Goal: Task Accomplishment & Management: Manage account settings

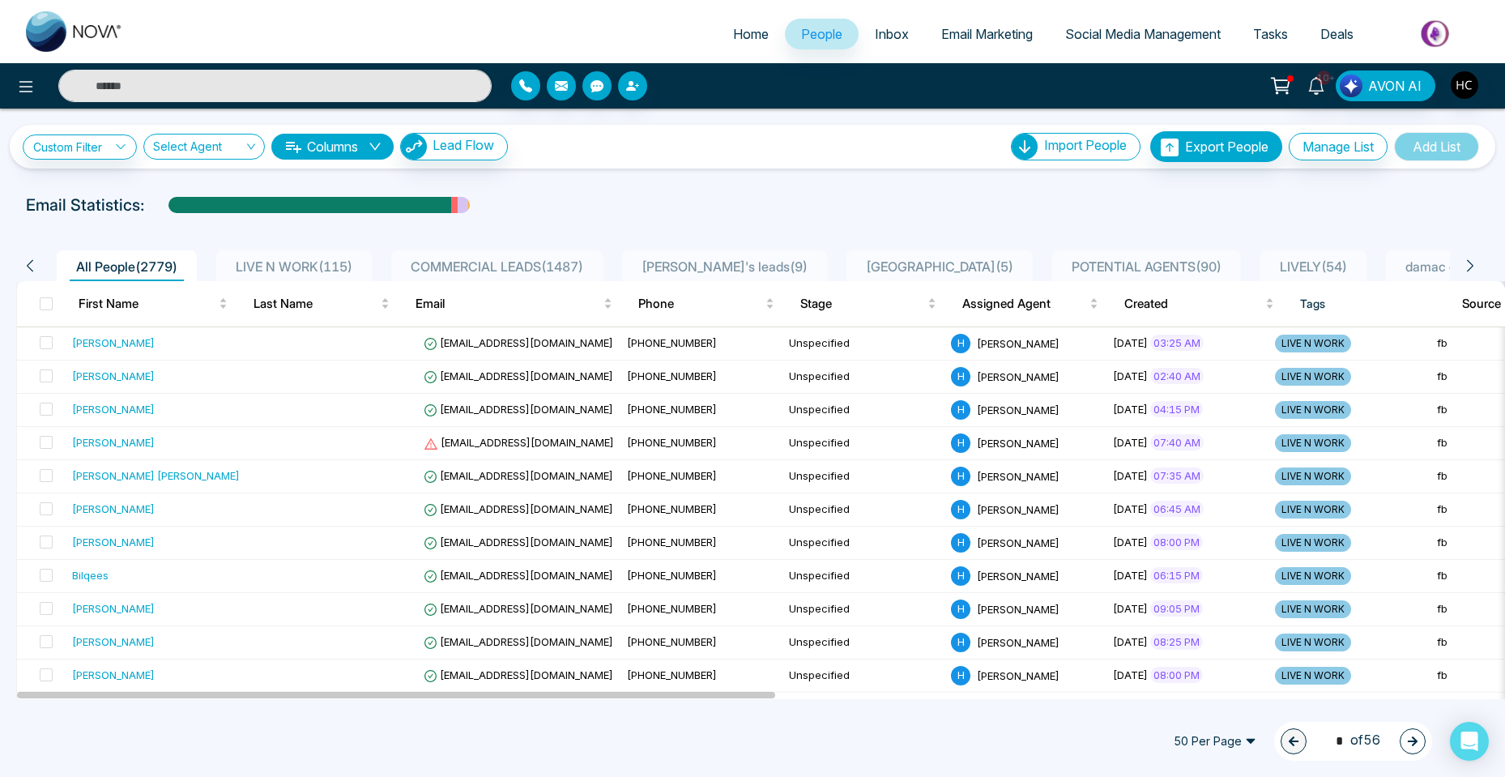
click at [279, 265] on span "LIVE N WORK ( 115 )" at bounding box center [294, 266] width 130 height 16
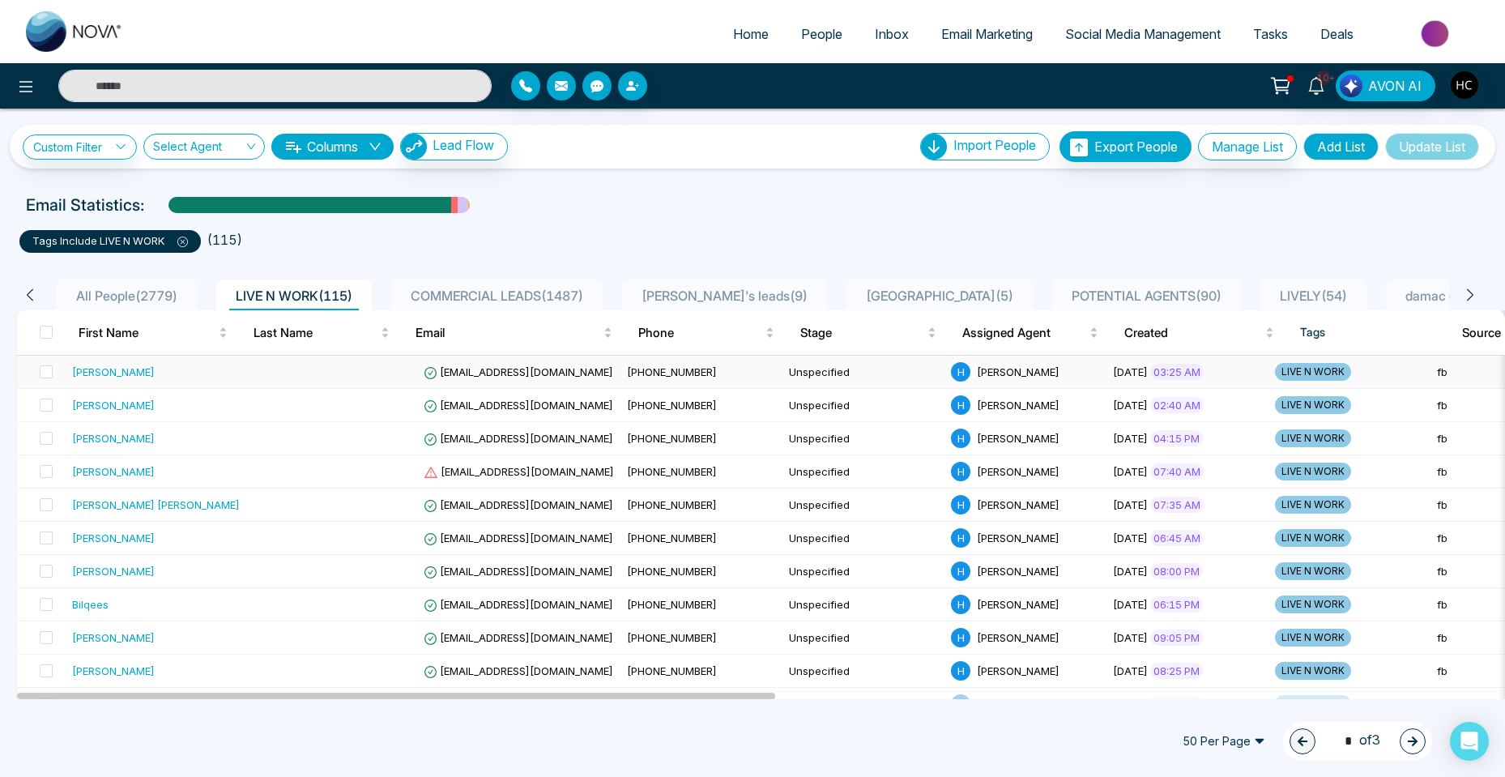
click at [155, 372] on div "[PERSON_NAME]" at bounding box center [113, 372] width 83 height 16
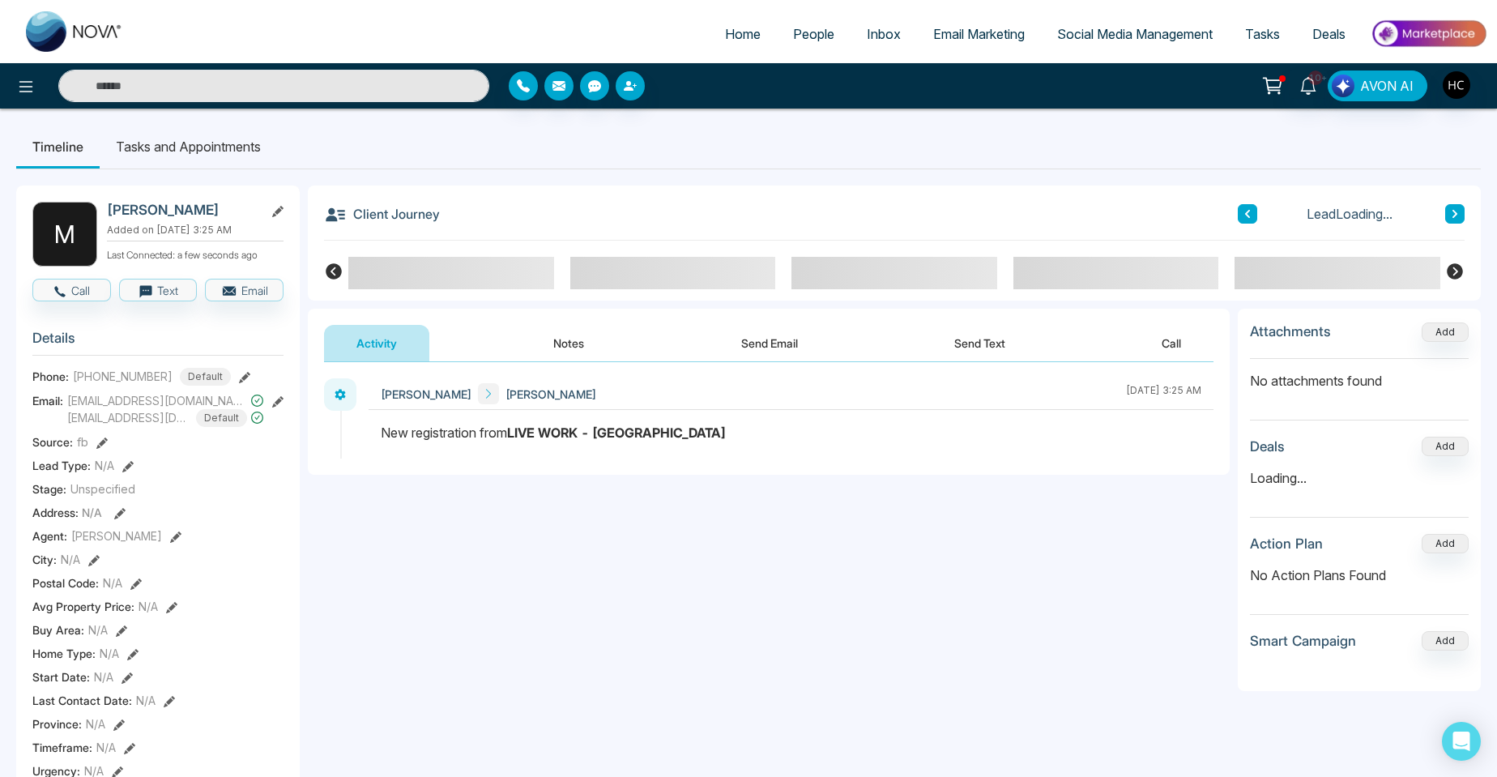
click at [564, 348] on button "Notes" at bounding box center [569, 343] width 96 height 36
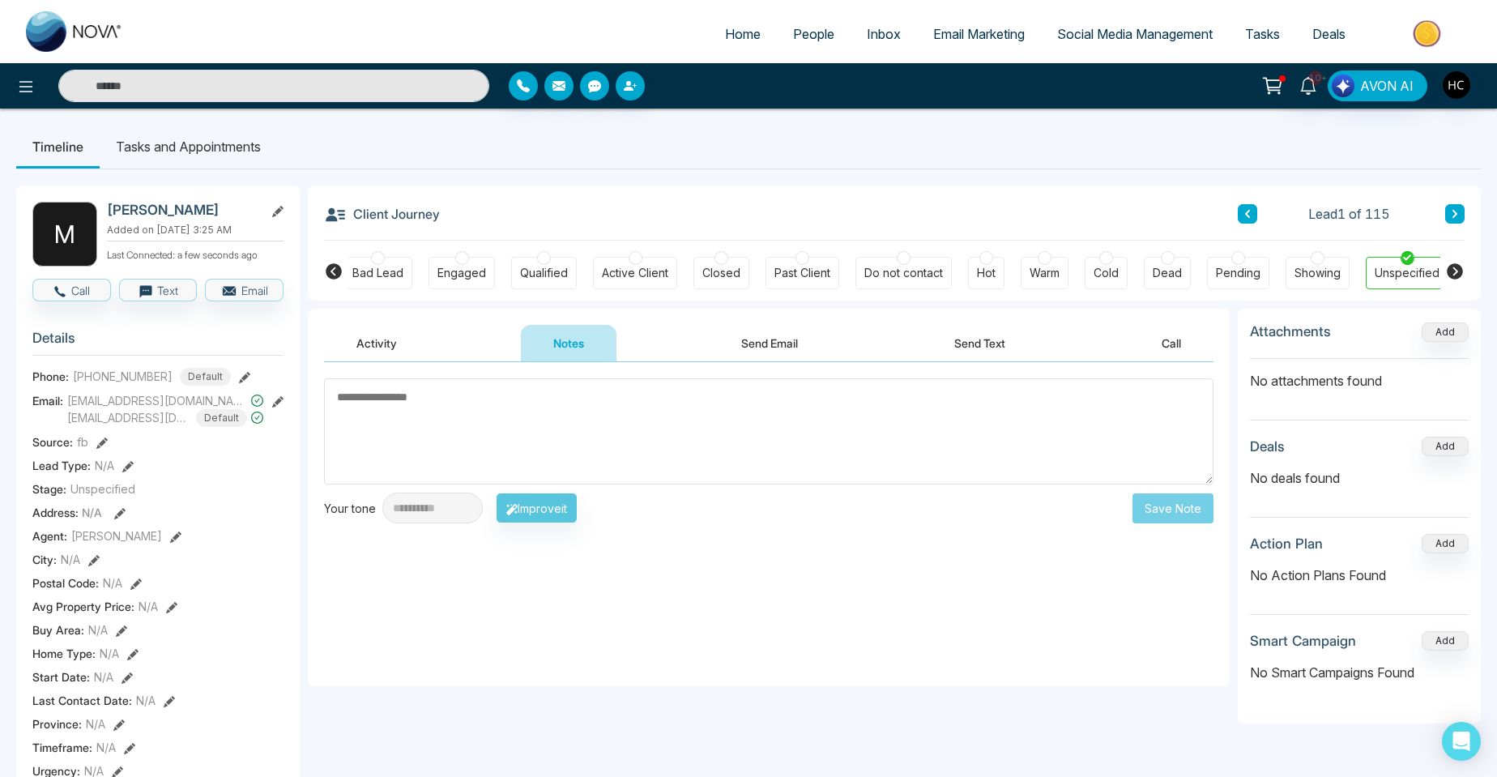
scroll to position [0, 100]
click at [493, 414] on textarea at bounding box center [768, 431] width 889 height 106
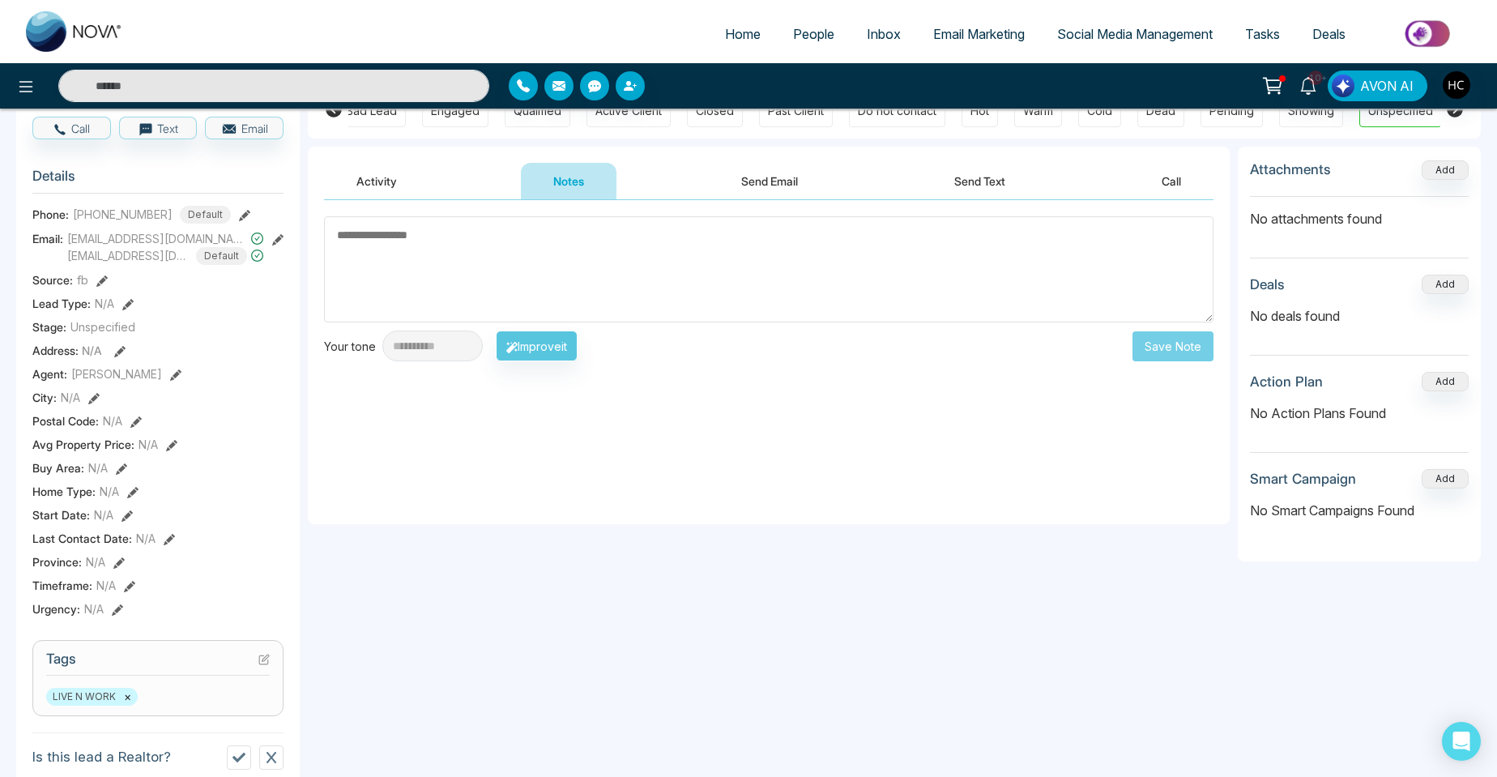
scroll to position [81, 0]
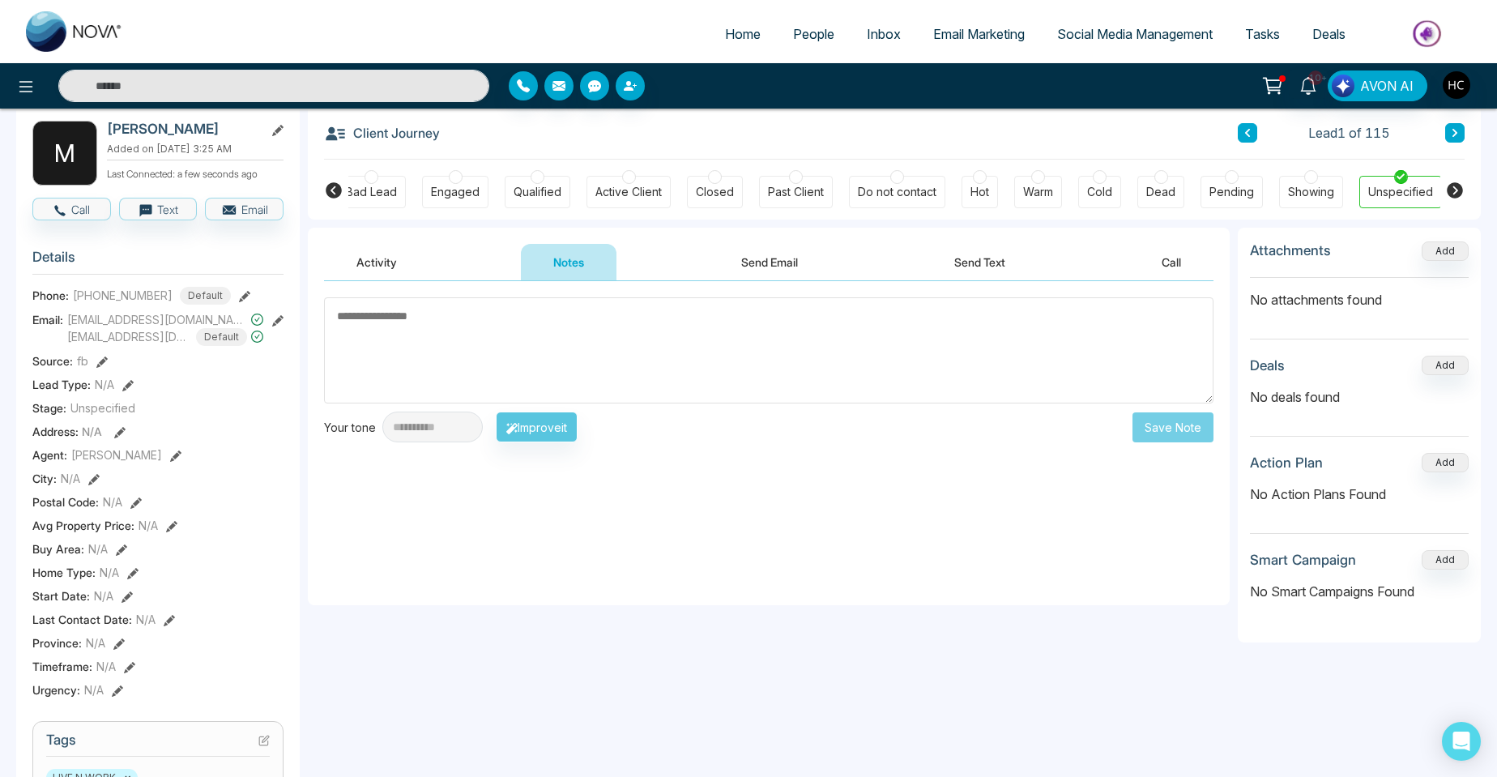
click at [358, 245] on button "Activity" at bounding box center [376, 262] width 105 height 36
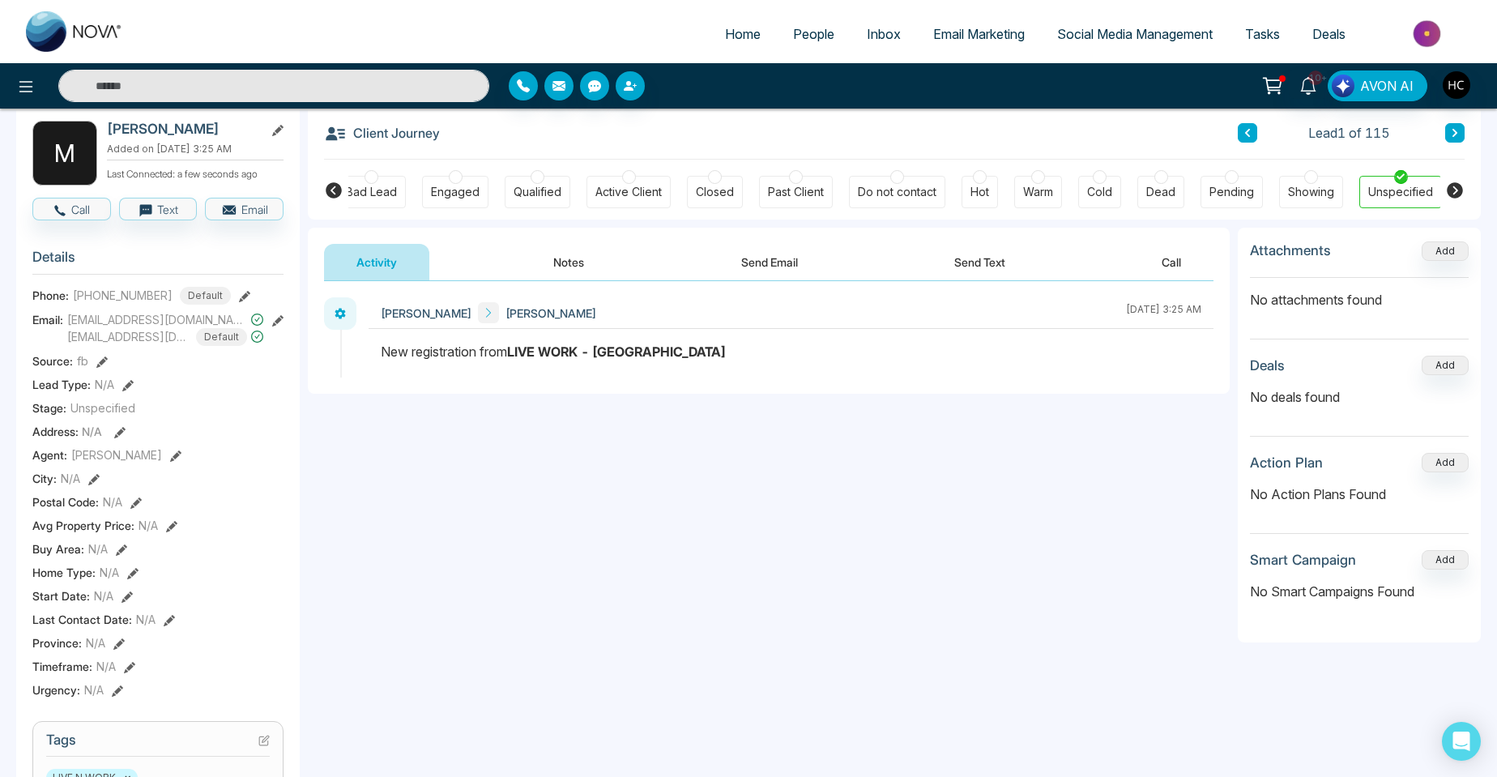
click at [171, 72] on input "text" at bounding box center [273, 86] width 431 height 32
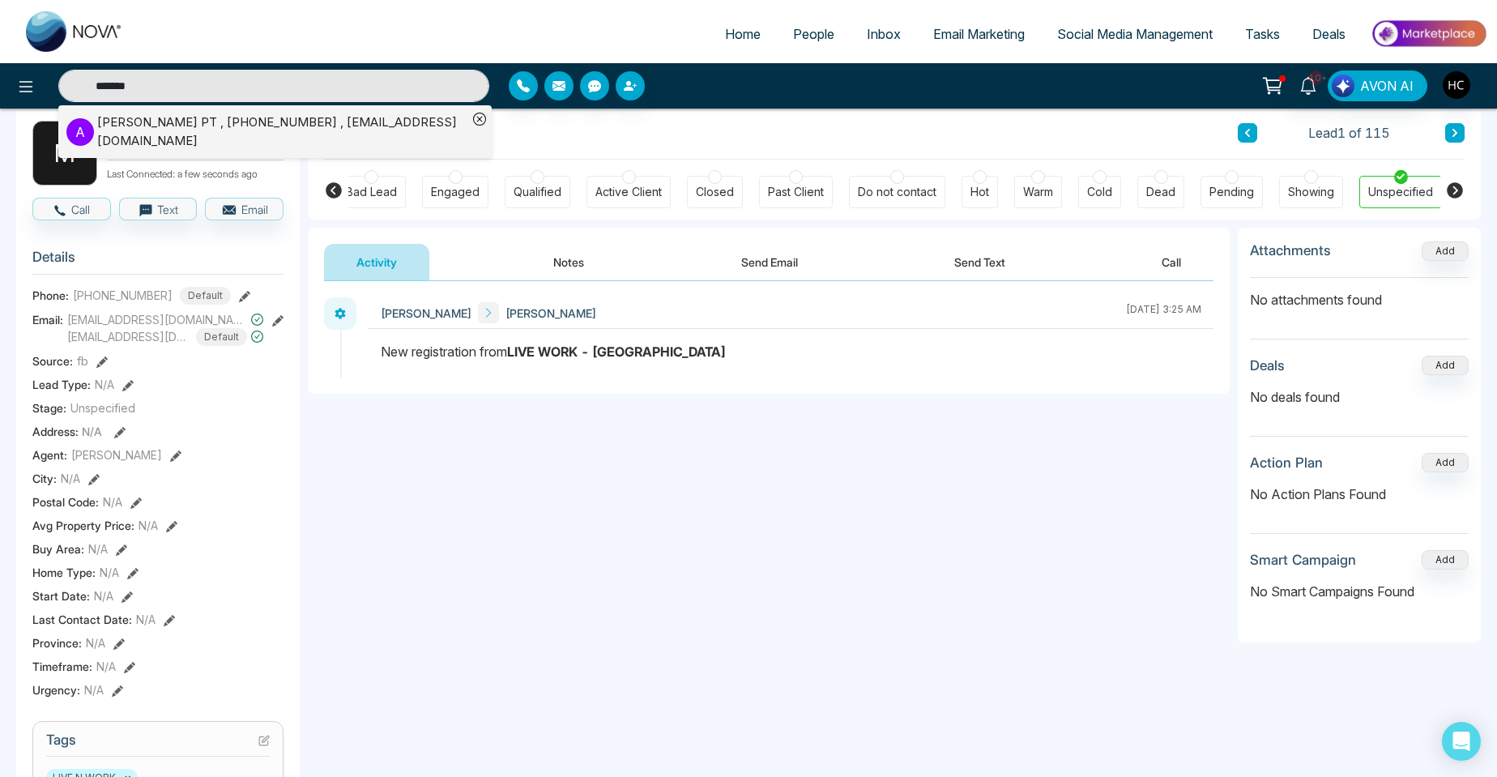
type input "*******"
click at [161, 114] on div "Anamika Artwani PT , +14169395575 , artwanianamica@gmail.com" at bounding box center [282, 131] width 370 height 36
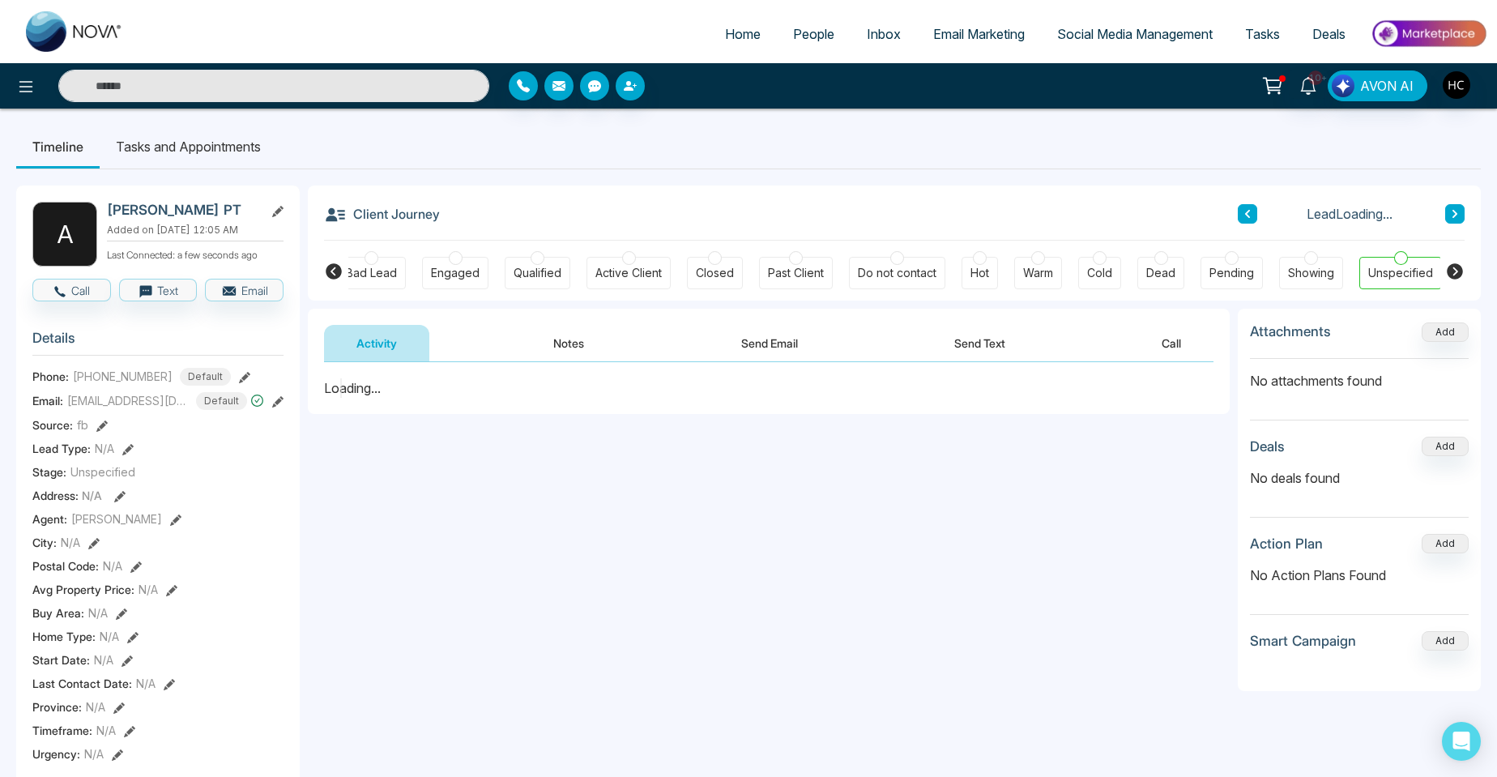
click at [579, 339] on button "Notes" at bounding box center [569, 343] width 96 height 36
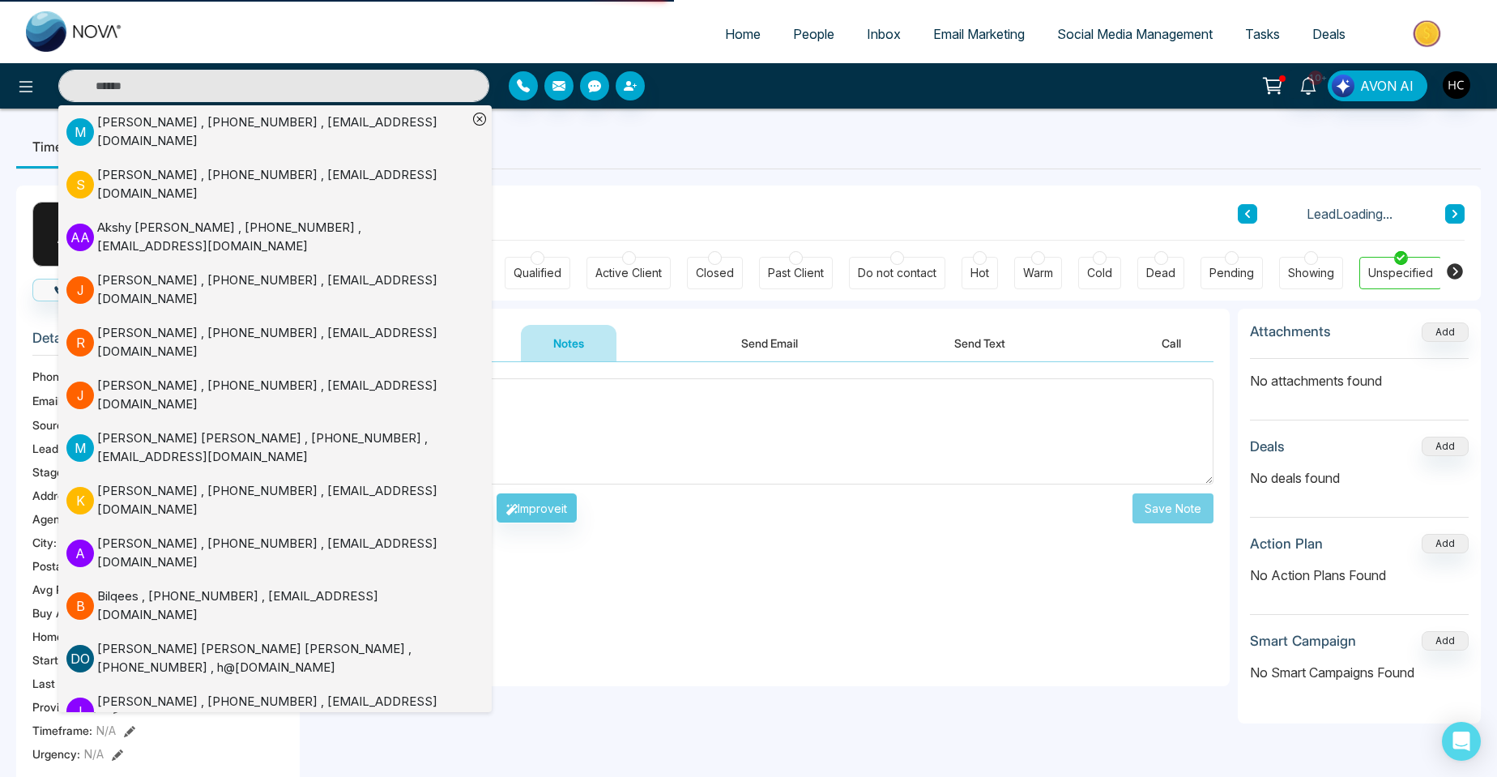
click at [575, 414] on textarea at bounding box center [768, 431] width 889 height 106
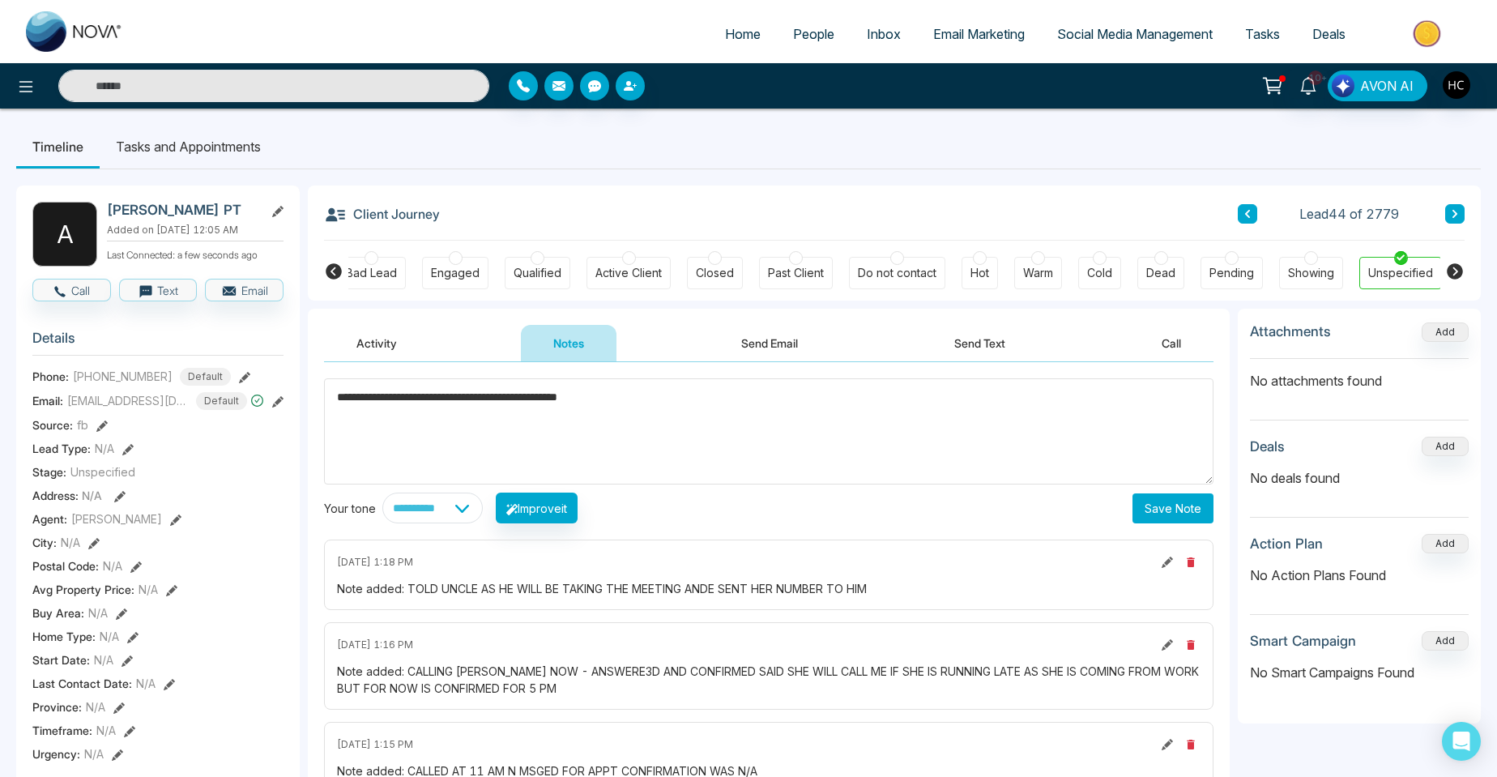
type textarea "**********"
click at [1163, 515] on button "Save Note" at bounding box center [1173, 508] width 81 height 30
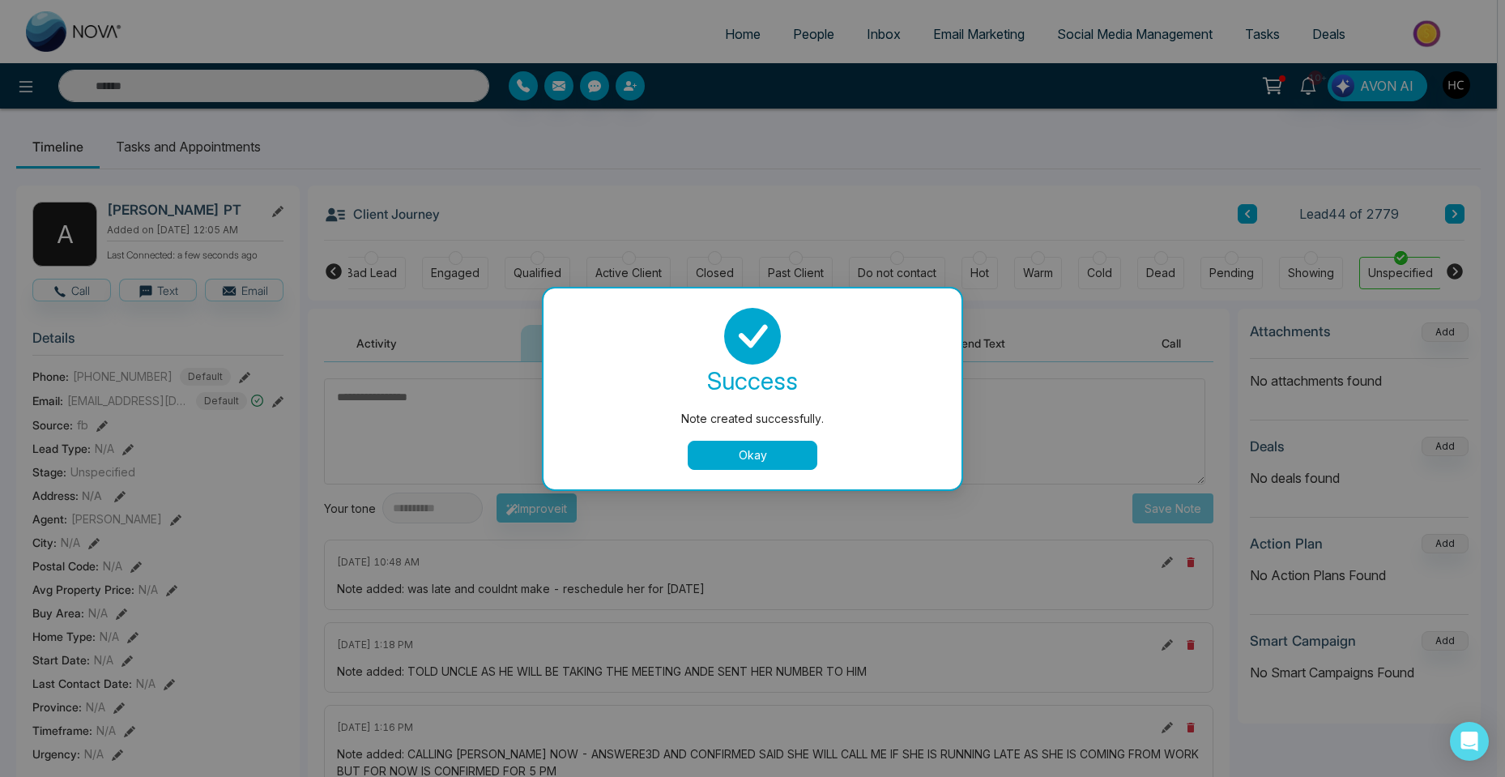
click at [726, 444] on button "Okay" at bounding box center [753, 455] width 130 height 29
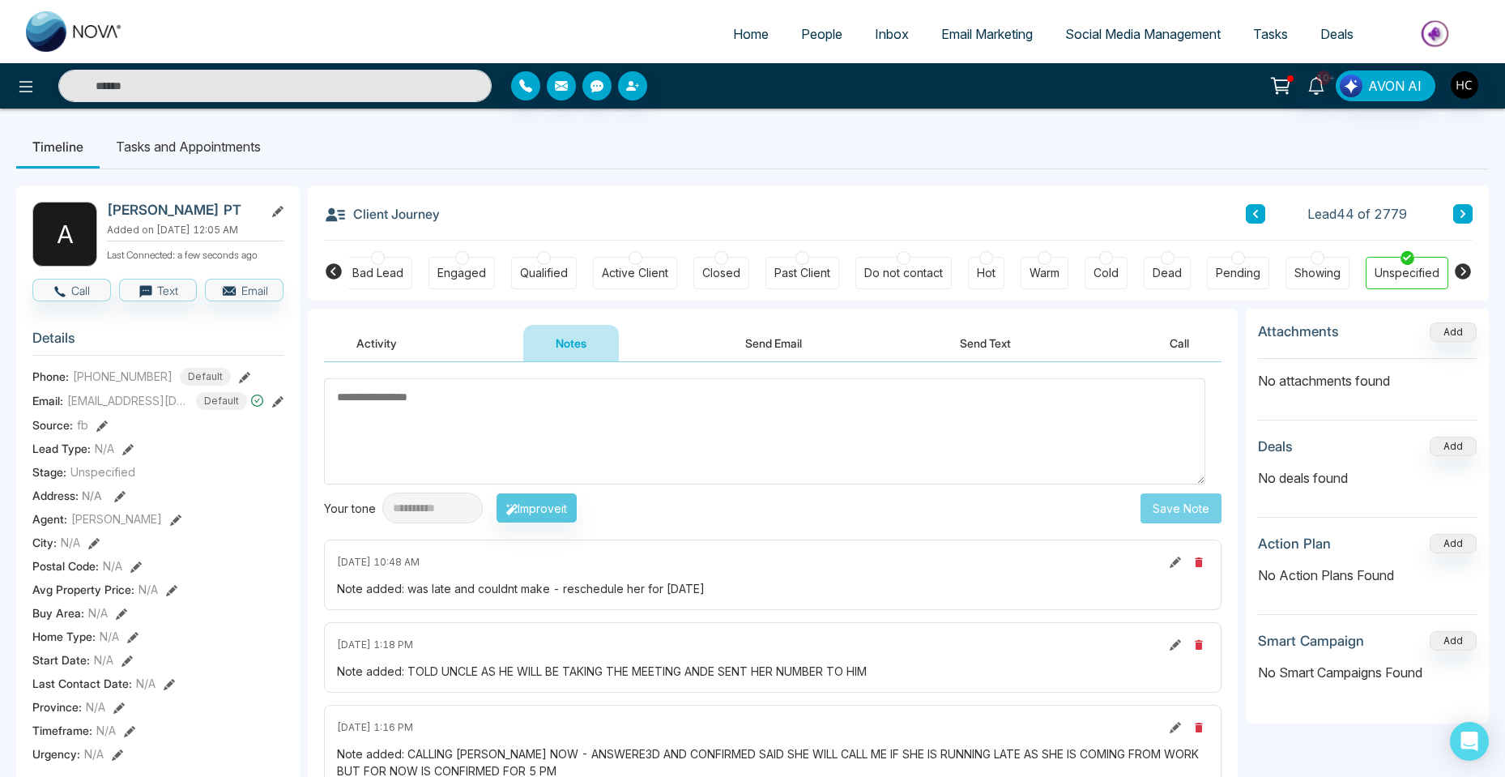
scroll to position [0, 92]
click at [809, 37] on span "People" at bounding box center [813, 34] width 41 height 16
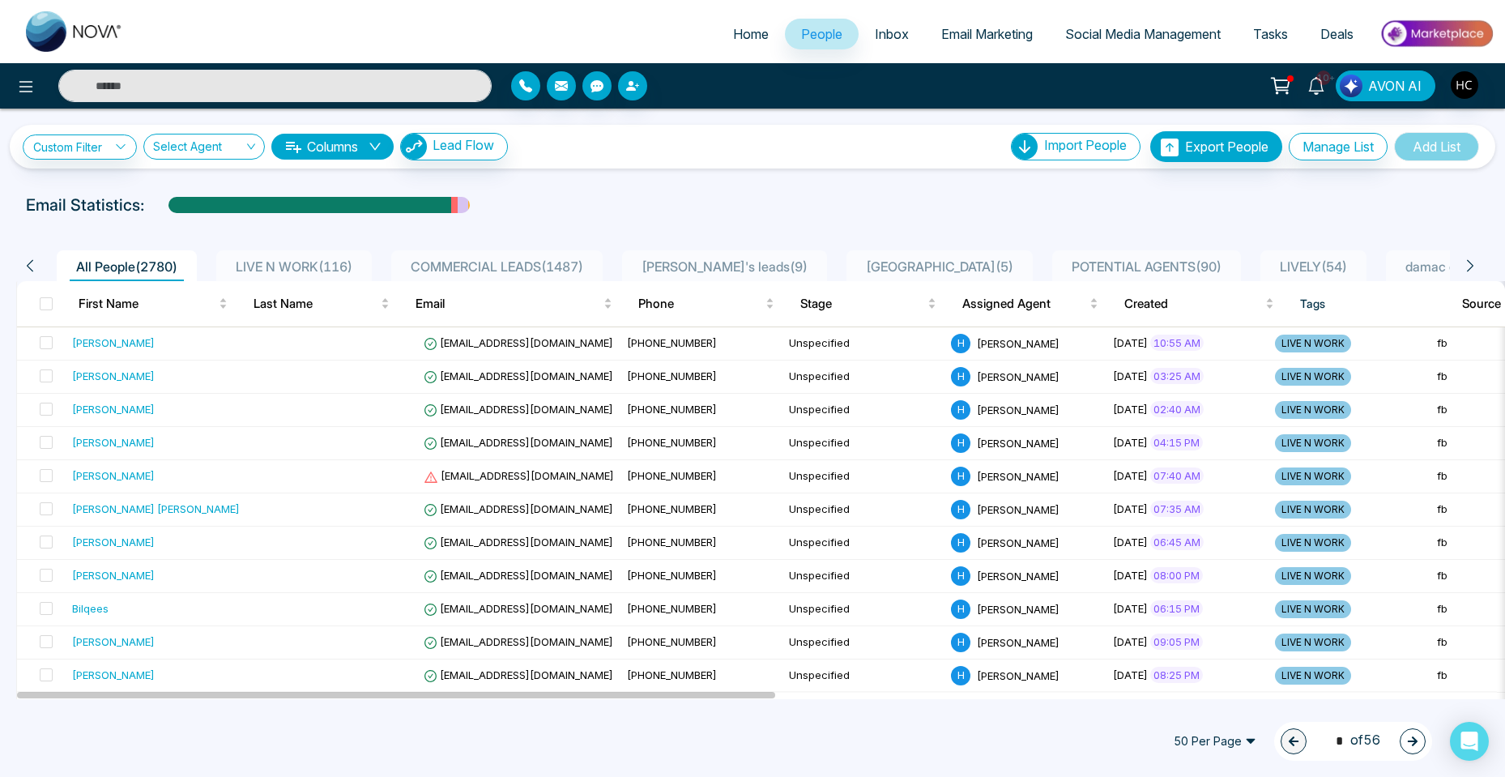
click at [308, 255] on li "LIVE N WORK ( 116 )" at bounding box center [294, 265] width 156 height 31
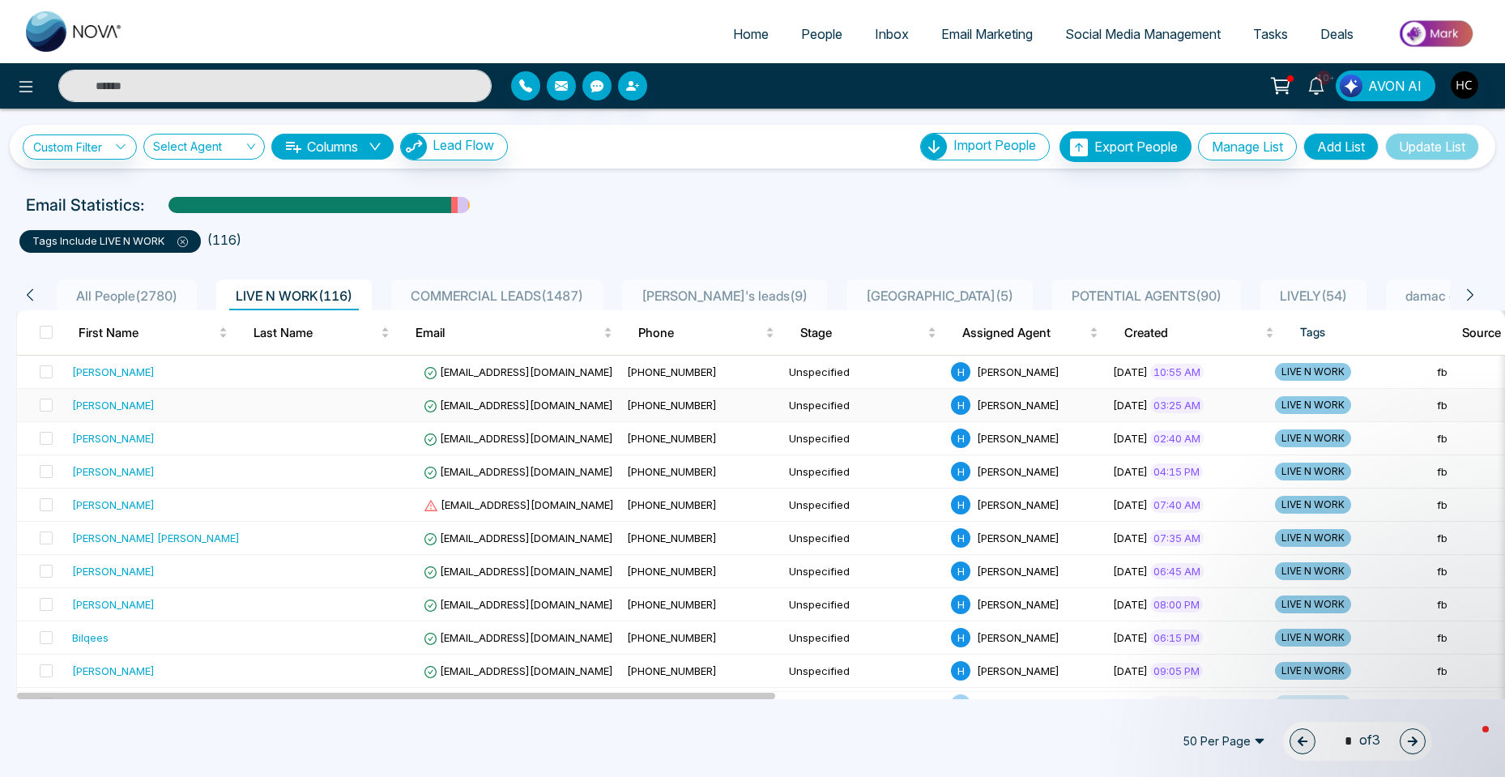
click at [220, 397] on div "[PERSON_NAME]" at bounding box center [160, 405] width 177 height 16
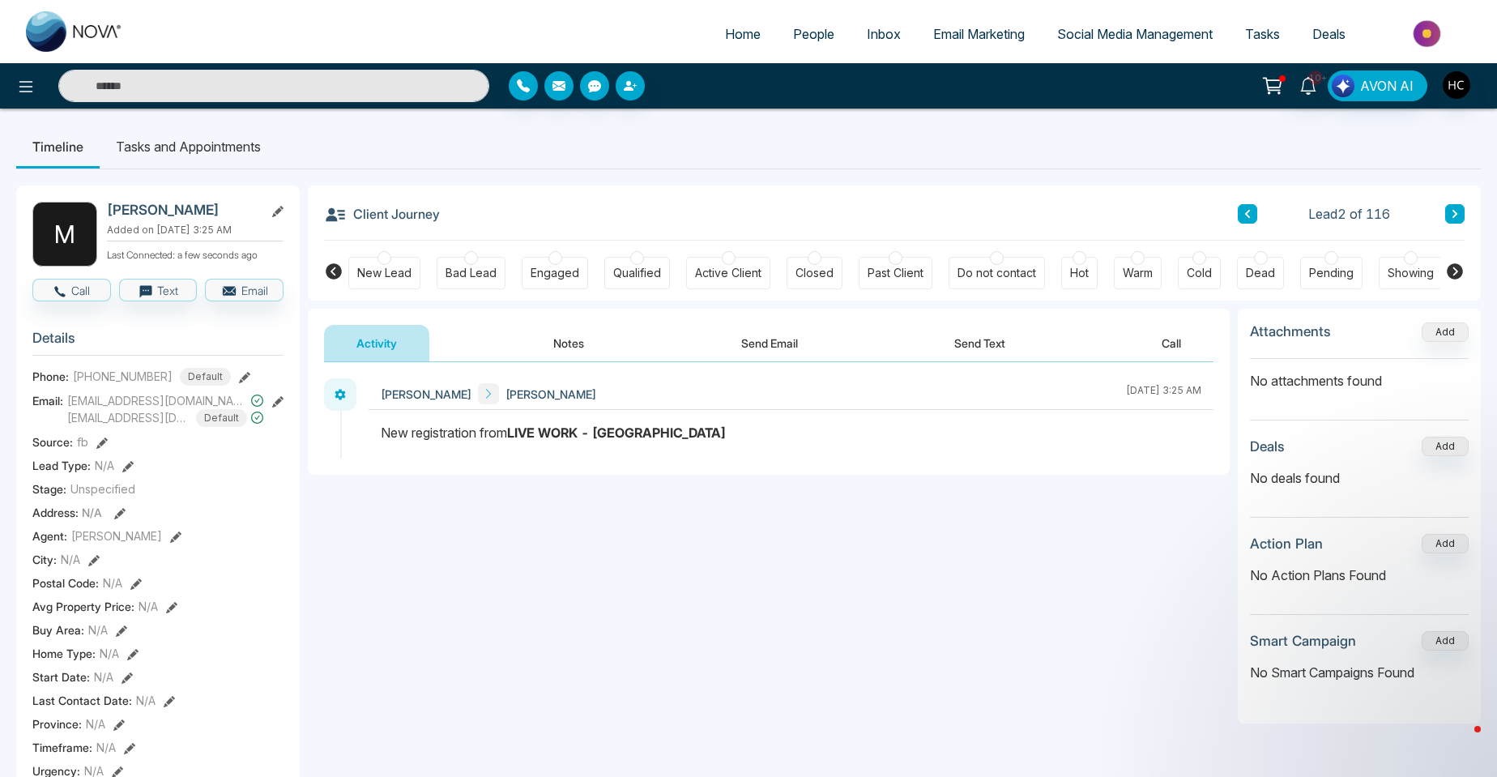
click at [569, 349] on button "Notes" at bounding box center [569, 343] width 96 height 36
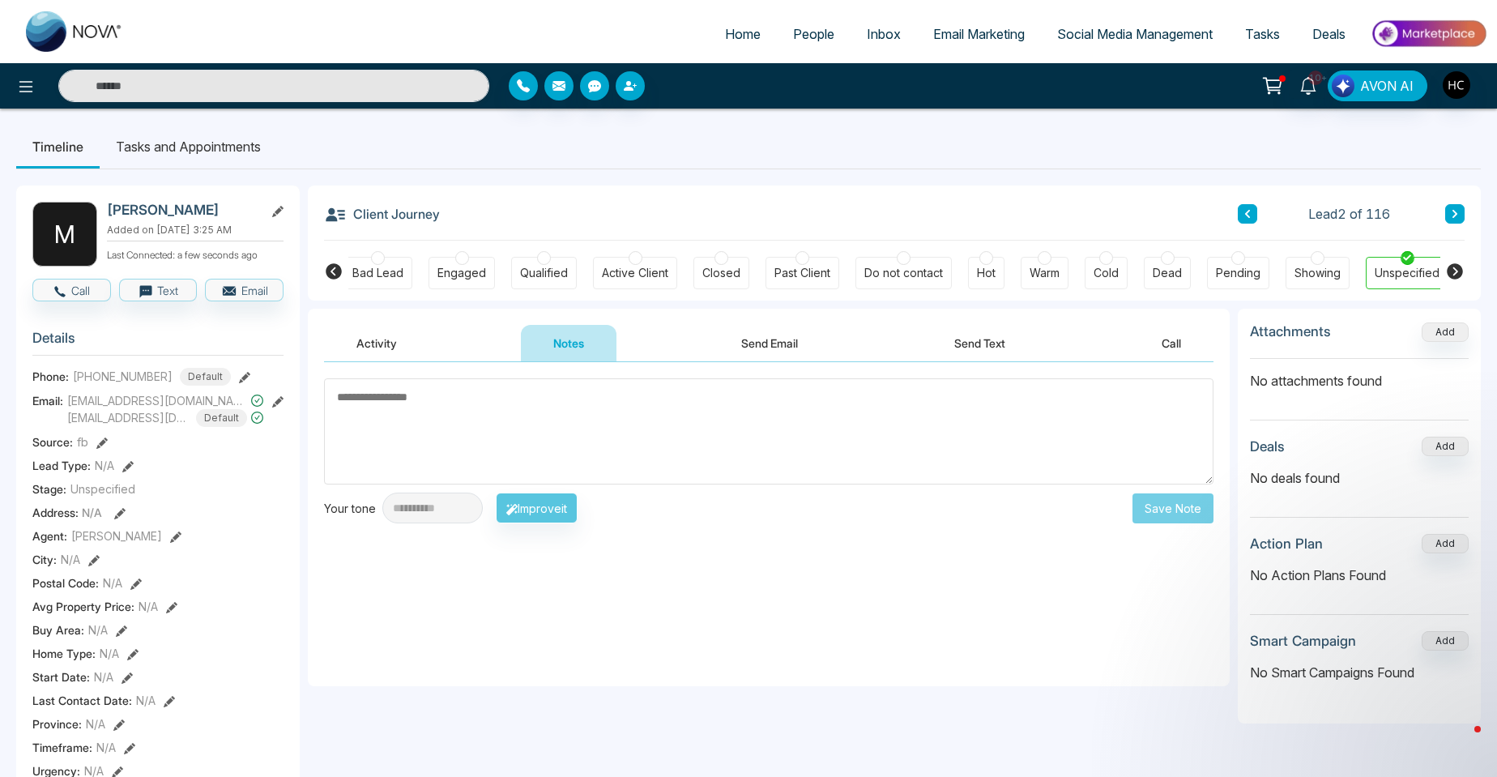
scroll to position [0, 100]
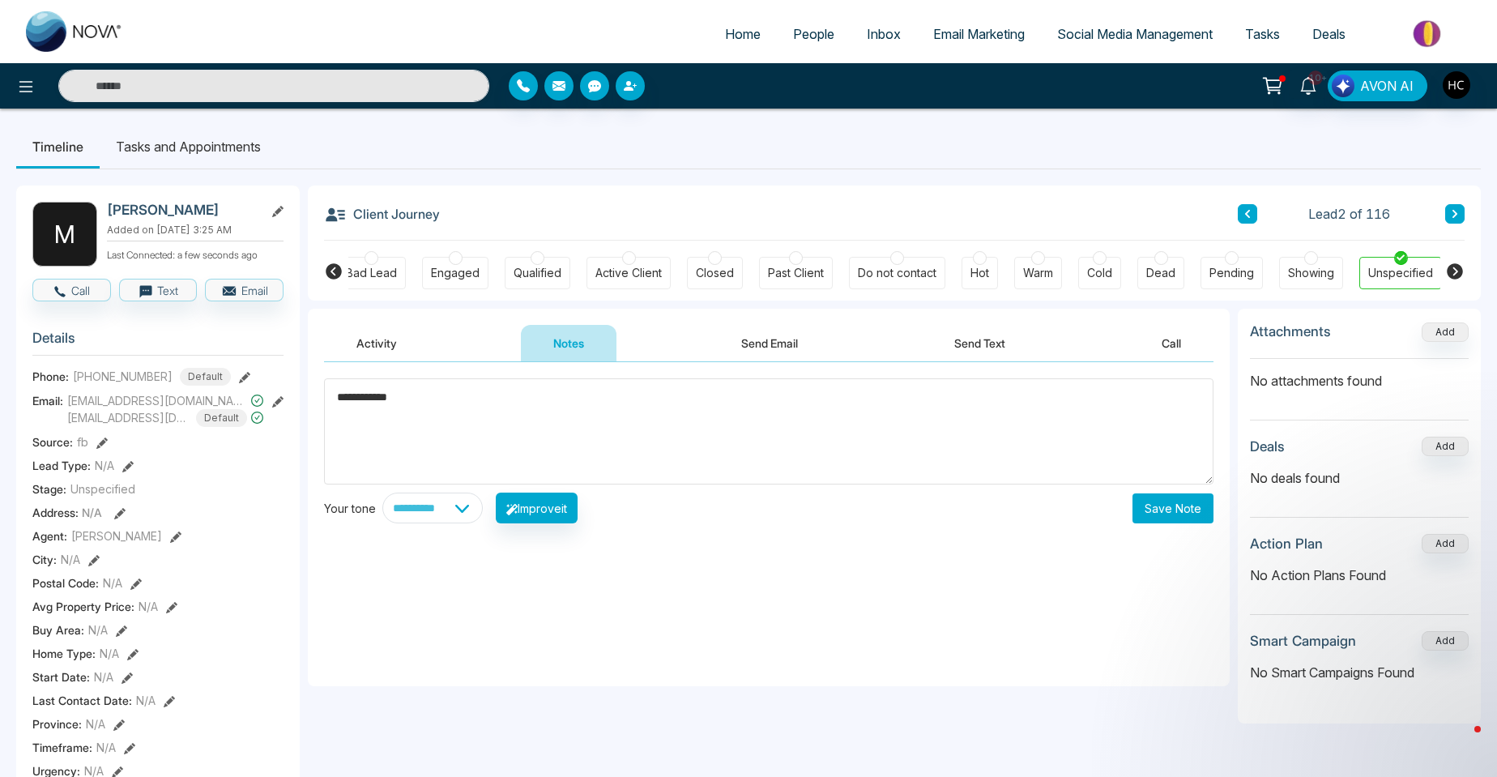
drag, startPoint x: 436, startPoint y: 396, endPoint x: 351, endPoint y: 403, distance: 85.4
click at [351, 403] on textarea "**********" at bounding box center [768, 431] width 889 height 106
click at [348, 403] on textarea "**********" at bounding box center [768, 431] width 889 height 106
click at [412, 398] on textarea "**********" at bounding box center [768, 431] width 889 height 106
drag, startPoint x: 412, startPoint y: 398, endPoint x: 321, endPoint y: 401, distance: 91.6
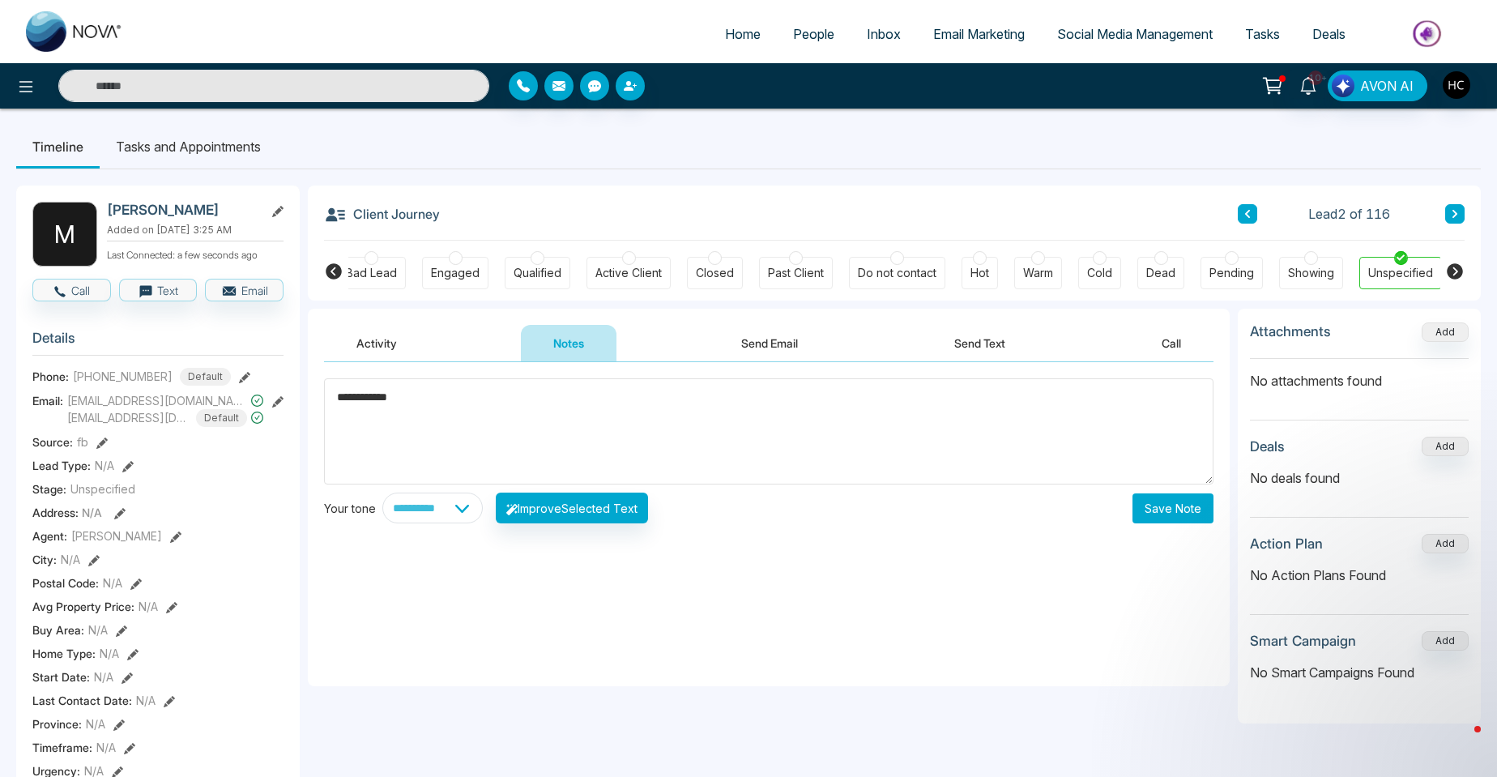
click at [321, 401] on div "**********" at bounding box center [769, 524] width 922 height 324
click at [897, 433] on textarea "**********" at bounding box center [768, 431] width 889 height 106
type textarea "**********"
click at [1143, 509] on button "Save Note" at bounding box center [1173, 508] width 81 height 30
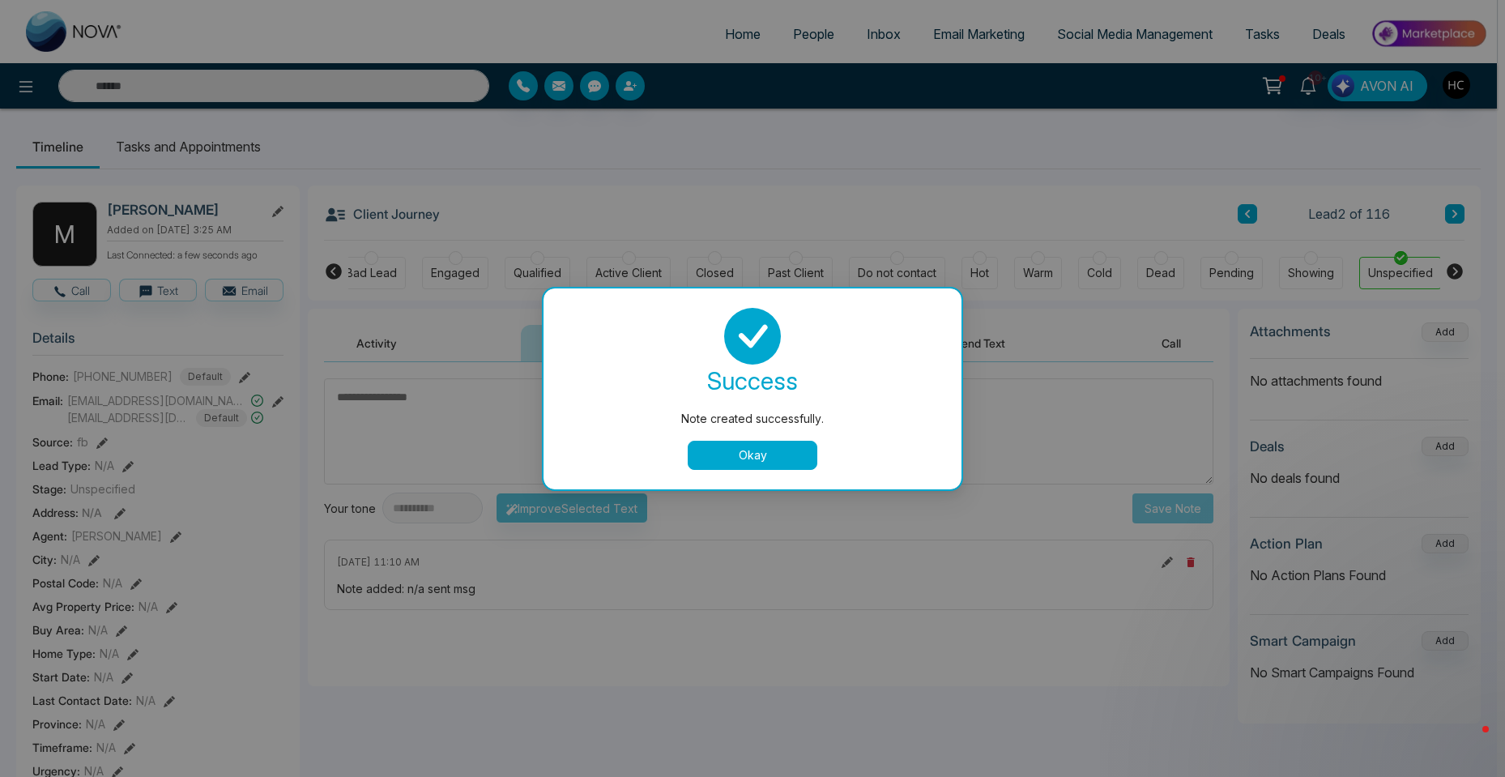
click at [766, 455] on button "Okay" at bounding box center [753, 455] width 130 height 29
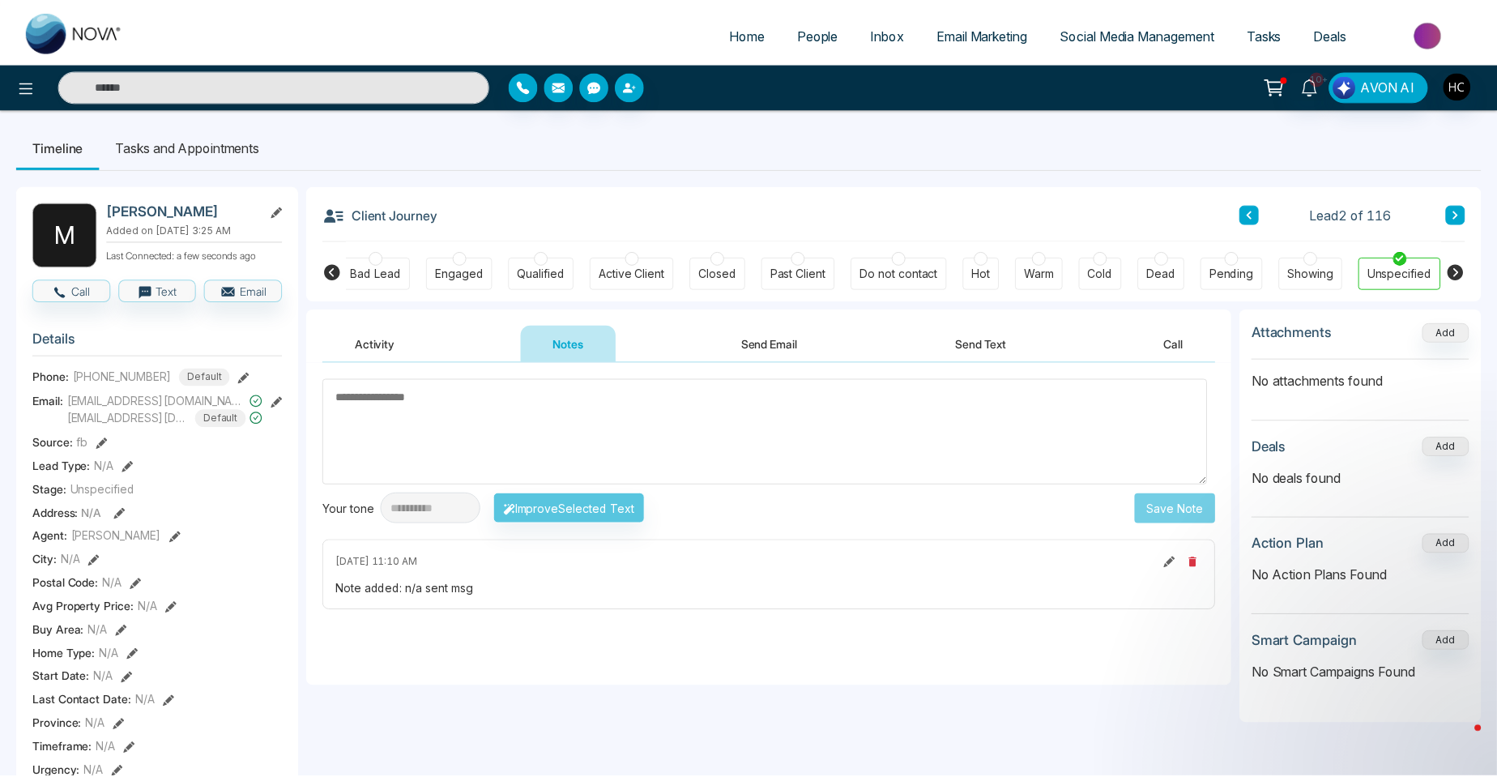
scroll to position [0, 92]
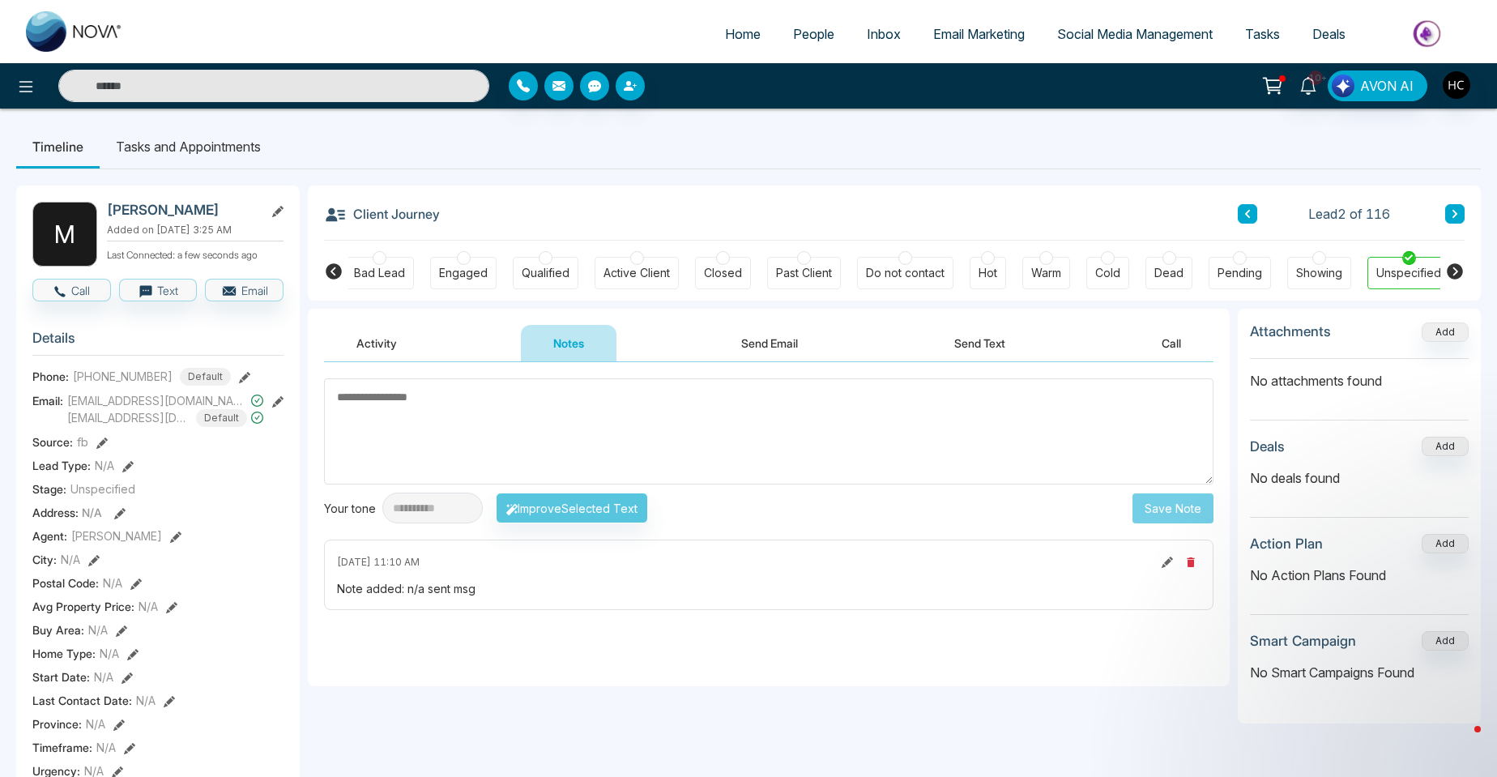
click at [1452, 214] on icon at bounding box center [1455, 214] width 8 height 10
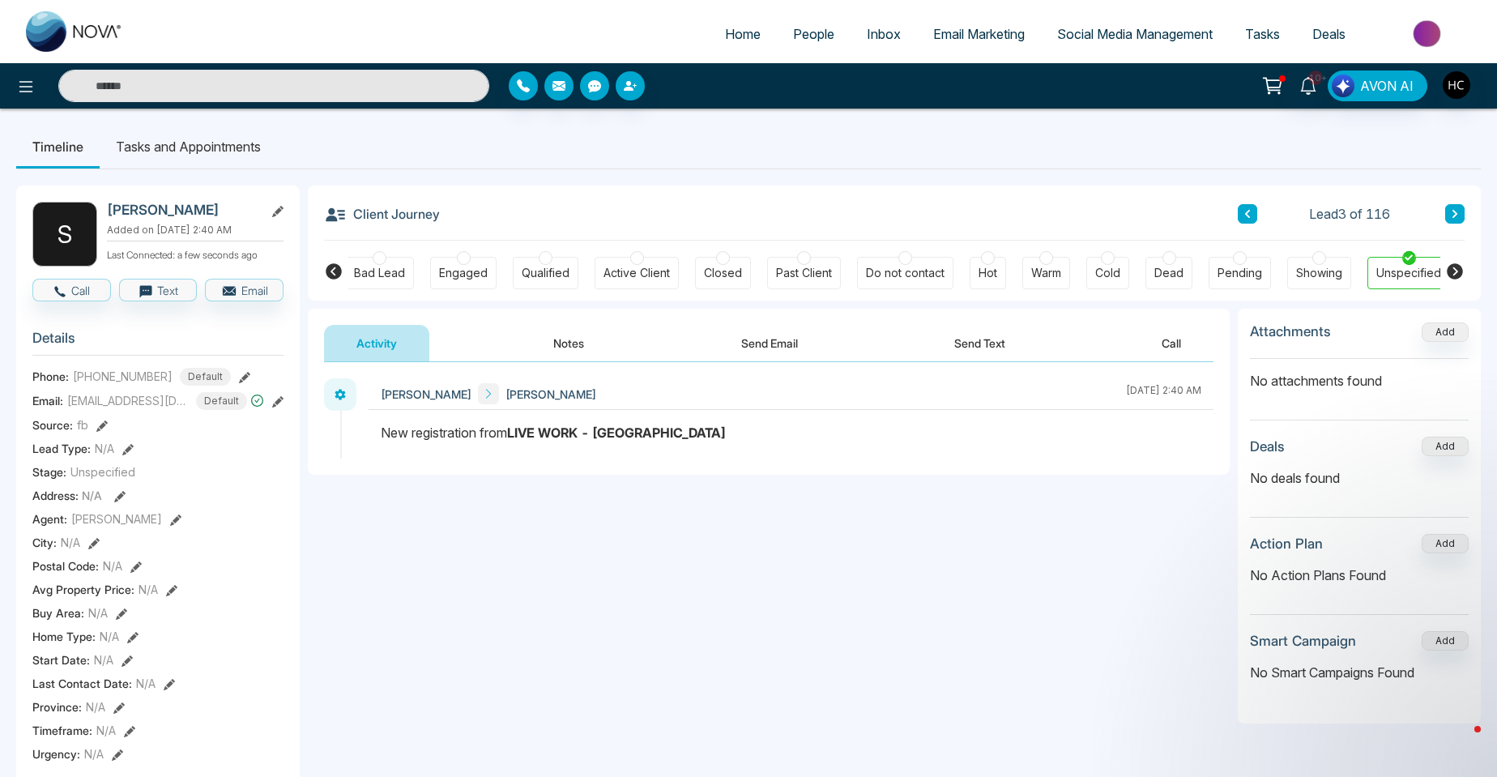
click at [578, 335] on button "Notes" at bounding box center [569, 343] width 96 height 36
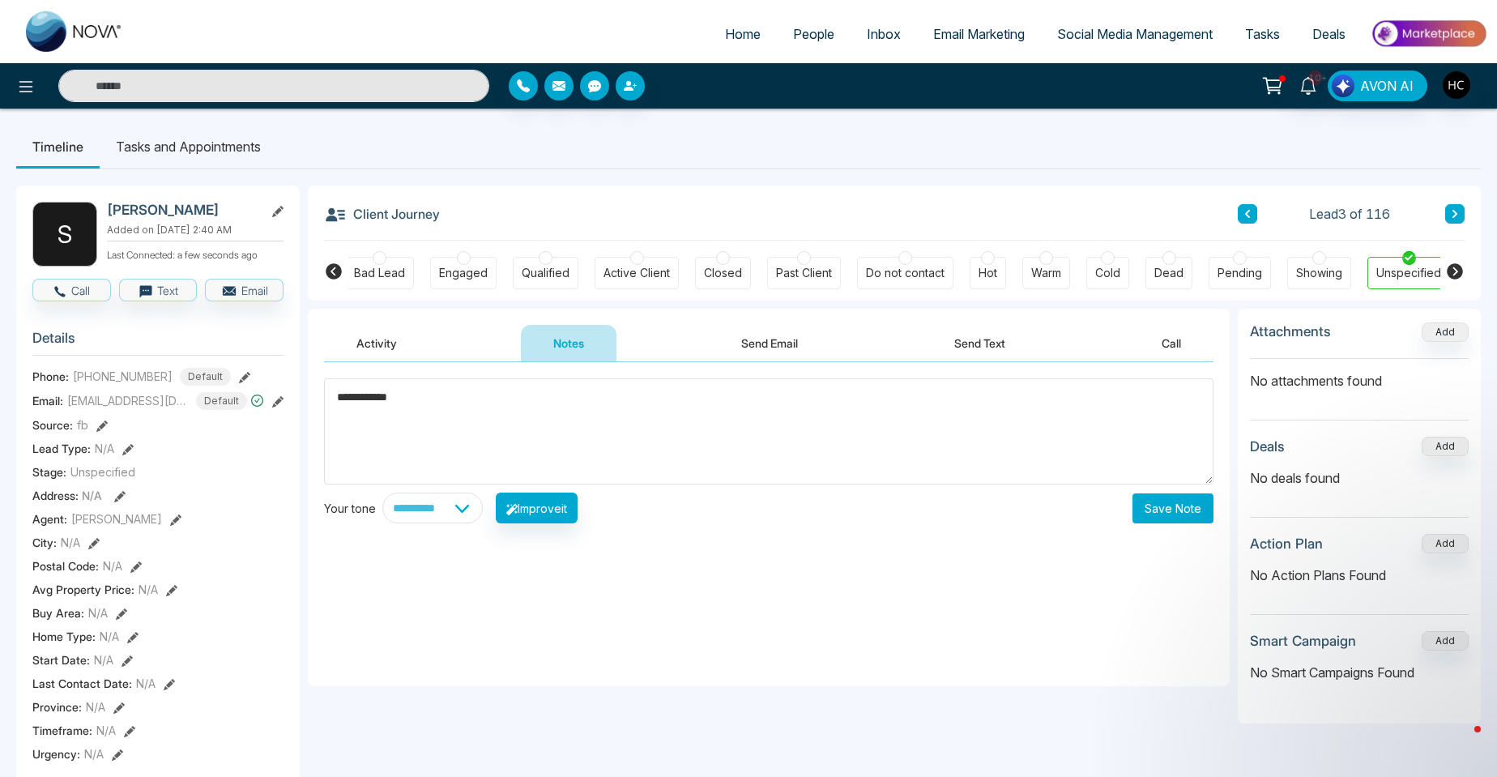
type textarea "**********"
click at [1167, 512] on button "Save Note" at bounding box center [1173, 508] width 81 height 30
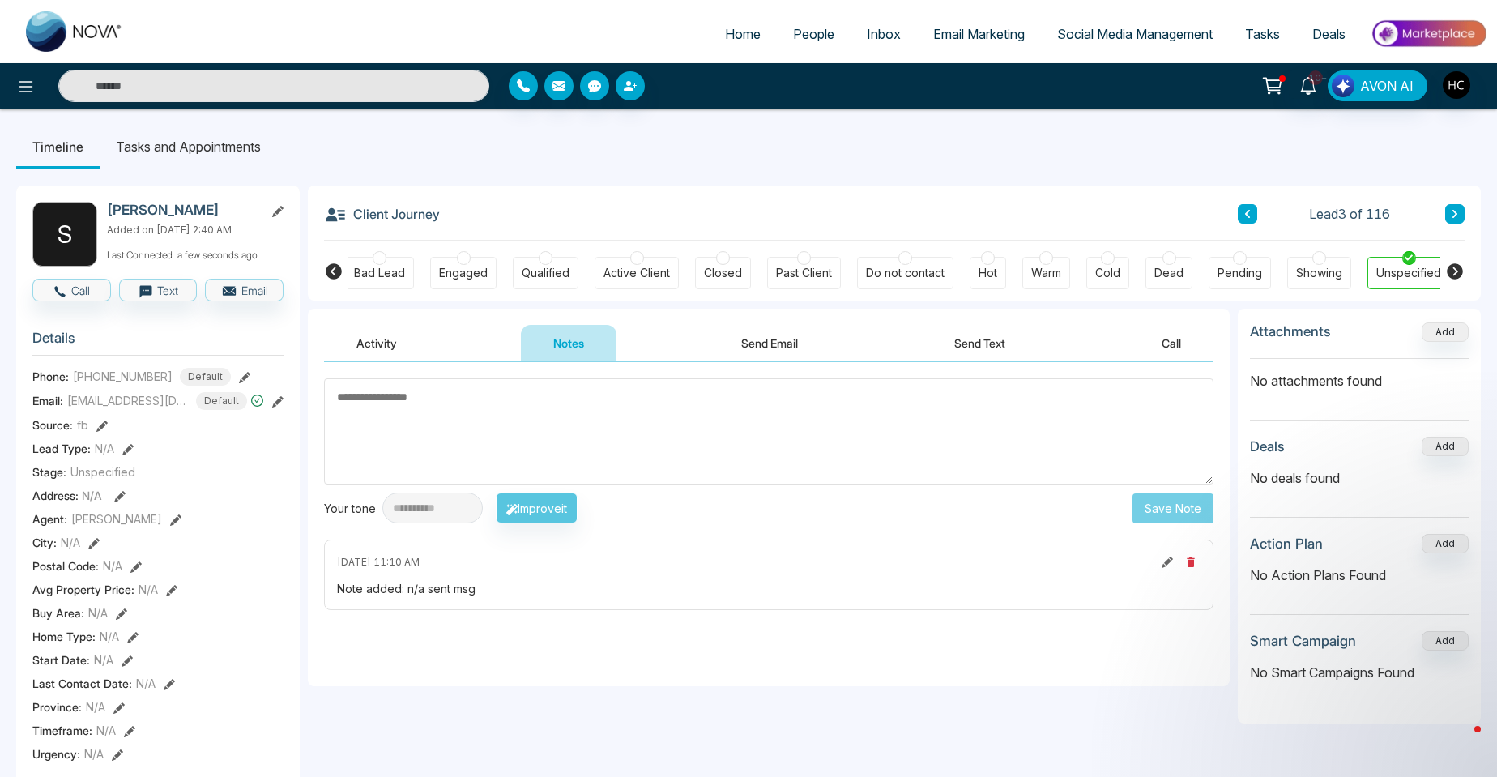
click at [1453, 211] on icon at bounding box center [1454, 214] width 5 height 8
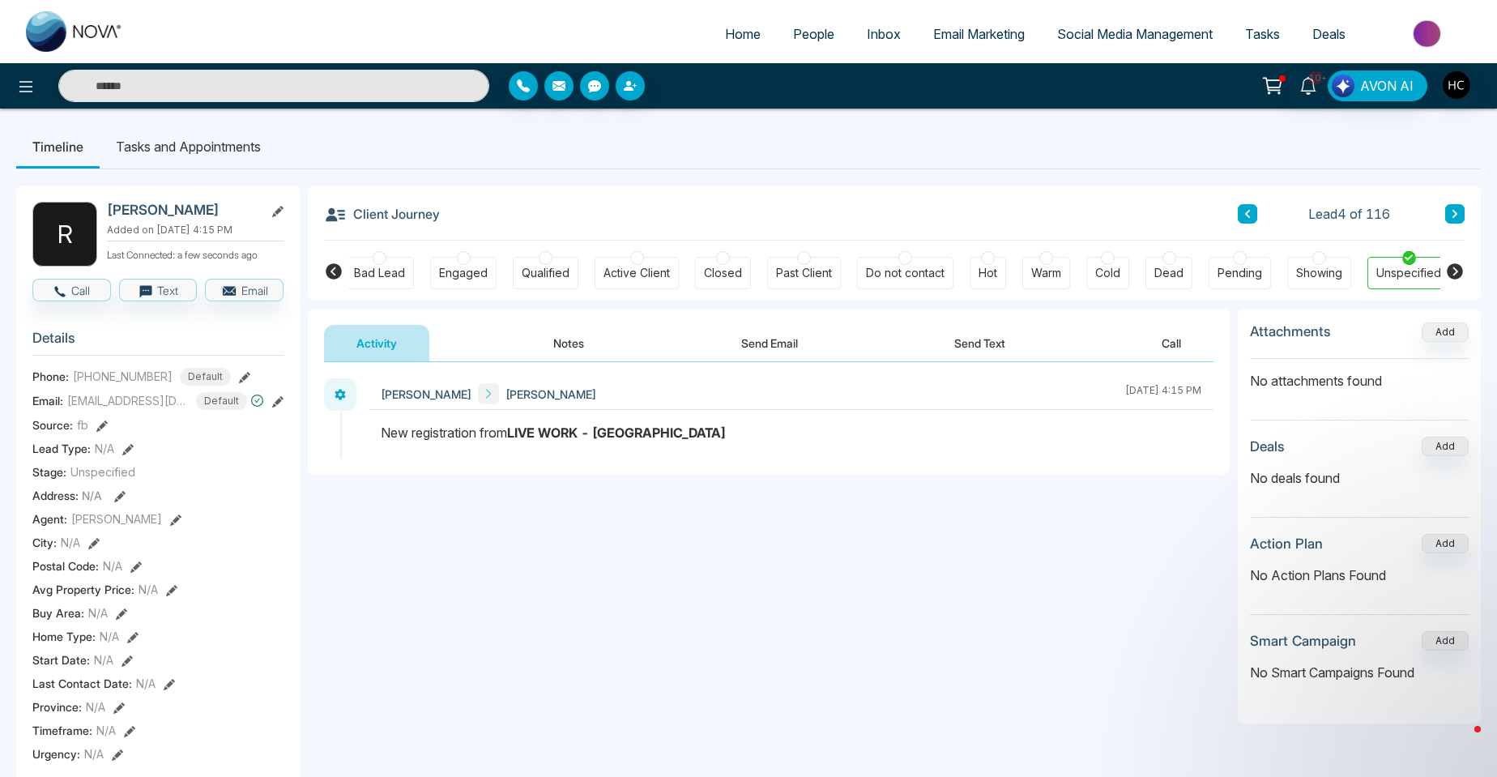
click at [561, 331] on button "Notes" at bounding box center [569, 343] width 96 height 36
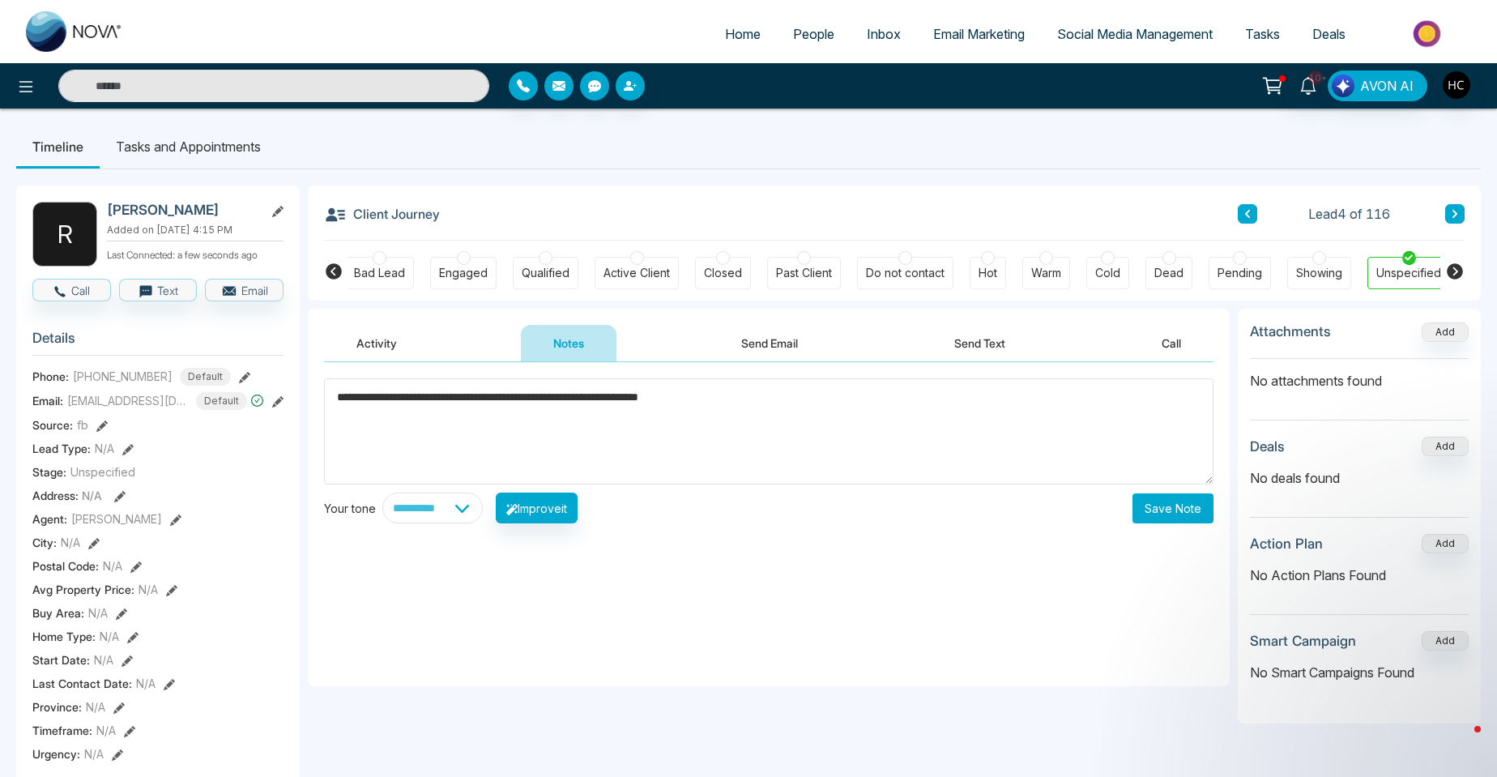
type textarea "**********"
click at [1188, 505] on button "Save Note" at bounding box center [1173, 508] width 81 height 30
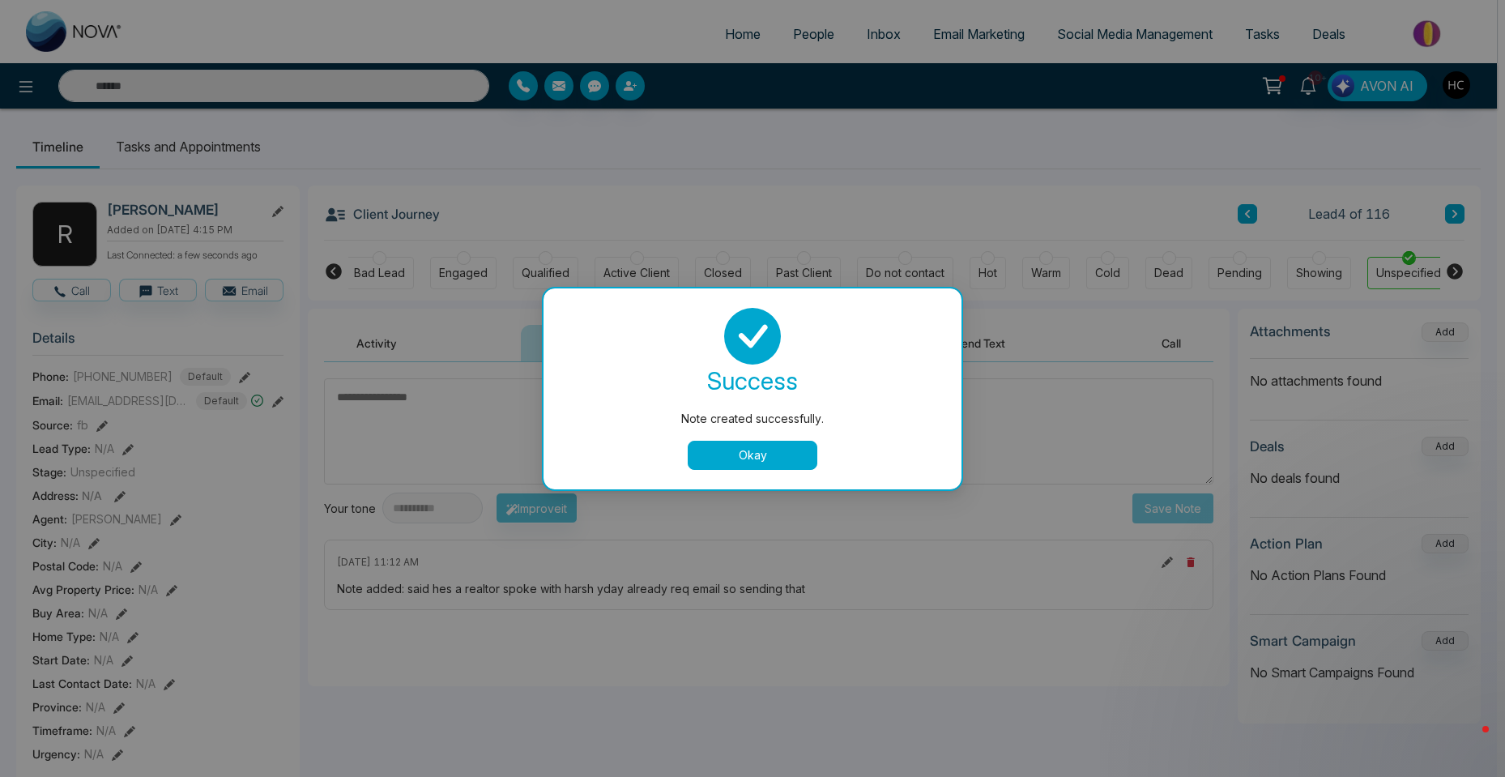
click at [705, 458] on button "Okay" at bounding box center [753, 455] width 130 height 29
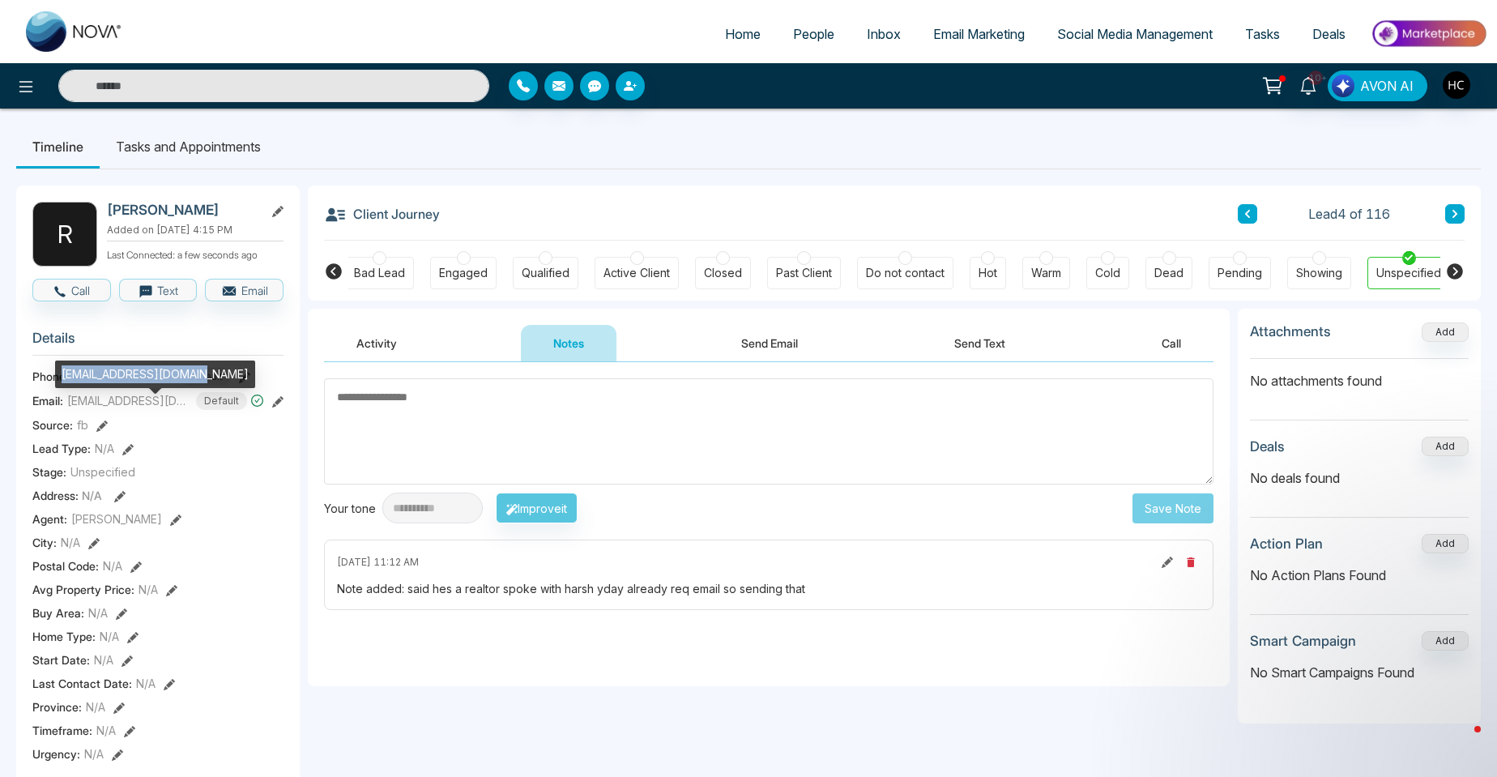
drag, startPoint x: 198, startPoint y: 373, endPoint x: 62, endPoint y: 379, distance: 137.1
click at [62, 379] on div "[EMAIL_ADDRESS][DOMAIN_NAME]" at bounding box center [155, 374] width 200 height 28
copy div "[EMAIL_ADDRESS][DOMAIN_NAME]"
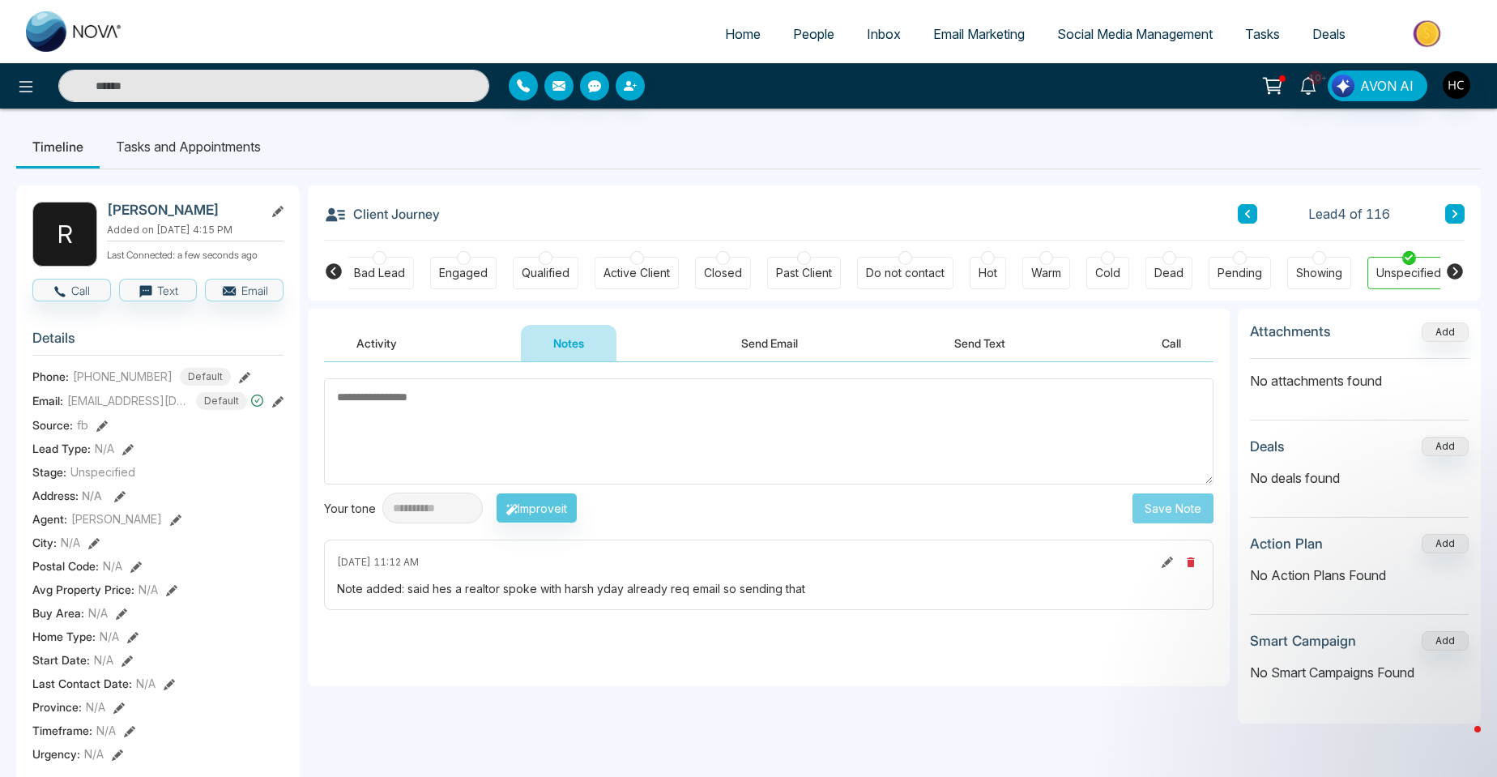
click at [1456, 208] on button at bounding box center [1454, 213] width 19 height 19
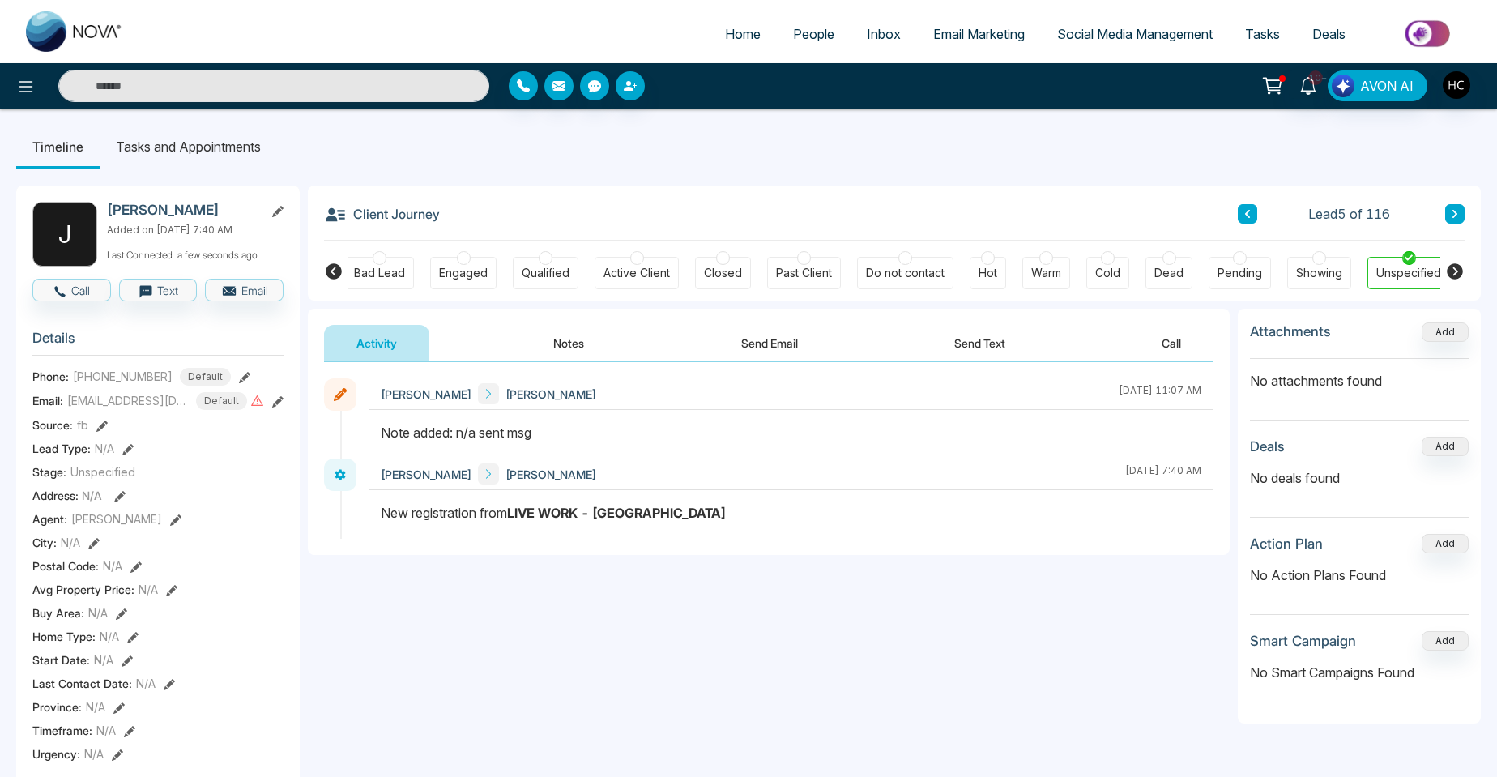
click at [791, 23] on link "People" at bounding box center [814, 34] width 74 height 31
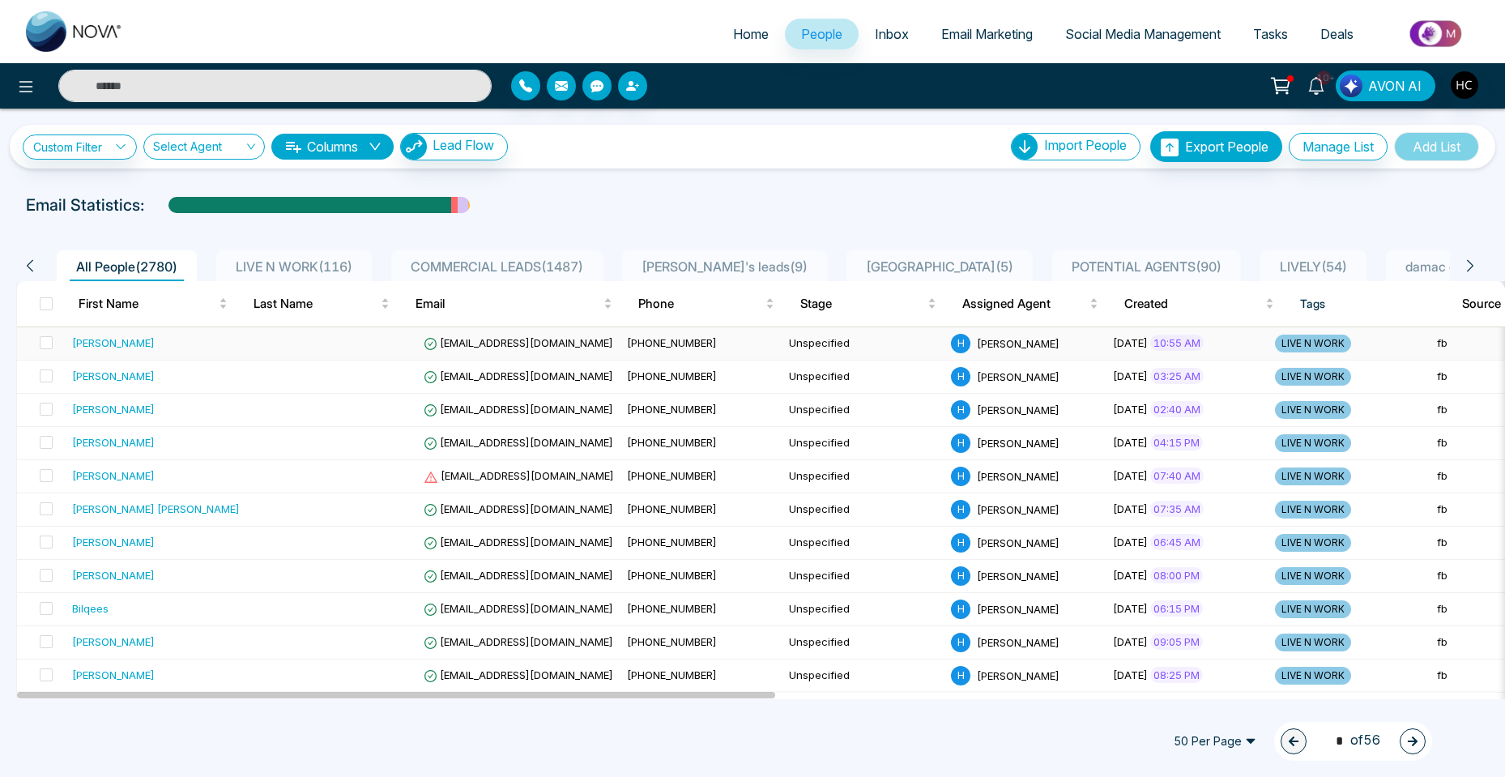
click at [141, 329] on td "[PERSON_NAME]" at bounding box center [161, 343] width 190 height 33
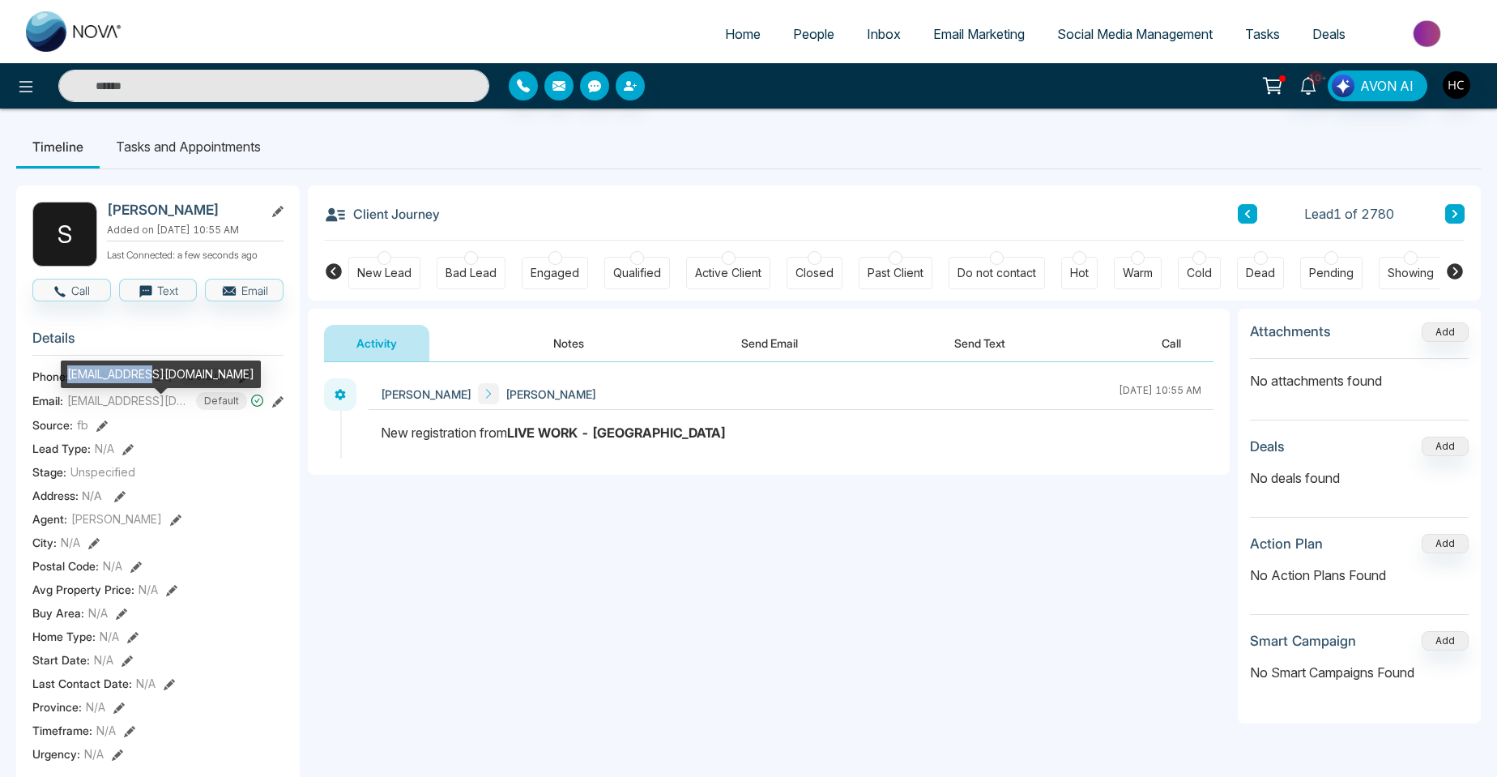
drag, startPoint x: 149, startPoint y: 371, endPoint x: 66, endPoint y: 371, distance: 82.6
click at [66, 371] on div "[EMAIL_ADDRESS][DOMAIN_NAME]" at bounding box center [161, 374] width 200 height 28
copy div "[EMAIL_ADDRESS][DOMAIN_NAME]"
click at [399, 515] on div "**********" at bounding box center [769, 524] width 922 height 324
click at [792, 41] on link "People" at bounding box center [814, 34] width 74 height 31
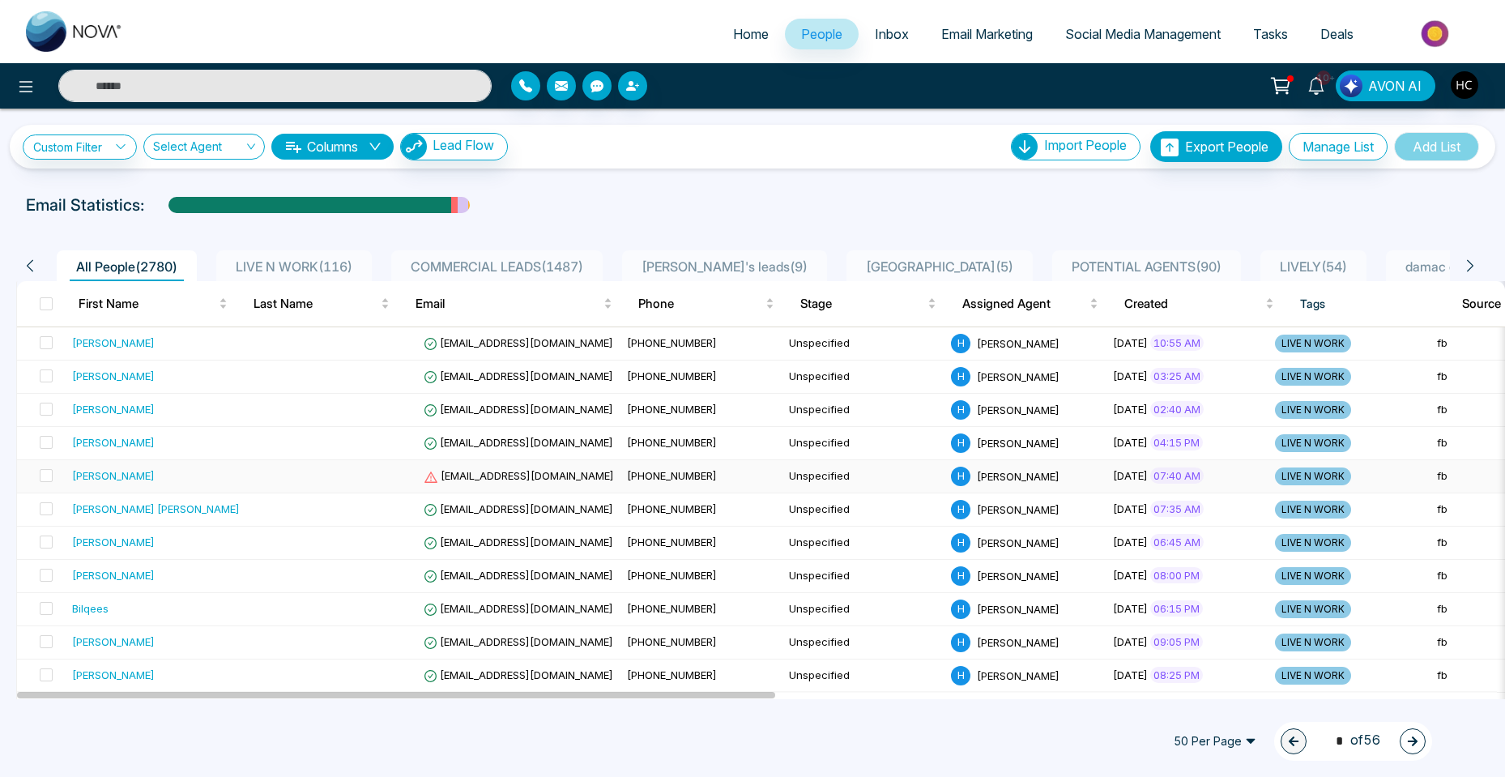
click at [113, 472] on div "[PERSON_NAME]" at bounding box center [113, 475] width 83 height 16
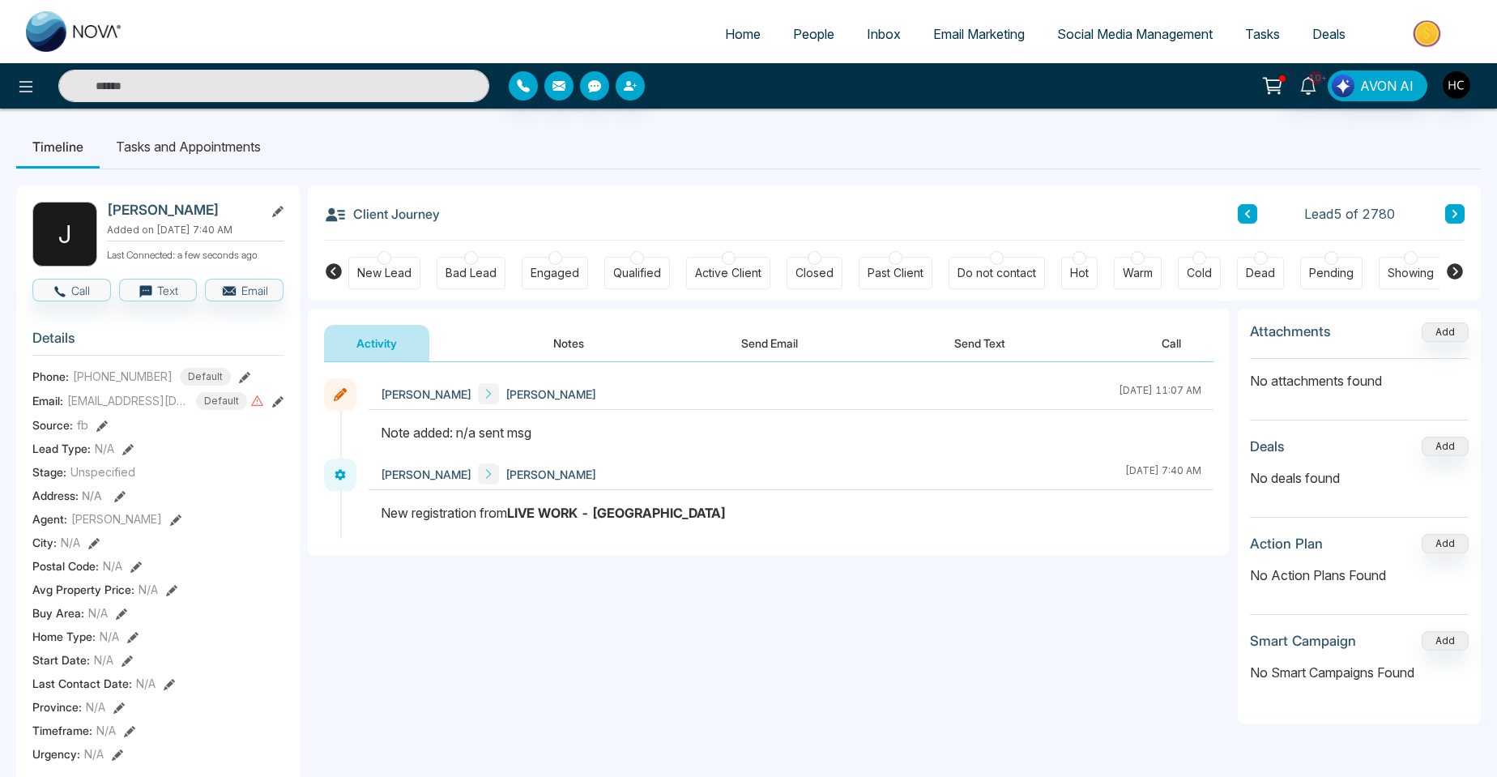
click at [561, 337] on button "Notes" at bounding box center [569, 343] width 96 height 36
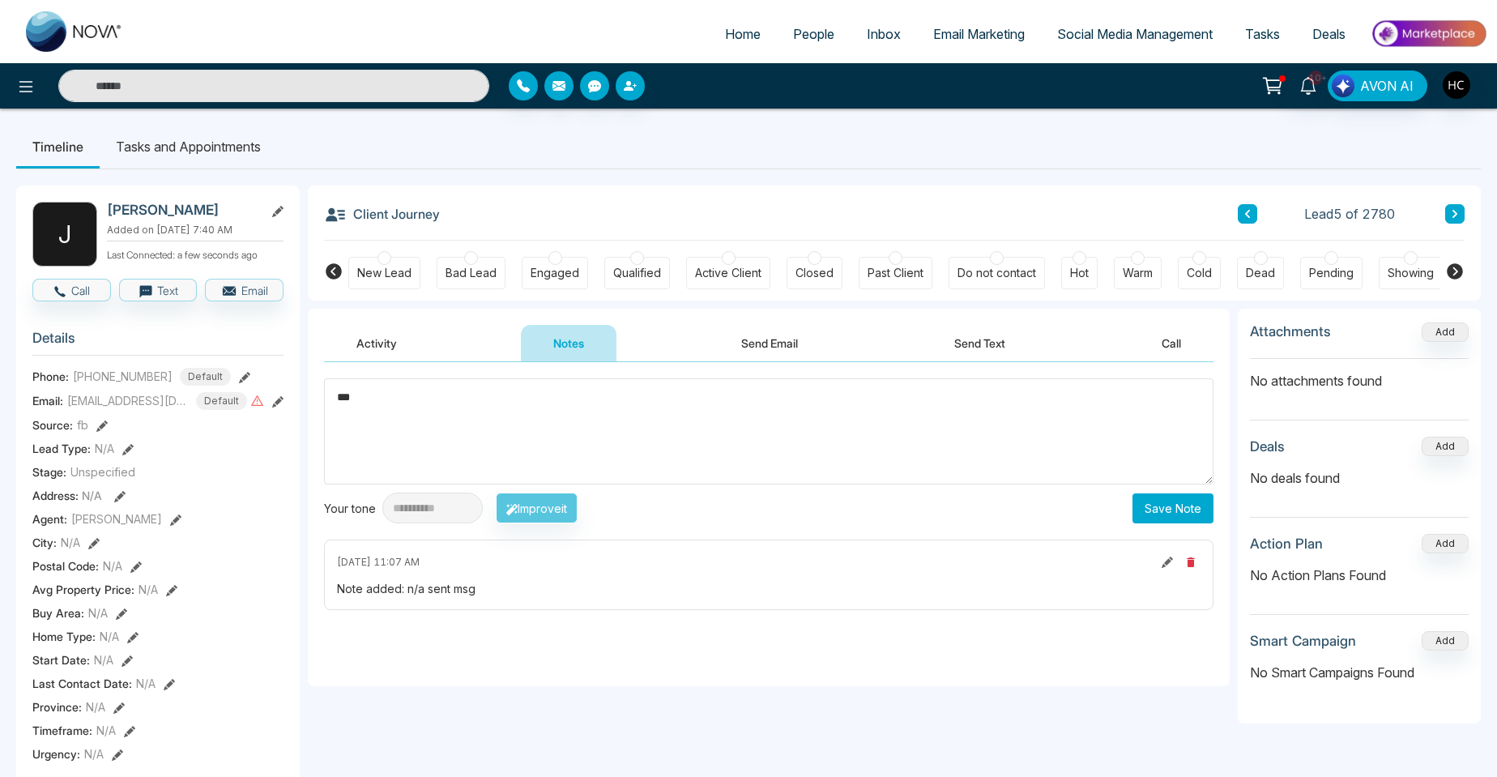
drag, startPoint x: 501, startPoint y: 386, endPoint x: 327, endPoint y: 396, distance: 174.5
click at [327, 396] on textarea "***" at bounding box center [768, 431] width 889 height 106
click at [621, 463] on textarea "***" at bounding box center [768, 431] width 889 height 106
type textarea "***"
click at [1179, 501] on button "Save Note" at bounding box center [1173, 508] width 81 height 30
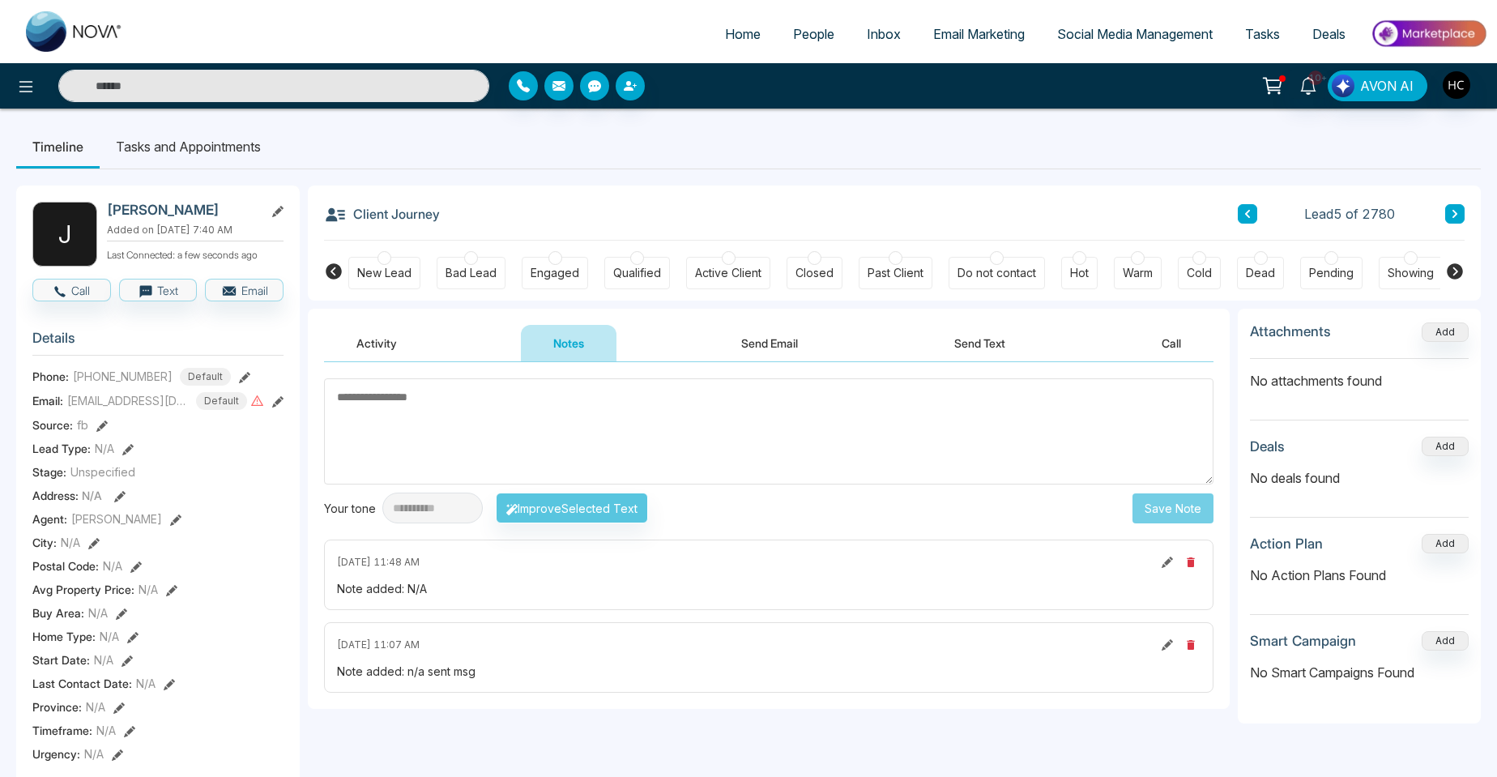
click at [1066, 428] on textarea at bounding box center [768, 431] width 889 height 106
click at [944, 431] on textarea at bounding box center [768, 431] width 889 height 106
click at [621, 412] on textarea at bounding box center [768, 431] width 889 height 106
drag, startPoint x: 621, startPoint y: 412, endPoint x: 1457, endPoint y: 202, distance: 861.2
click at [1457, 202] on div "Client Journey Lead 5 of 2780" at bounding box center [894, 213] width 1141 height 55
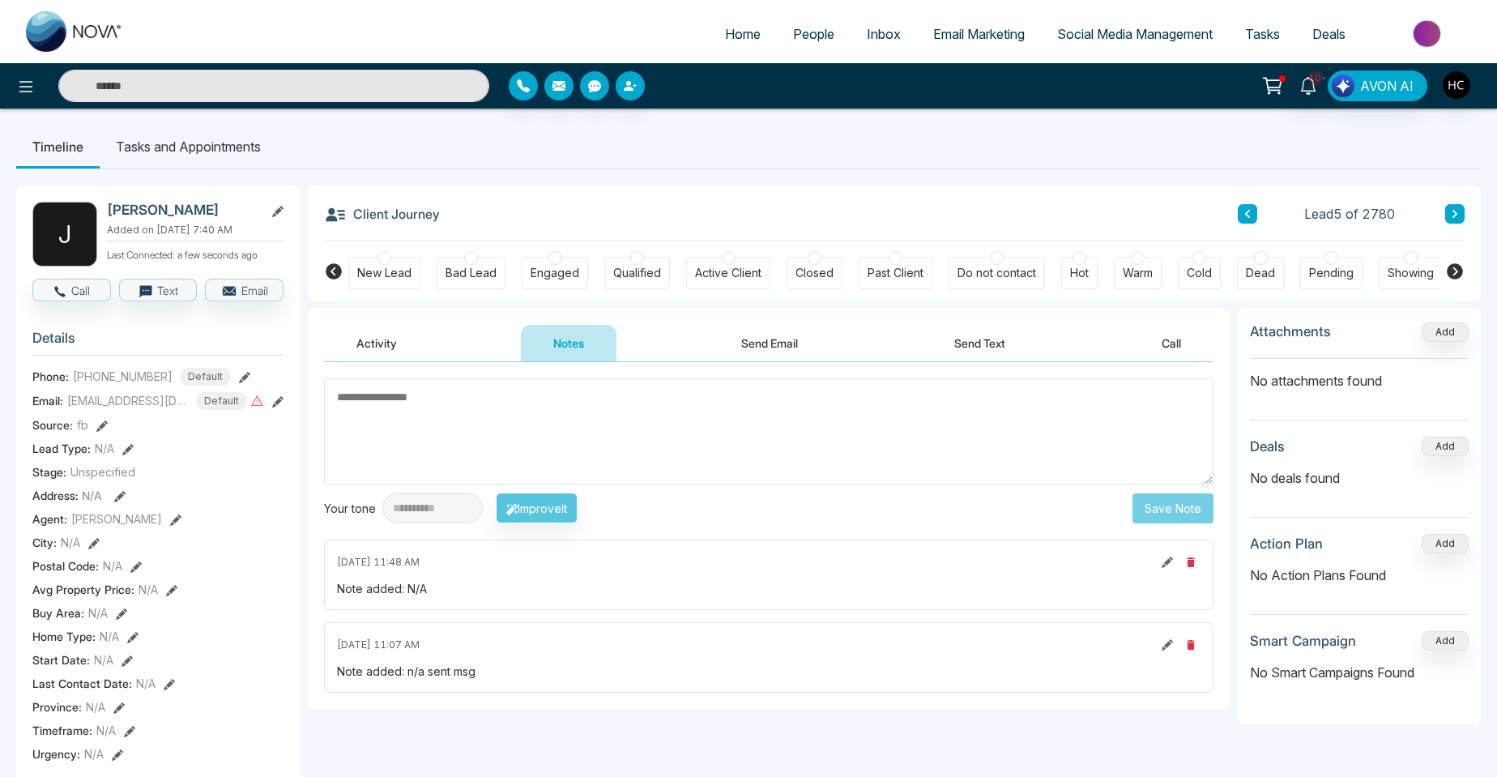
click at [1451, 209] on icon at bounding box center [1455, 214] width 8 height 10
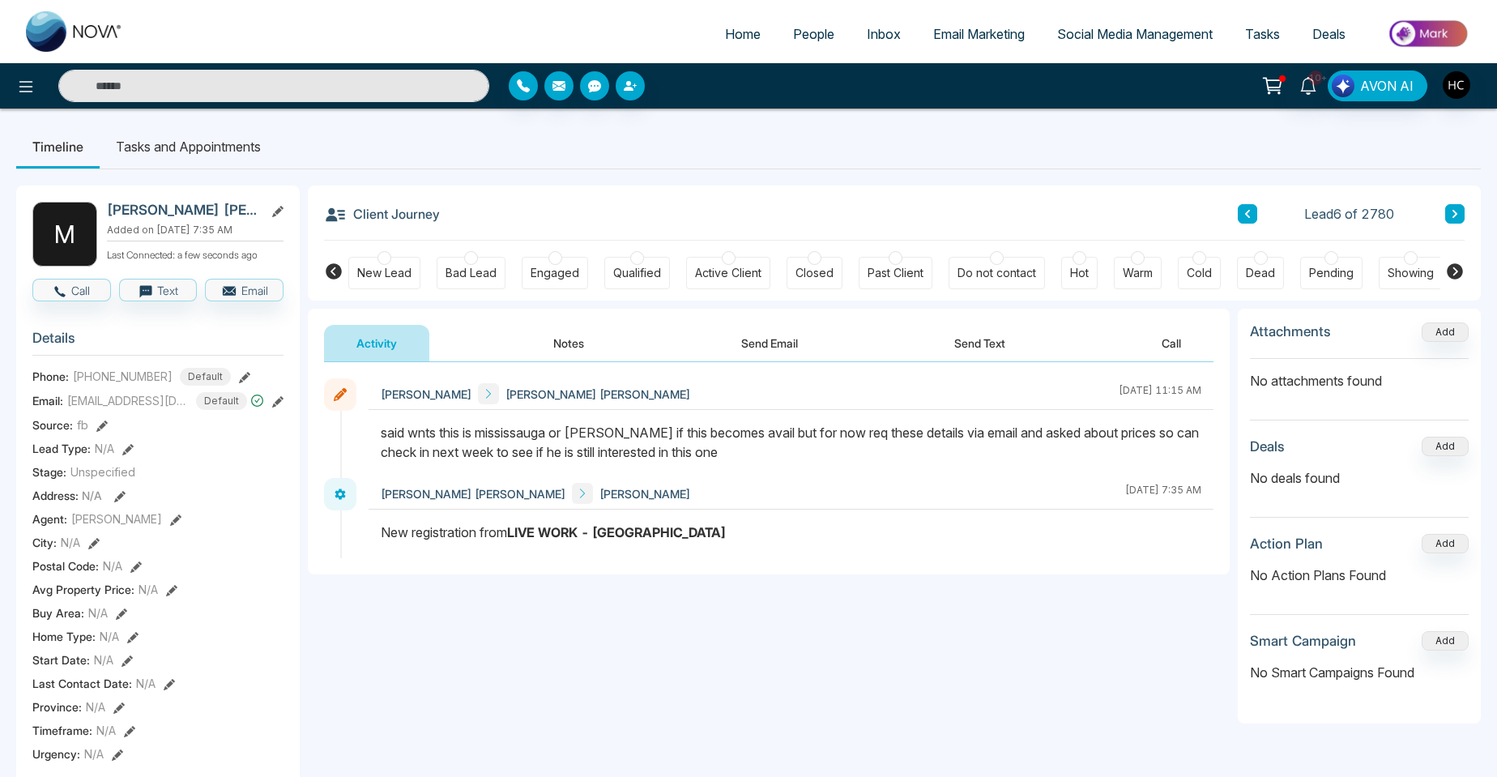
click at [1434, 192] on div "Client Journey Lead 6 of 2780" at bounding box center [894, 213] width 1141 height 55
click at [1449, 215] on button at bounding box center [1454, 213] width 19 height 19
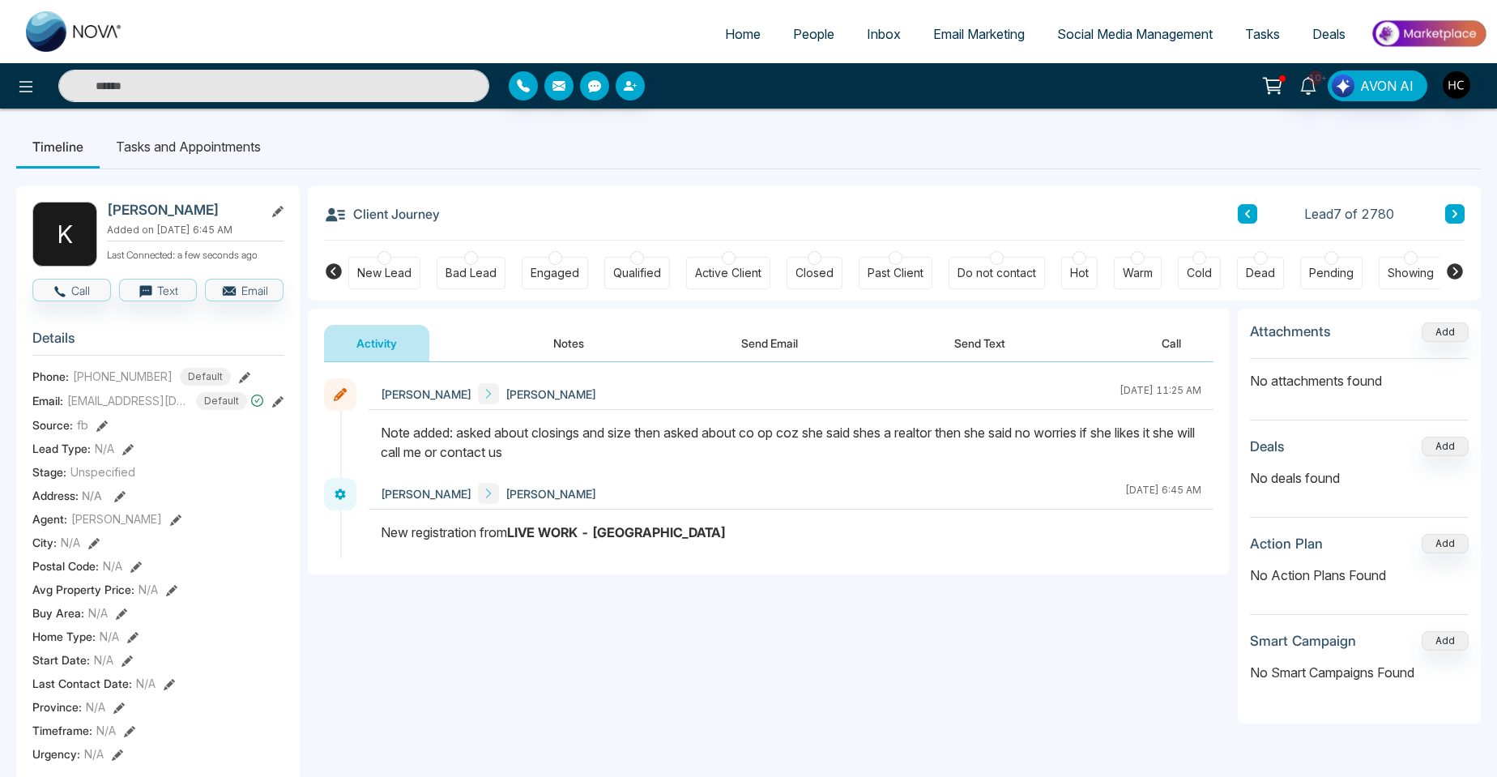
click at [1451, 215] on icon at bounding box center [1455, 214] width 8 height 10
click at [1450, 208] on button at bounding box center [1454, 213] width 19 height 19
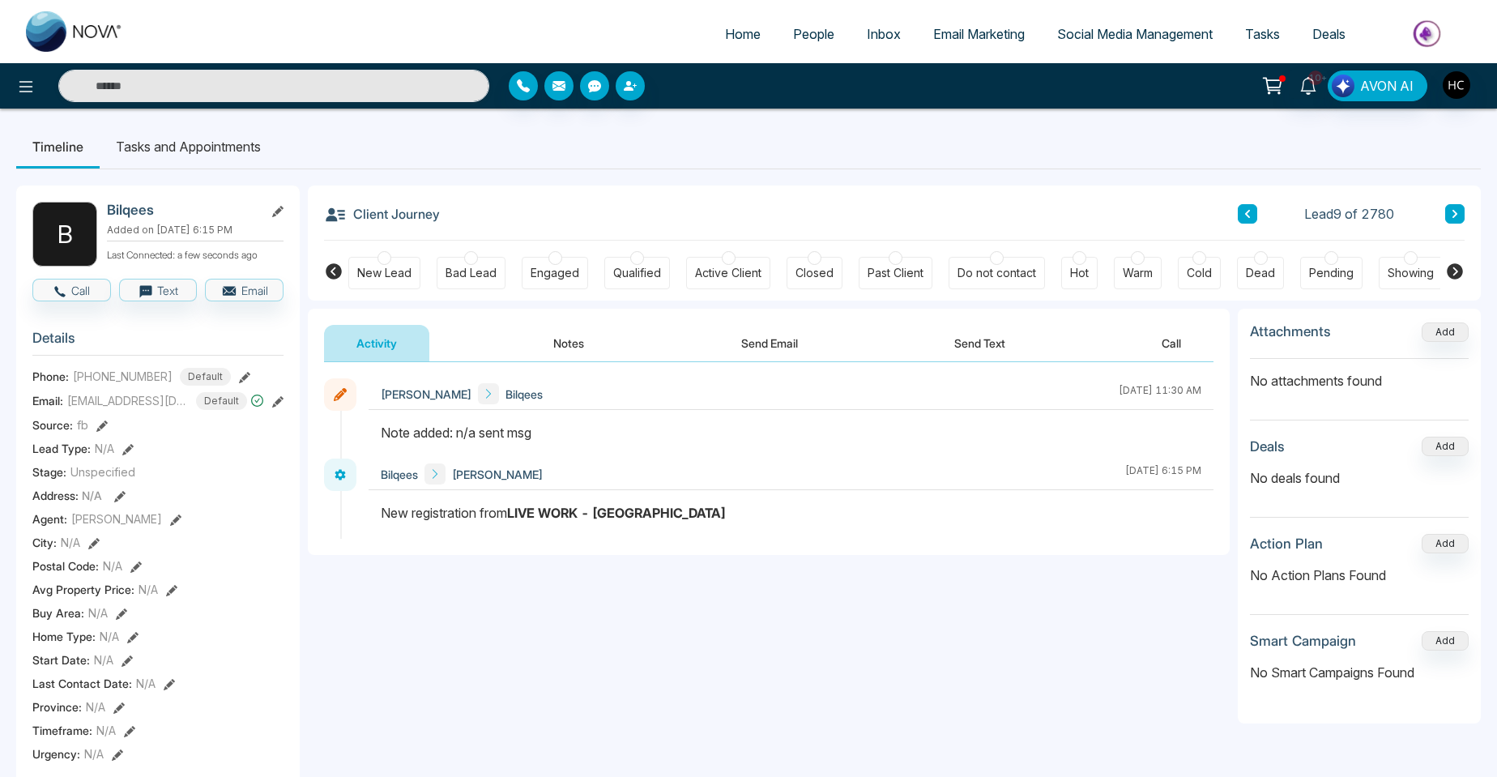
click at [589, 337] on button "Notes" at bounding box center [569, 343] width 96 height 36
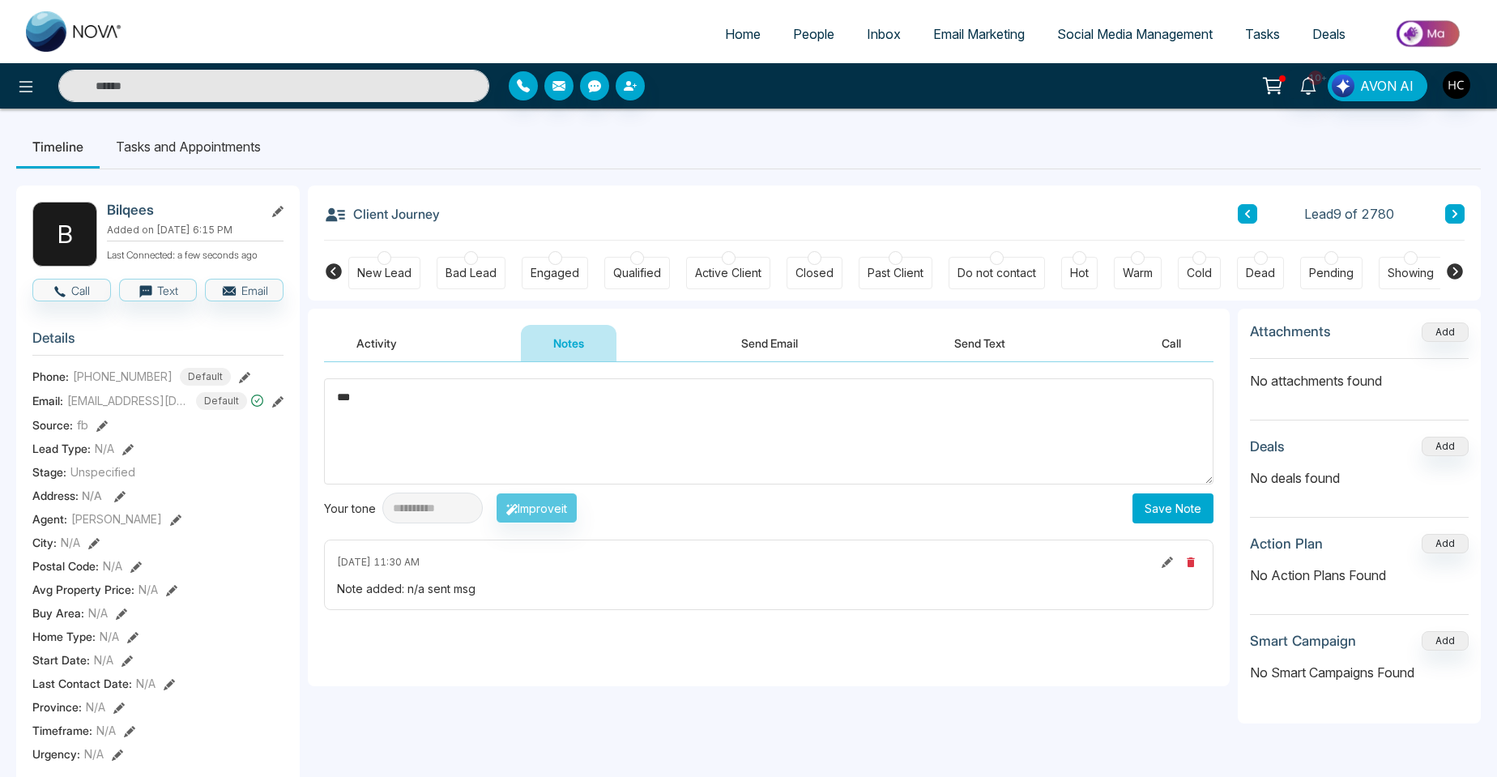
type textarea "***"
click at [1164, 514] on button "Save Note" at bounding box center [1173, 508] width 81 height 30
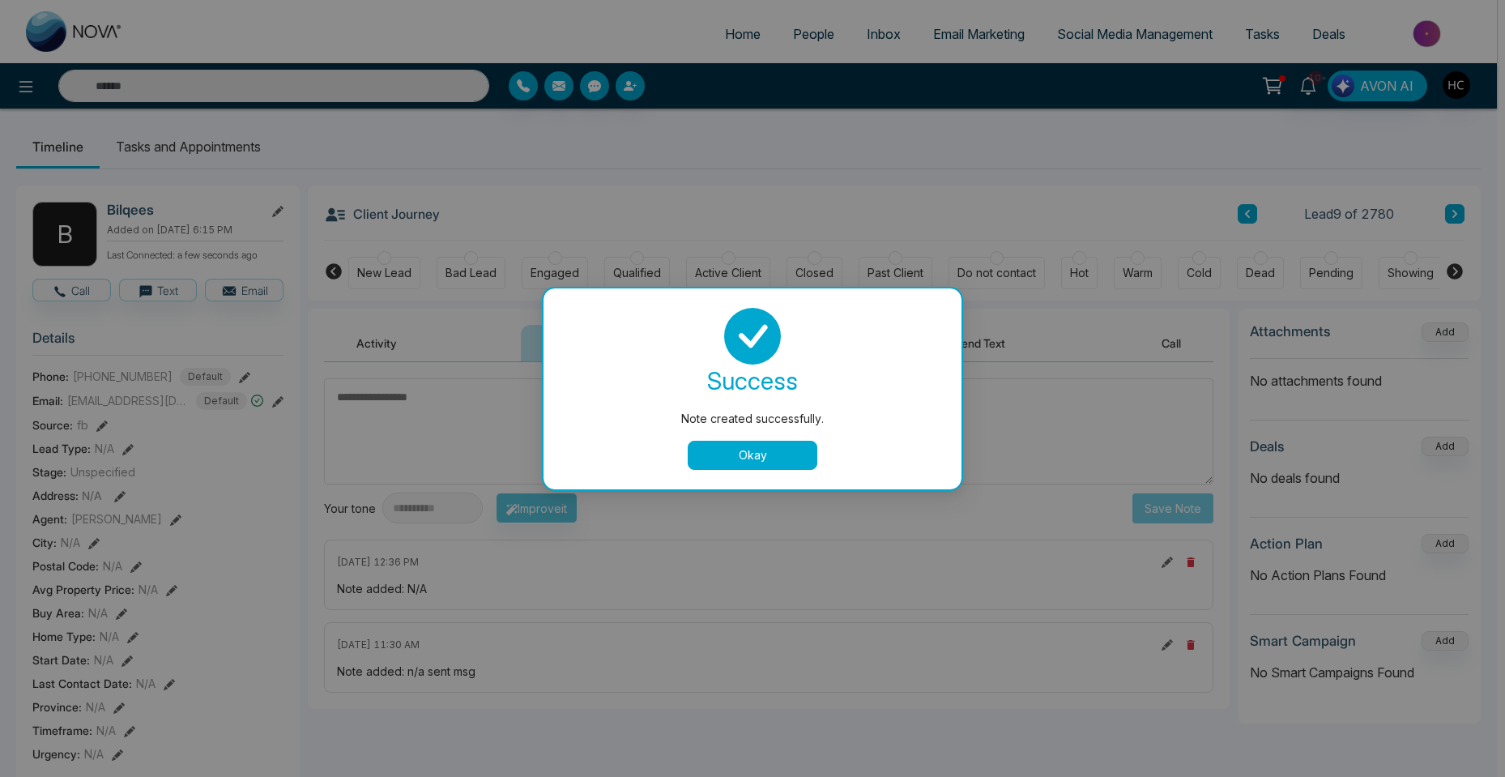
click at [1452, 226] on div "Note created successfully. success Note created successfully. Okay" at bounding box center [752, 388] width 1505 height 777
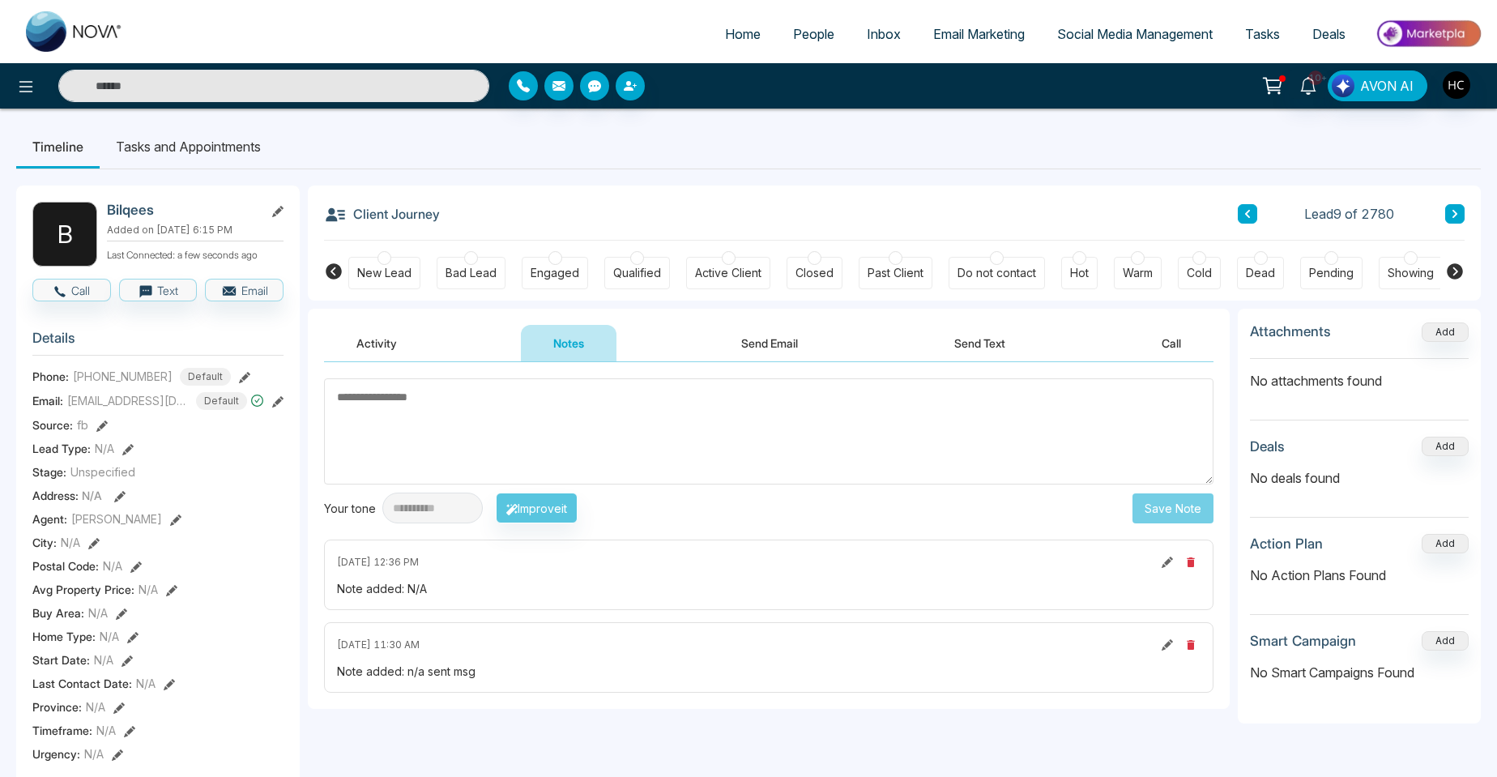
click at [1457, 222] on button at bounding box center [1454, 213] width 19 height 19
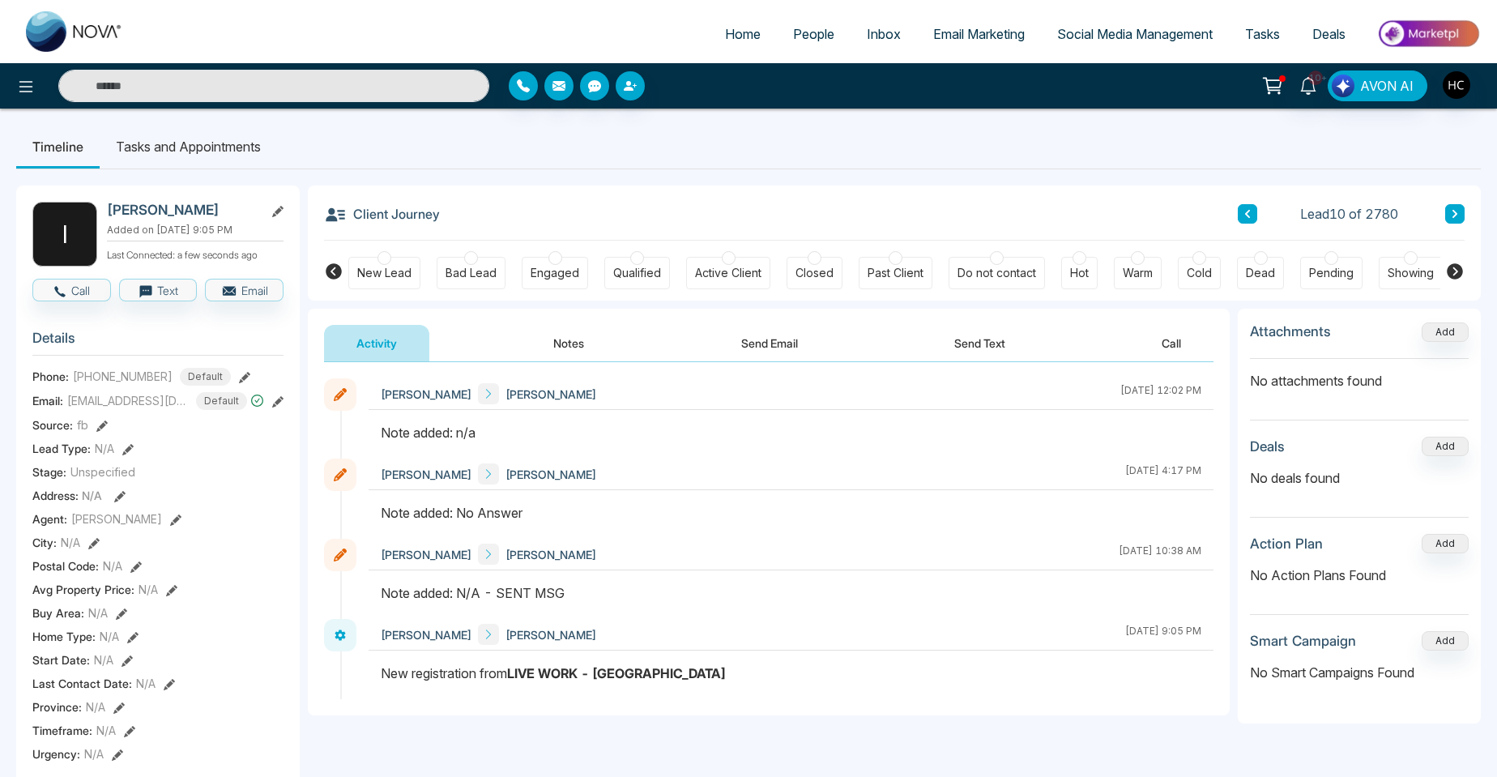
click at [577, 339] on button "Notes" at bounding box center [569, 343] width 96 height 36
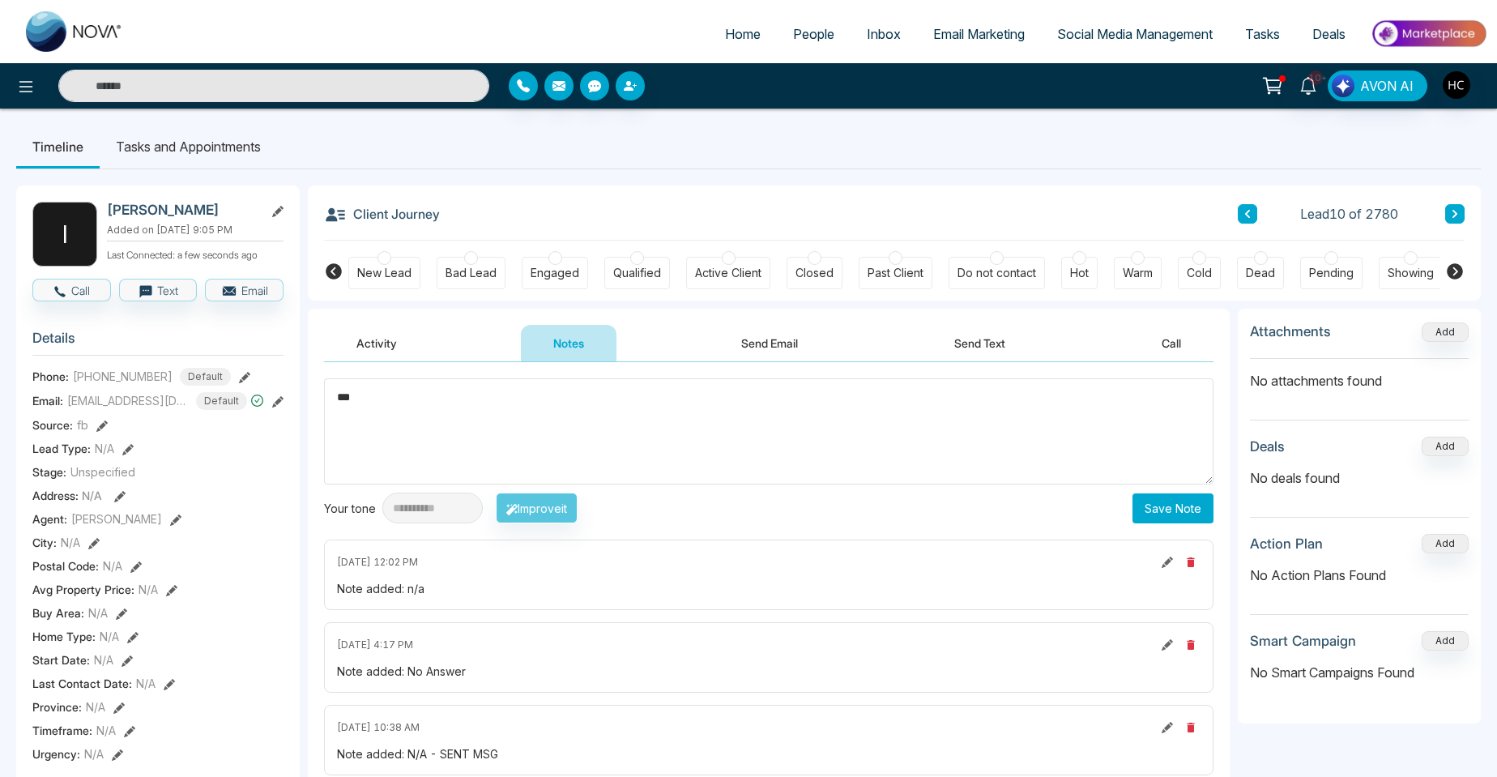
type textarea "***"
click at [1149, 495] on button "Save Note" at bounding box center [1173, 508] width 81 height 30
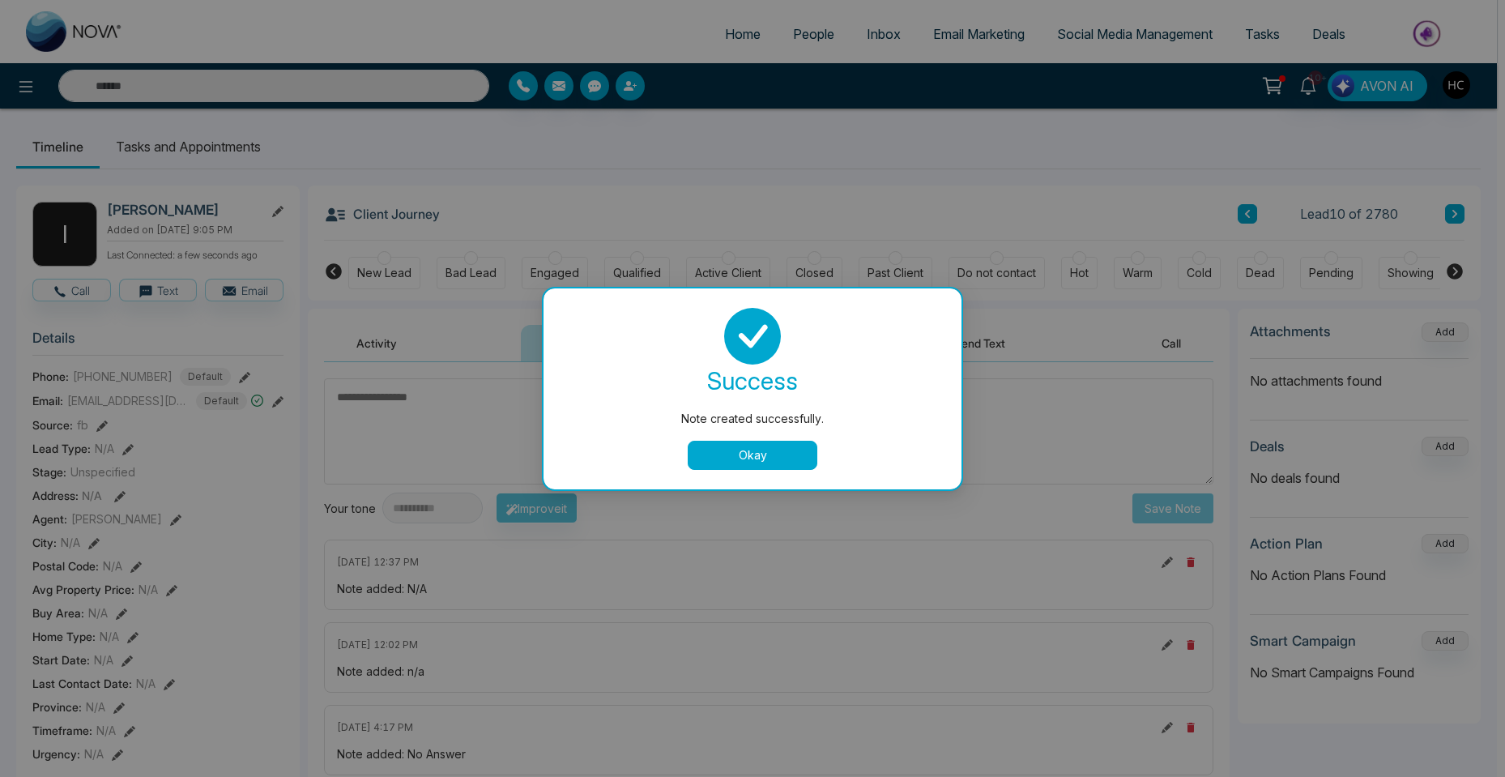
drag, startPoint x: 768, startPoint y: 459, endPoint x: 791, endPoint y: 447, distance: 25.7
click at [767, 459] on button "Okay" at bounding box center [753, 455] width 130 height 29
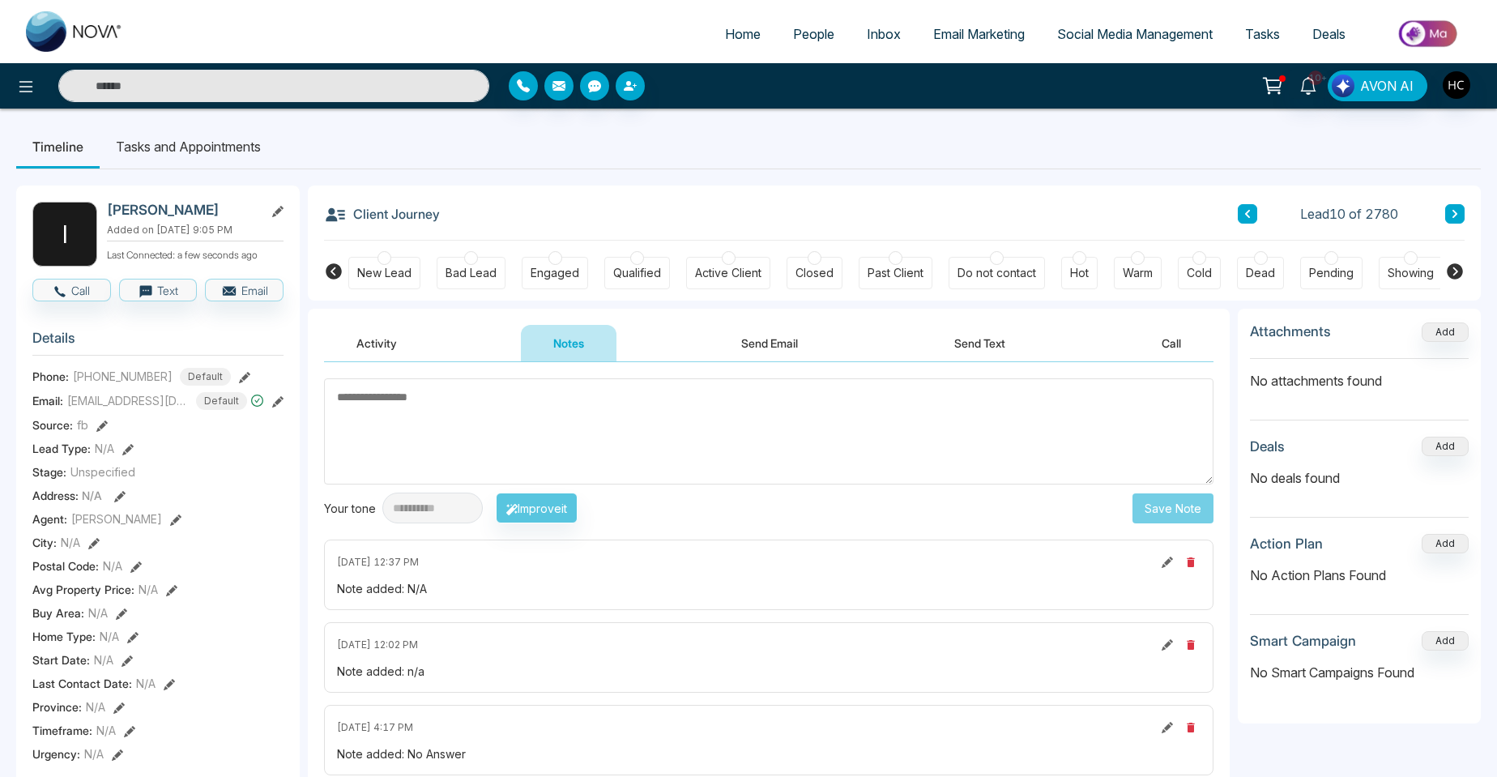
click at [1450, 212] on button at bounding box center [1454, 213] width 19 height 19
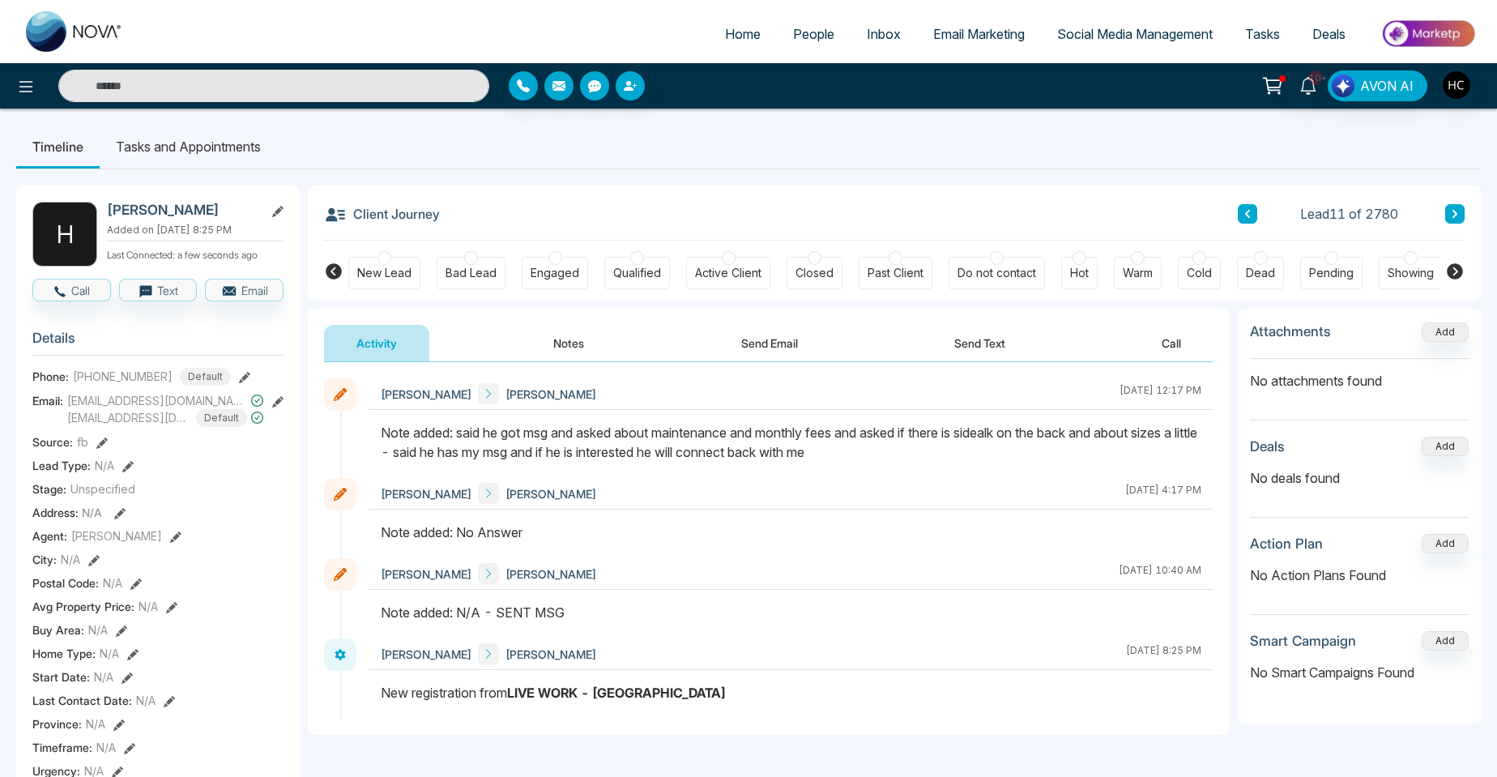
click at [1457, 211] on icon at bounding box center [1455, 214] width 8 height 10
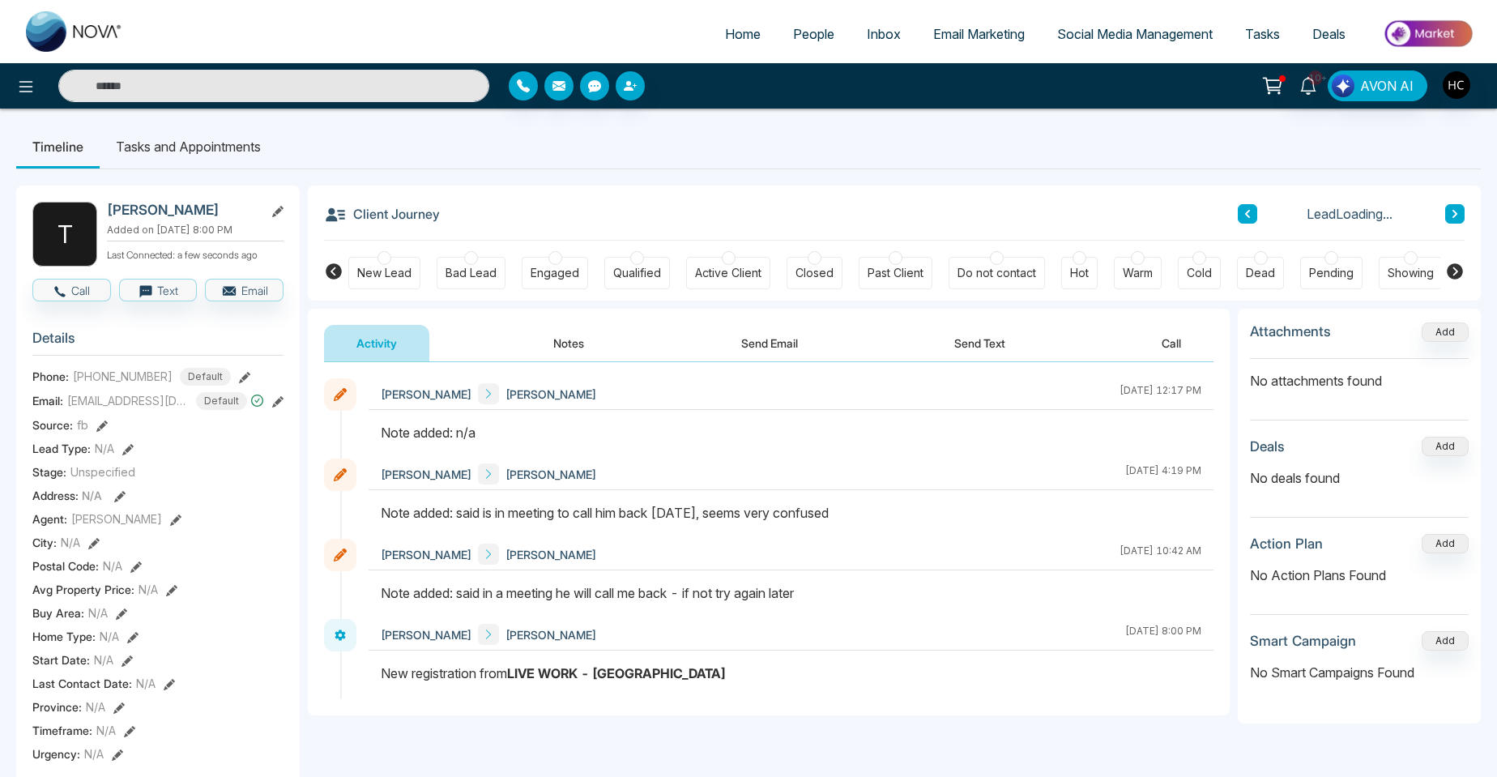
click at [568, 344] on button "Notes" at bounding box center [569, 343] width 96 height 36
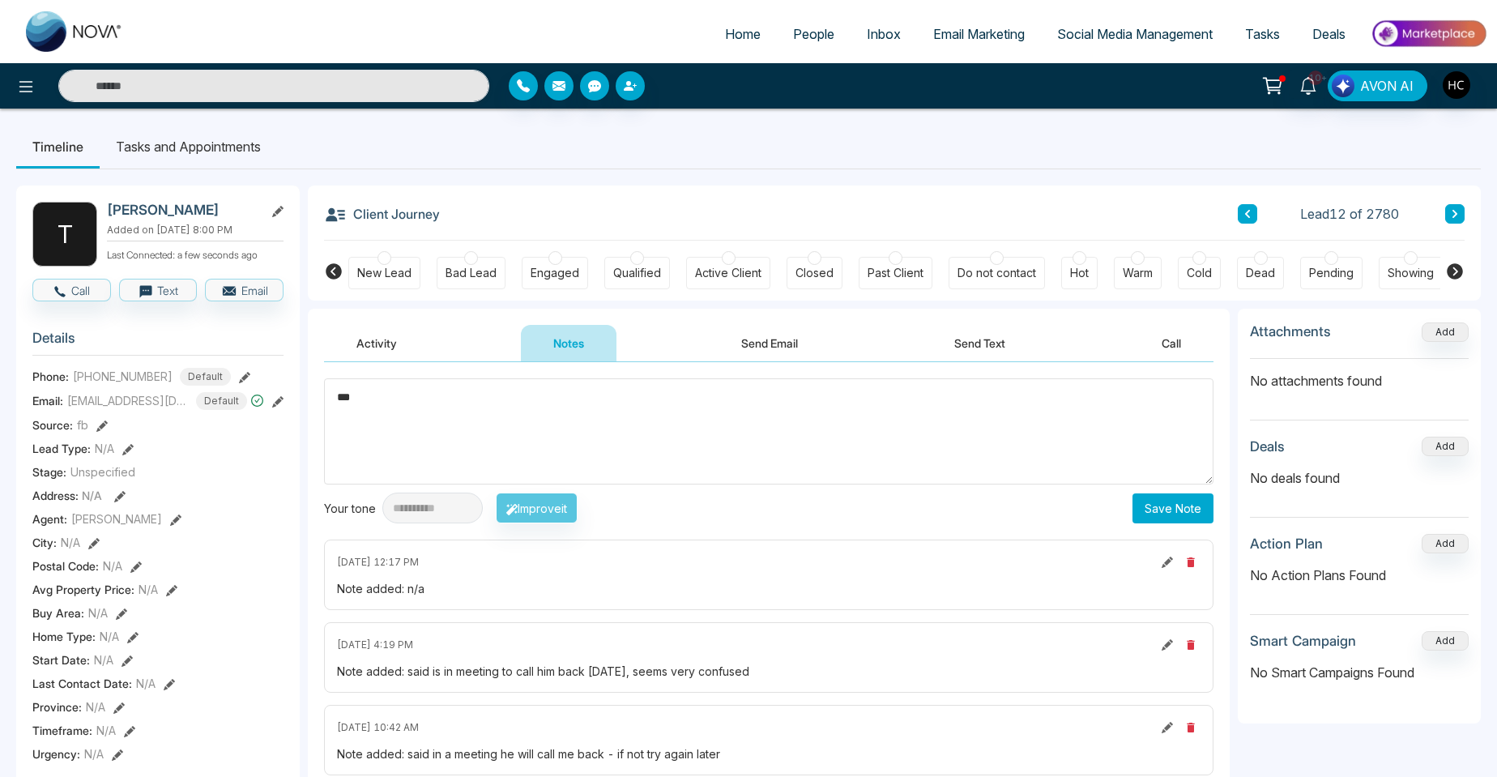
type textarea "***"
click at [1146, 502] on button "Save Note" at bounding box center [1173, 508] width 81 height 30
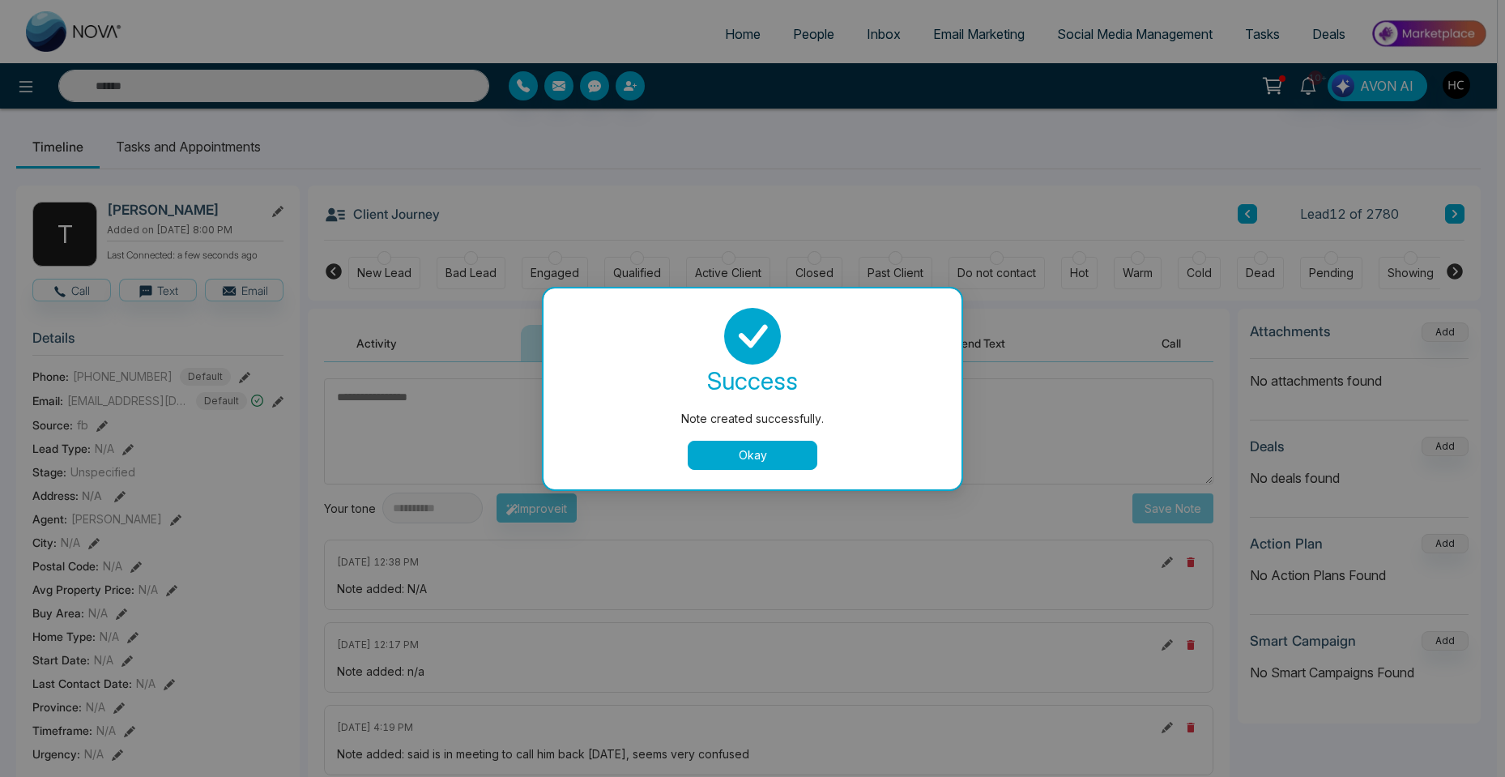
click at [758, 452] on button "Okay" at bounding box center [753, 455] width 130 height 29
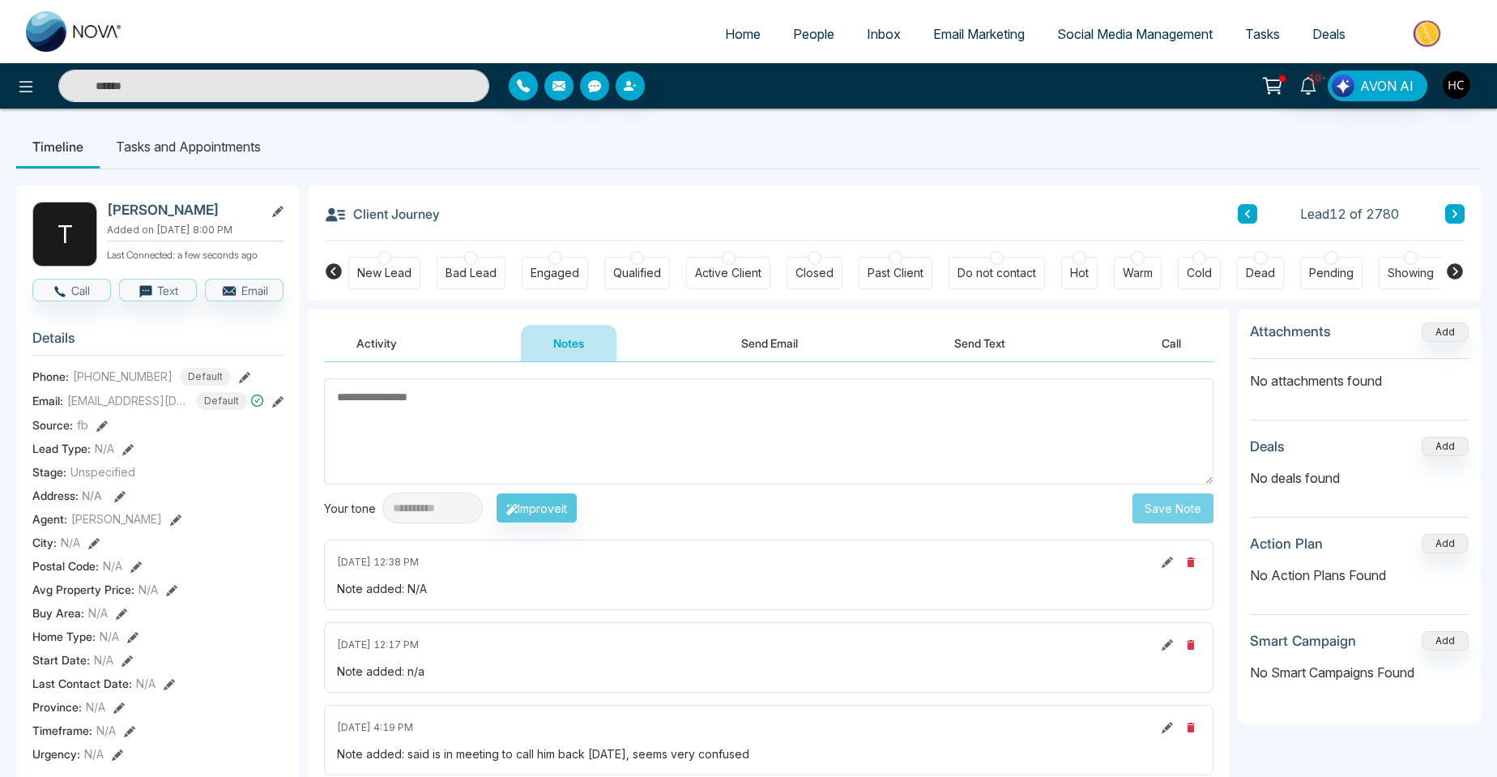
click at [1459, 217] on button at bounding box center [1454, 213] width 19 height 19
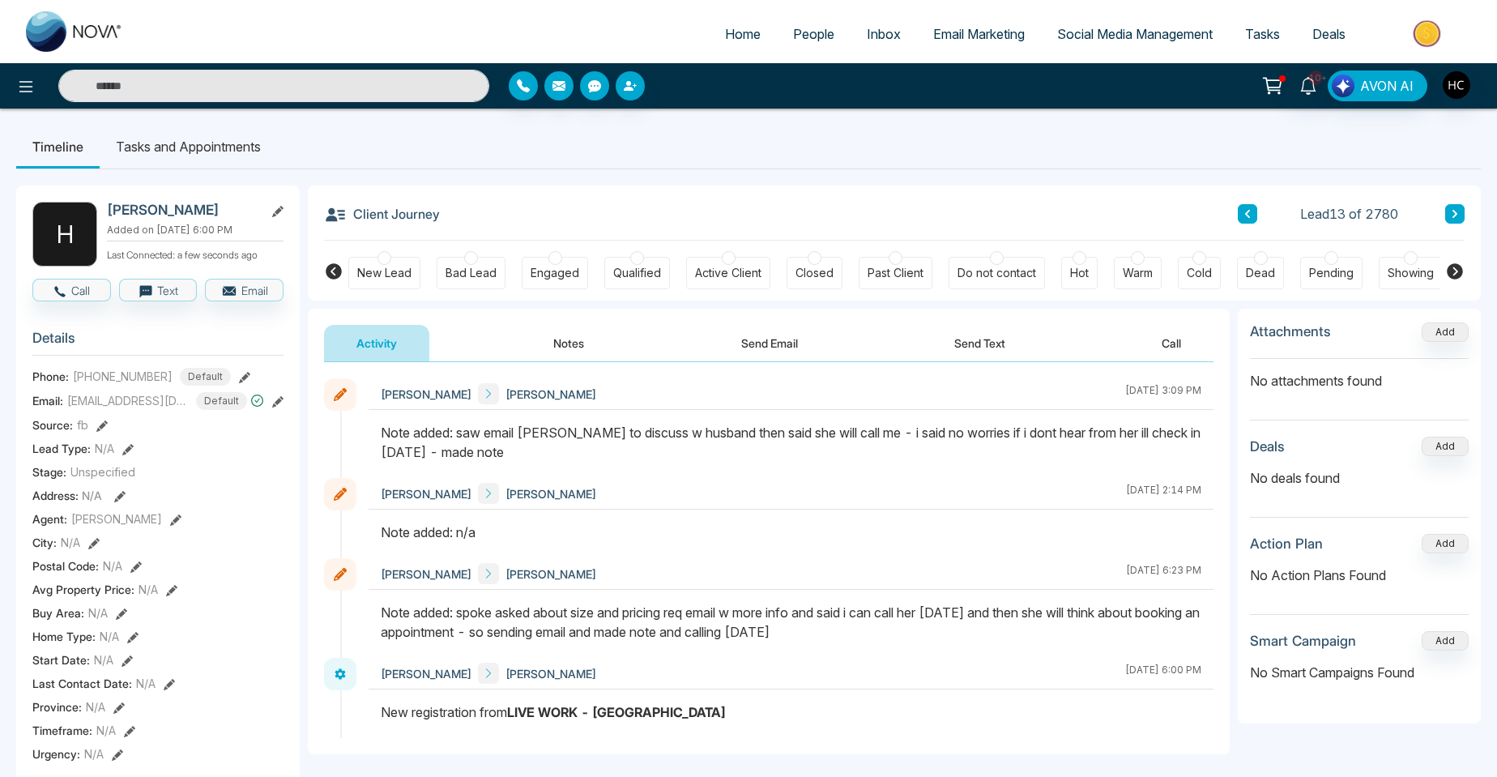
click at [1460, 210] on button at bounding box center [1454, 213] width 19 height 19
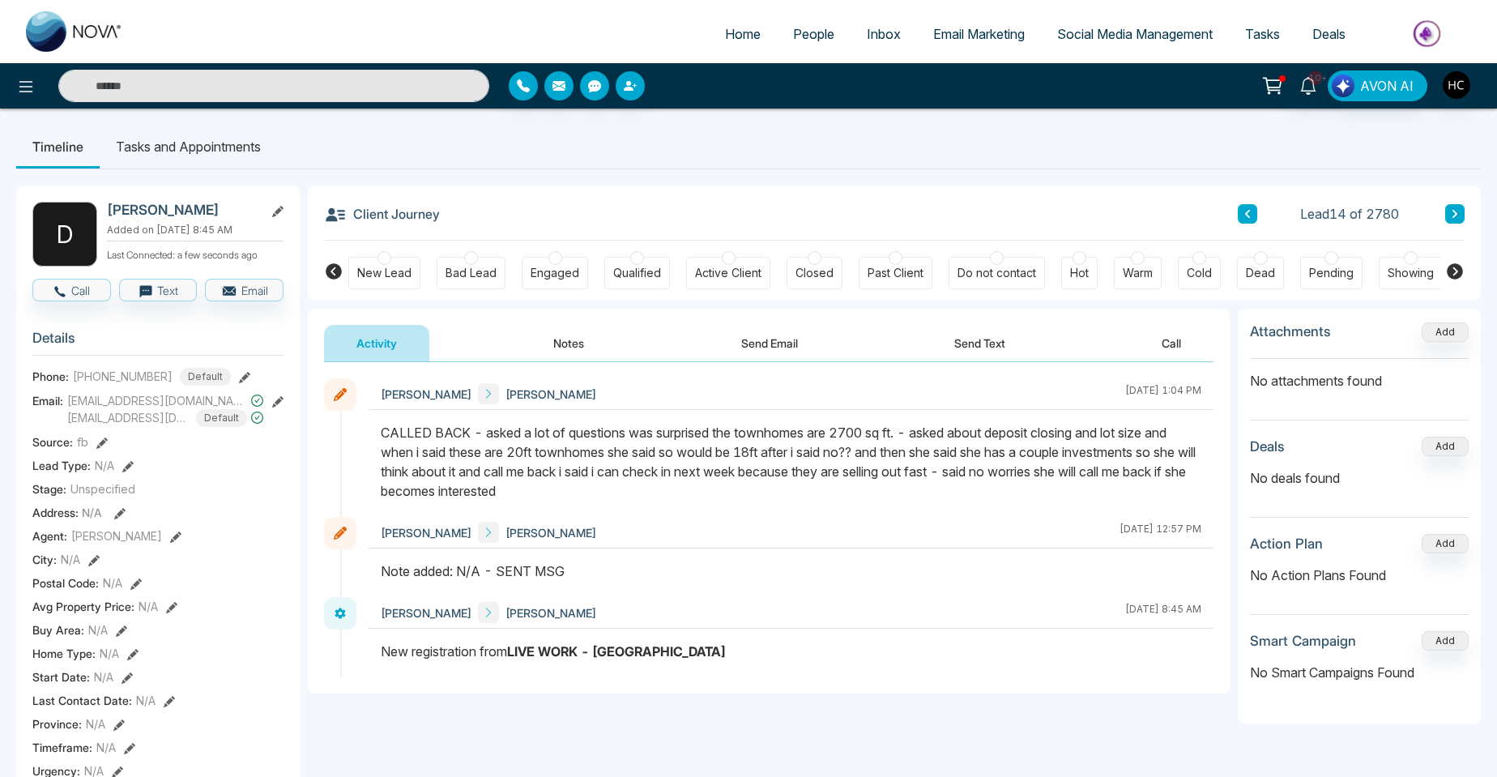
click at [1460, 220] on button at bounding box center [1454, 213] width 19 height 19
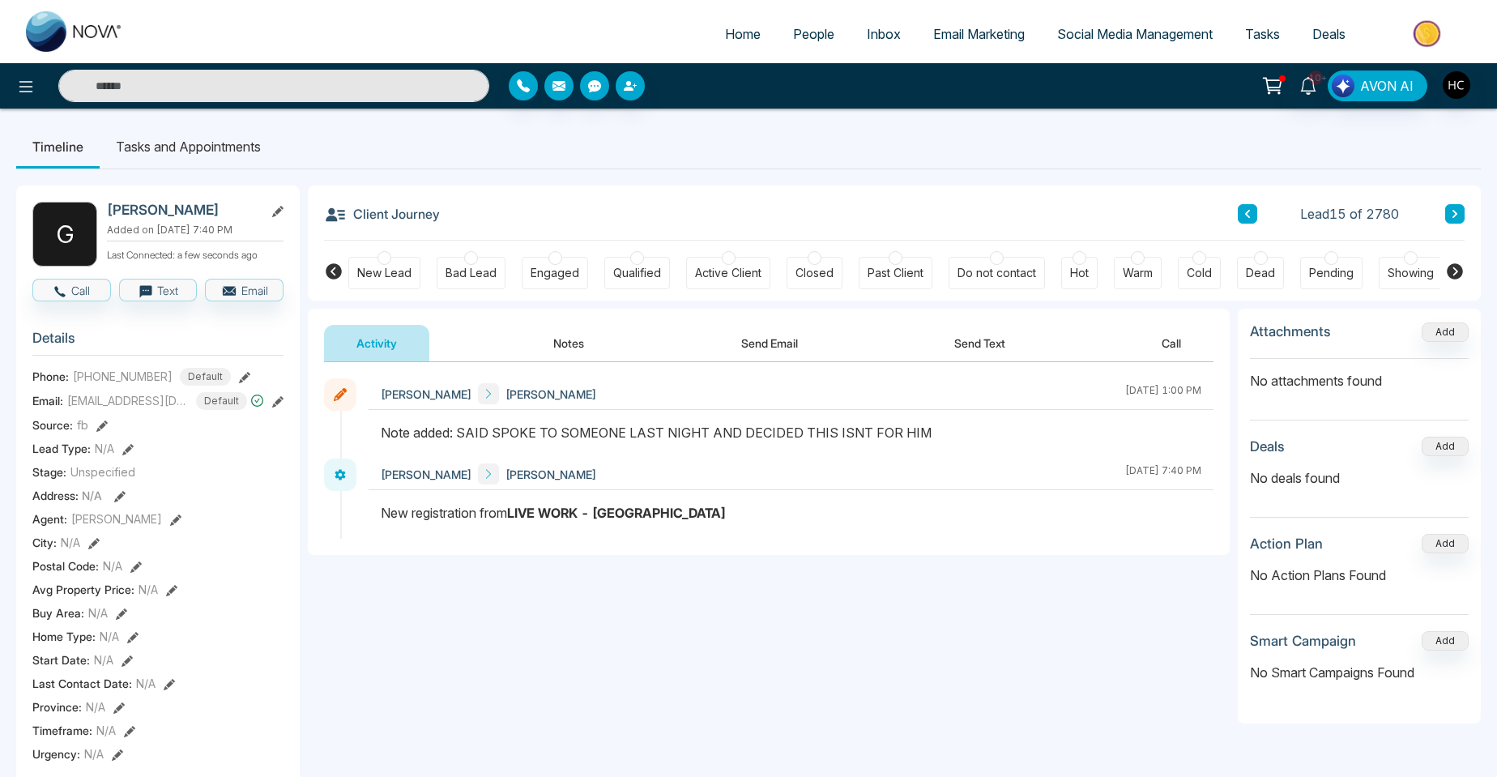
click at [1457, 209] on icon at bounding box center [1455, 214] width 8 height 10
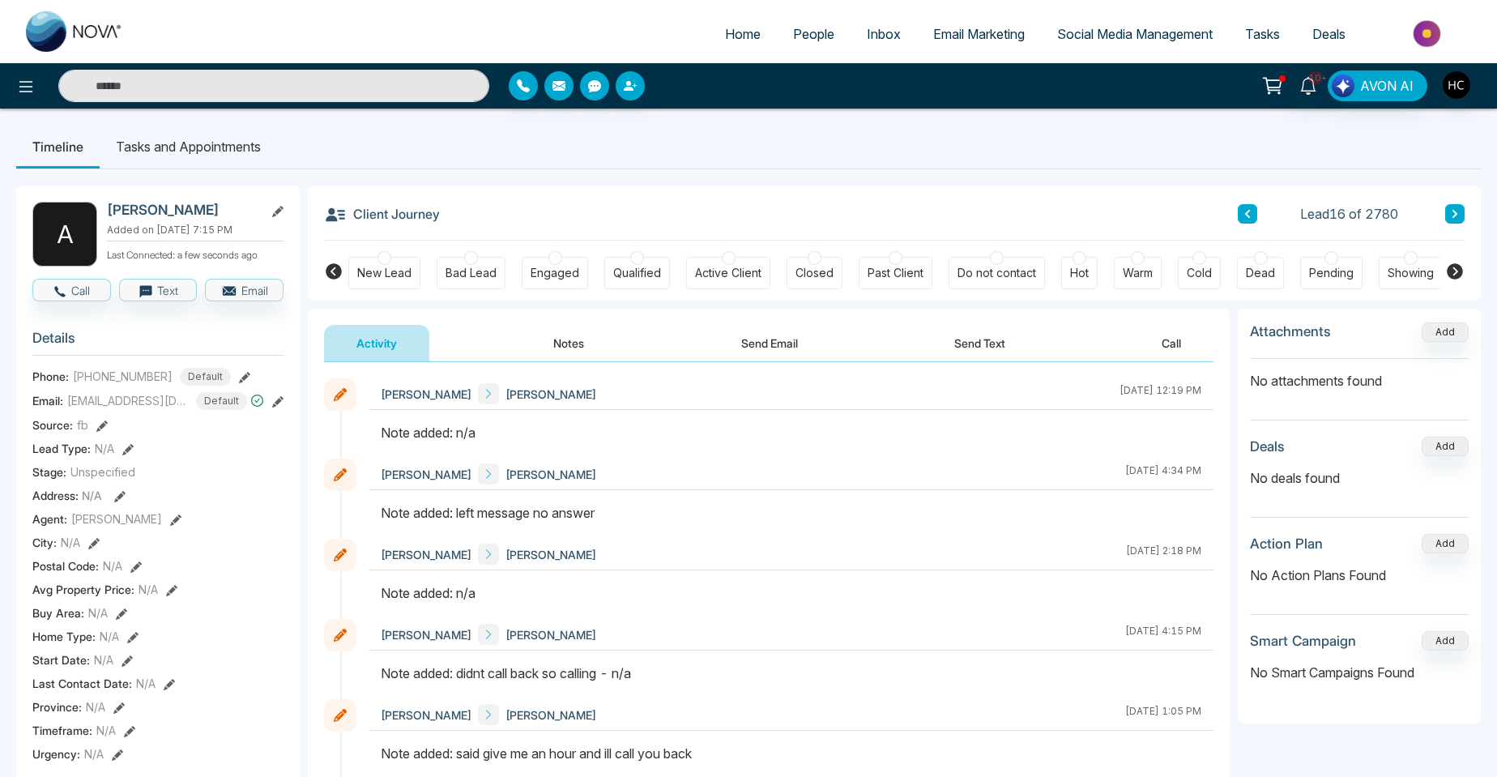
click at [566, 341] on button "Notes" at bounding box center [569, 343] width 96 height 36
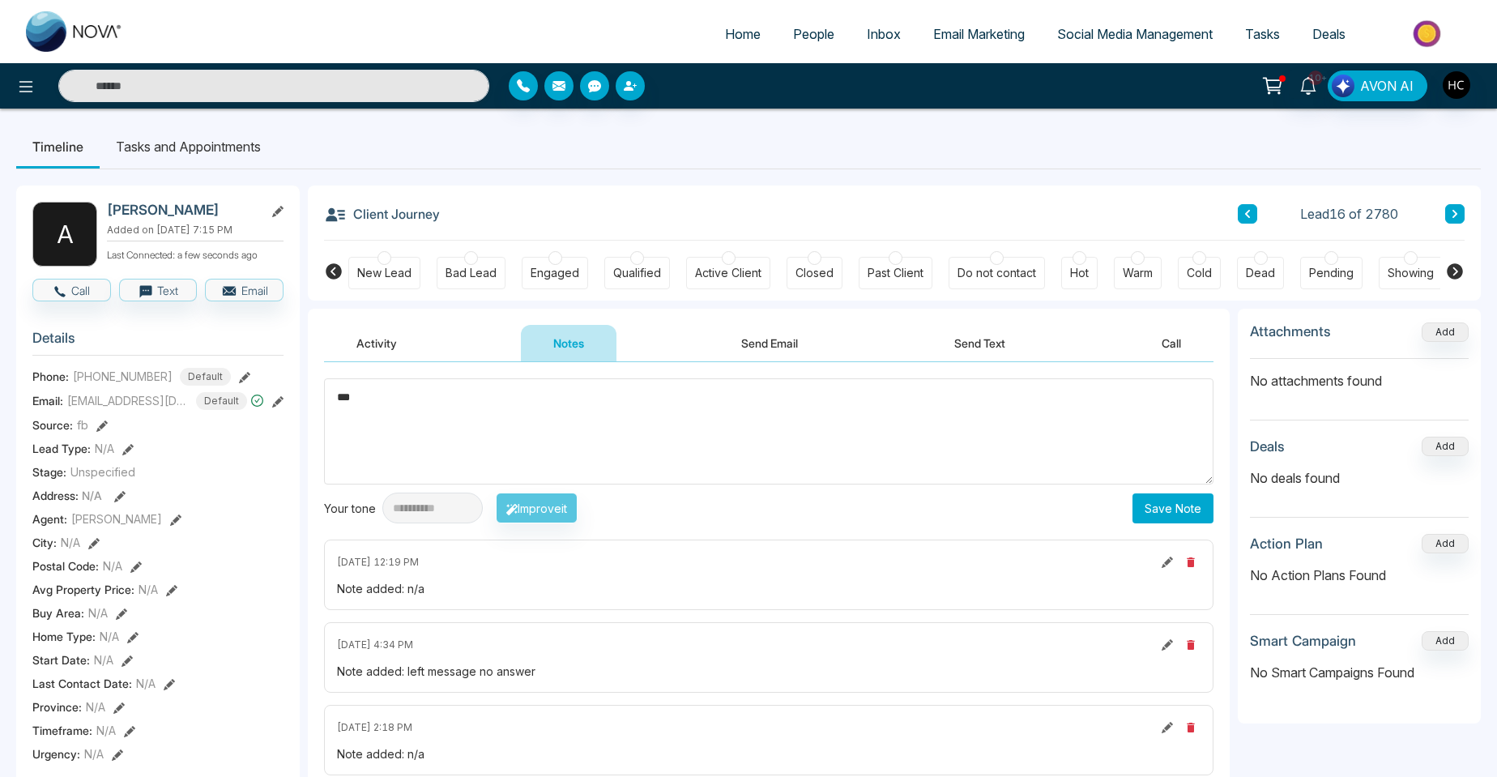
type textarea "***"
click at [1171, 513] on button "Save Note" at bounding box center [1173, 508] width 81 height 30
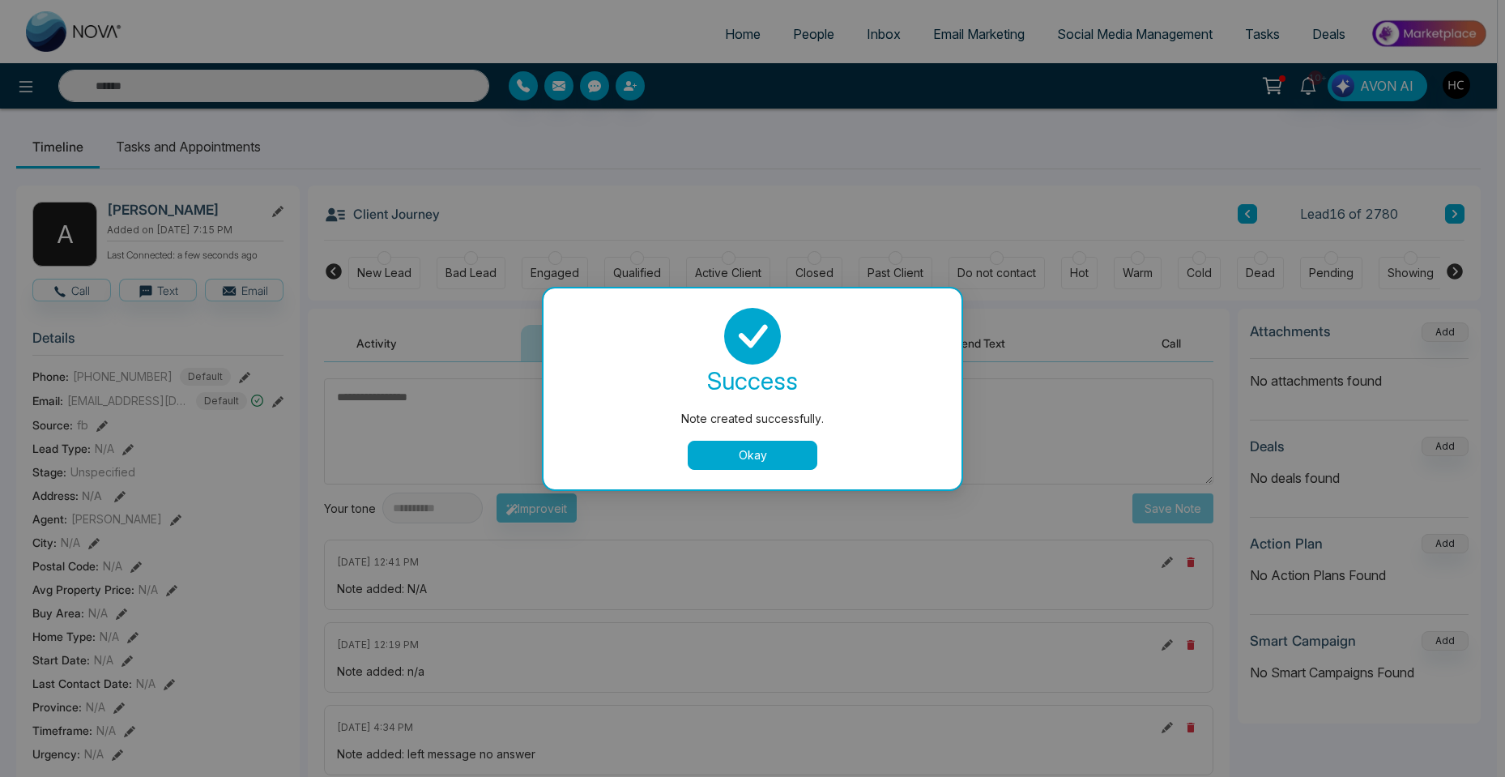
click at [702, 460] on button "Okay" at bounding box center [753, 455] width 130 height 29
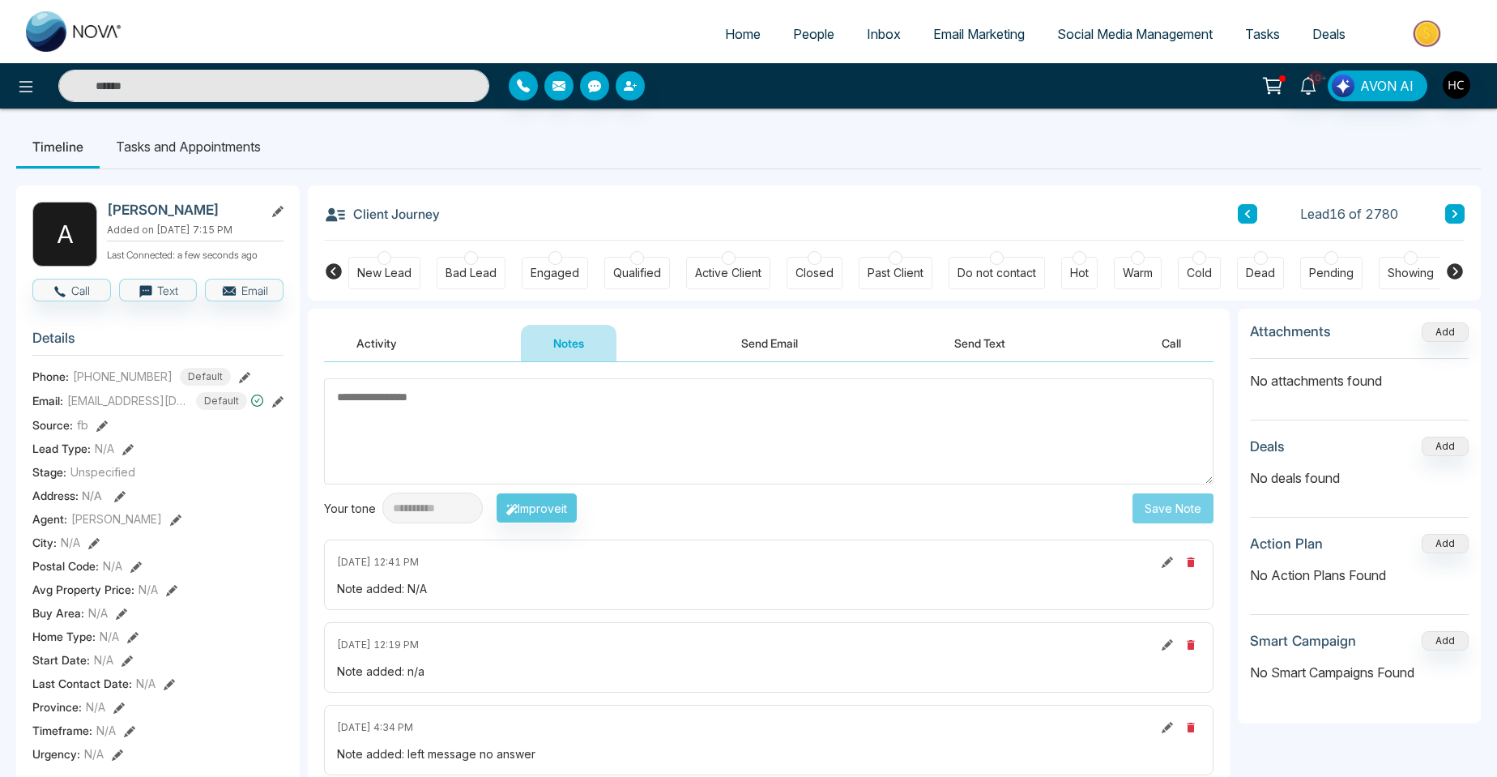
click at [1448, 223] on button at bounding box center [1454, 213] width 19 height 19
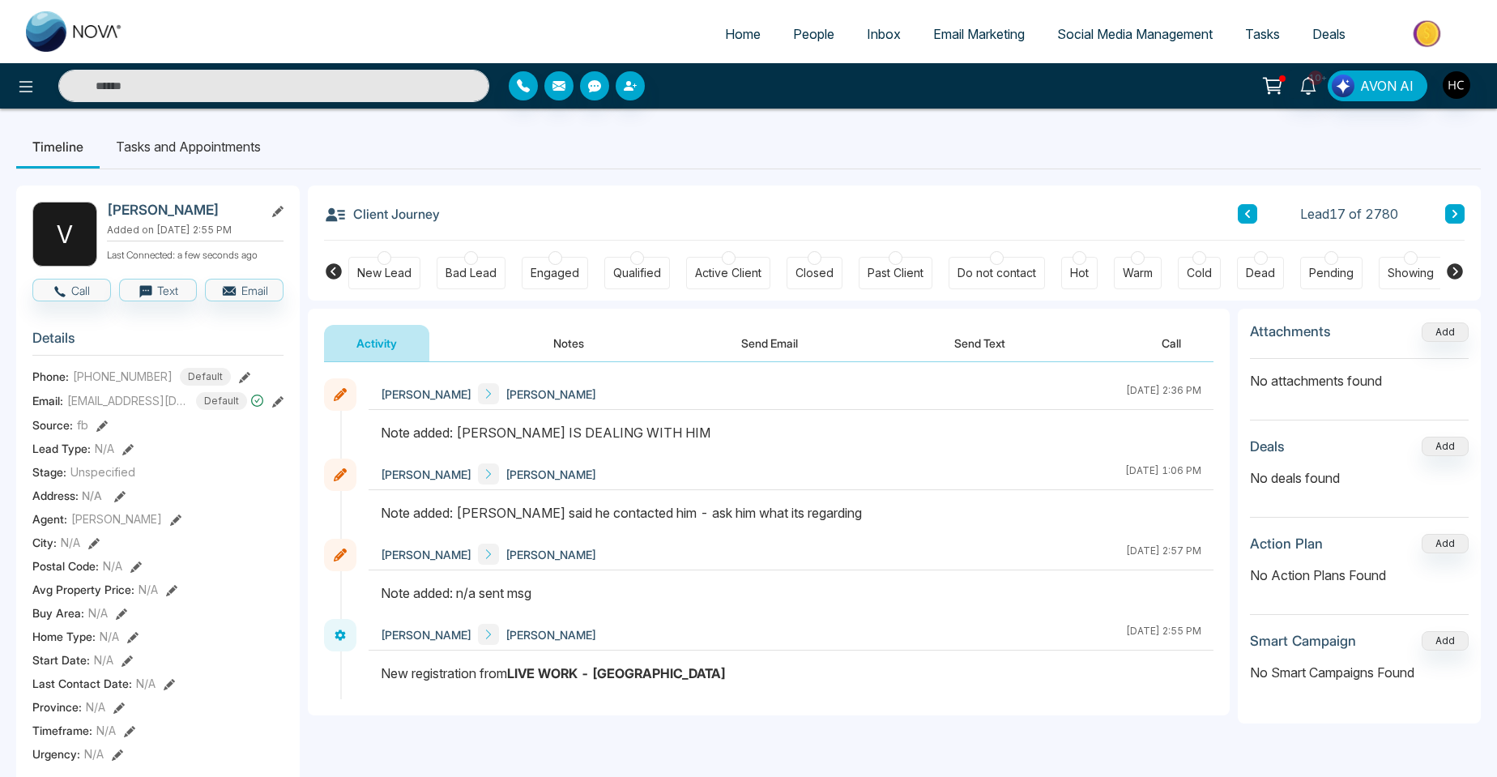
click at [1461, 215] on button at bounding box center [1454, 213] width 19 height 19
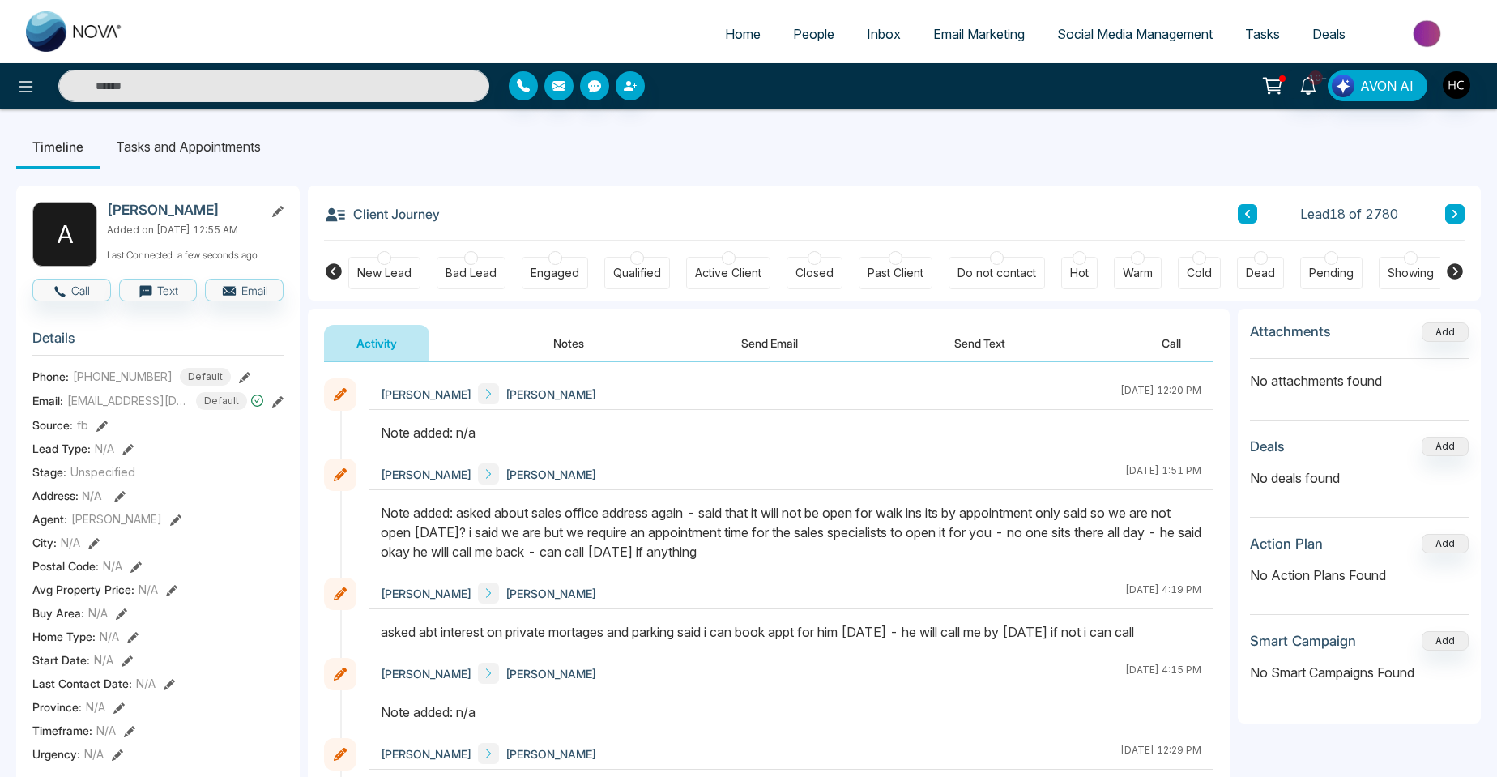
click at [557, 351] on button "Notes" at bounding box center [569, 343] width 96 height 36
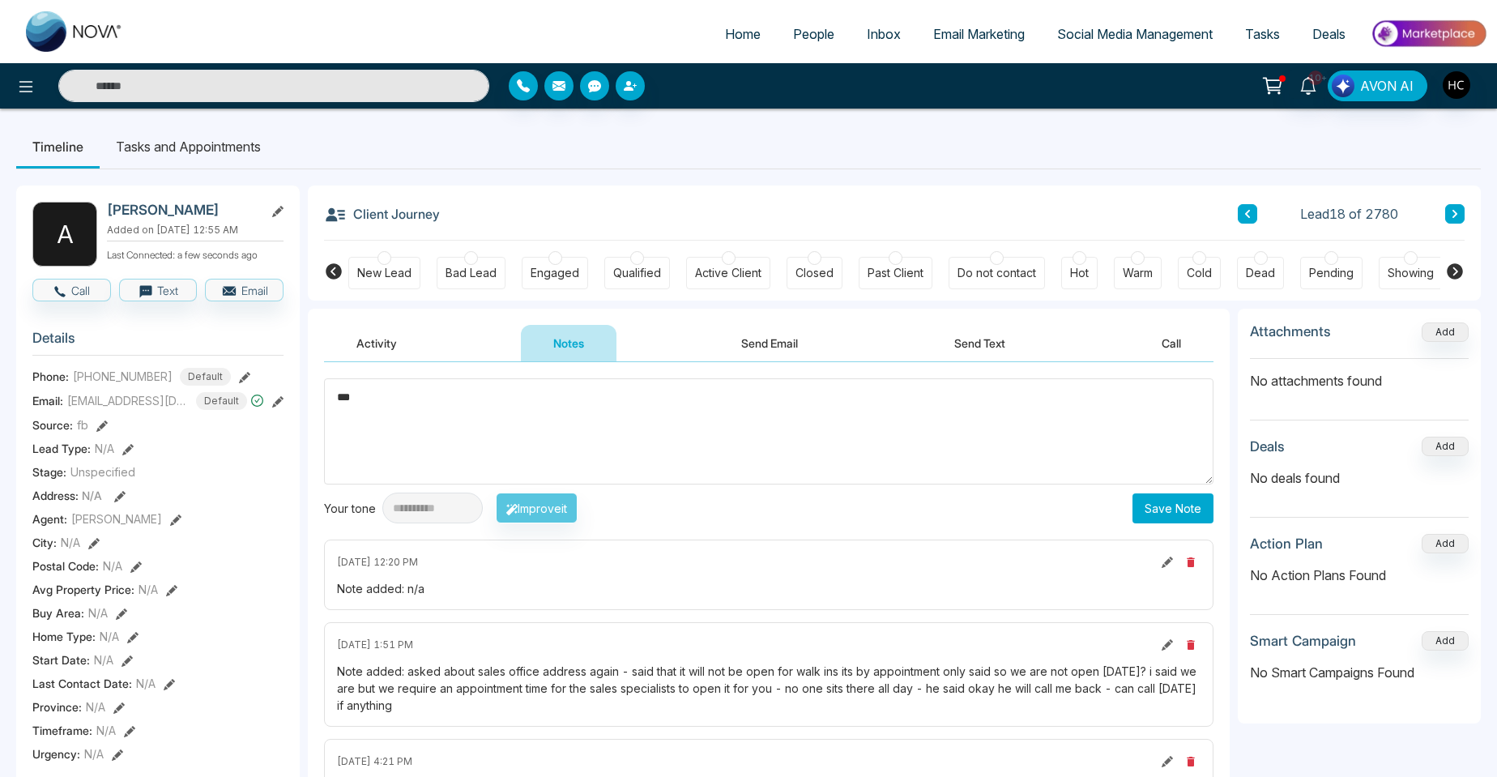
type textarea "***"
click at [1131, 491] on div "**********" at bounding box center [768, 450] width 889 height 145
click at [1133, 507] on div "**********" at bounding box center [768, 508] width 889 height 31
click at [1143, 519] on button "Save Note" at bounding box center [1173, 508] width 81 height 30
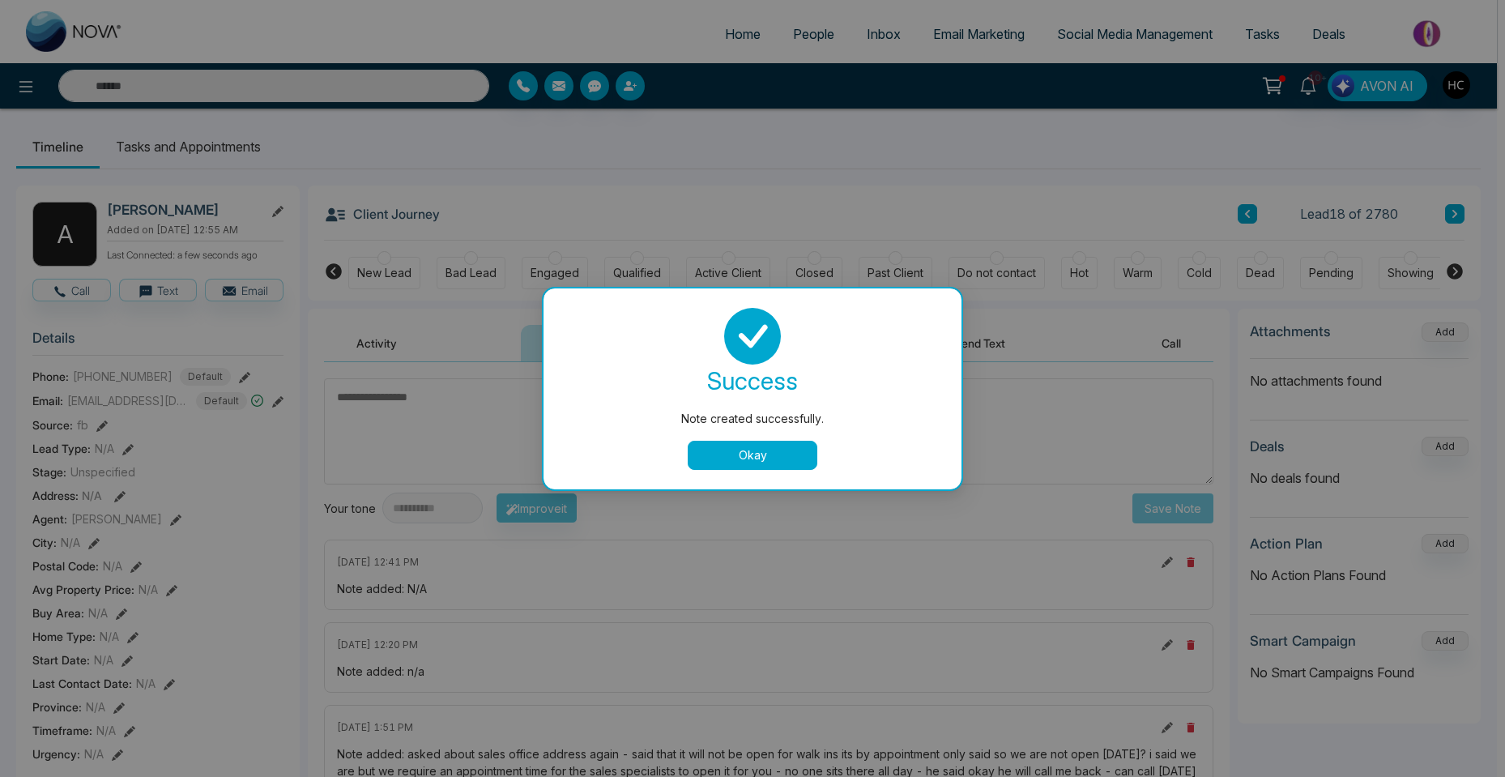
click at [770, 462] on button "Okay" at bounding box center [753, 455] width 130 height 29
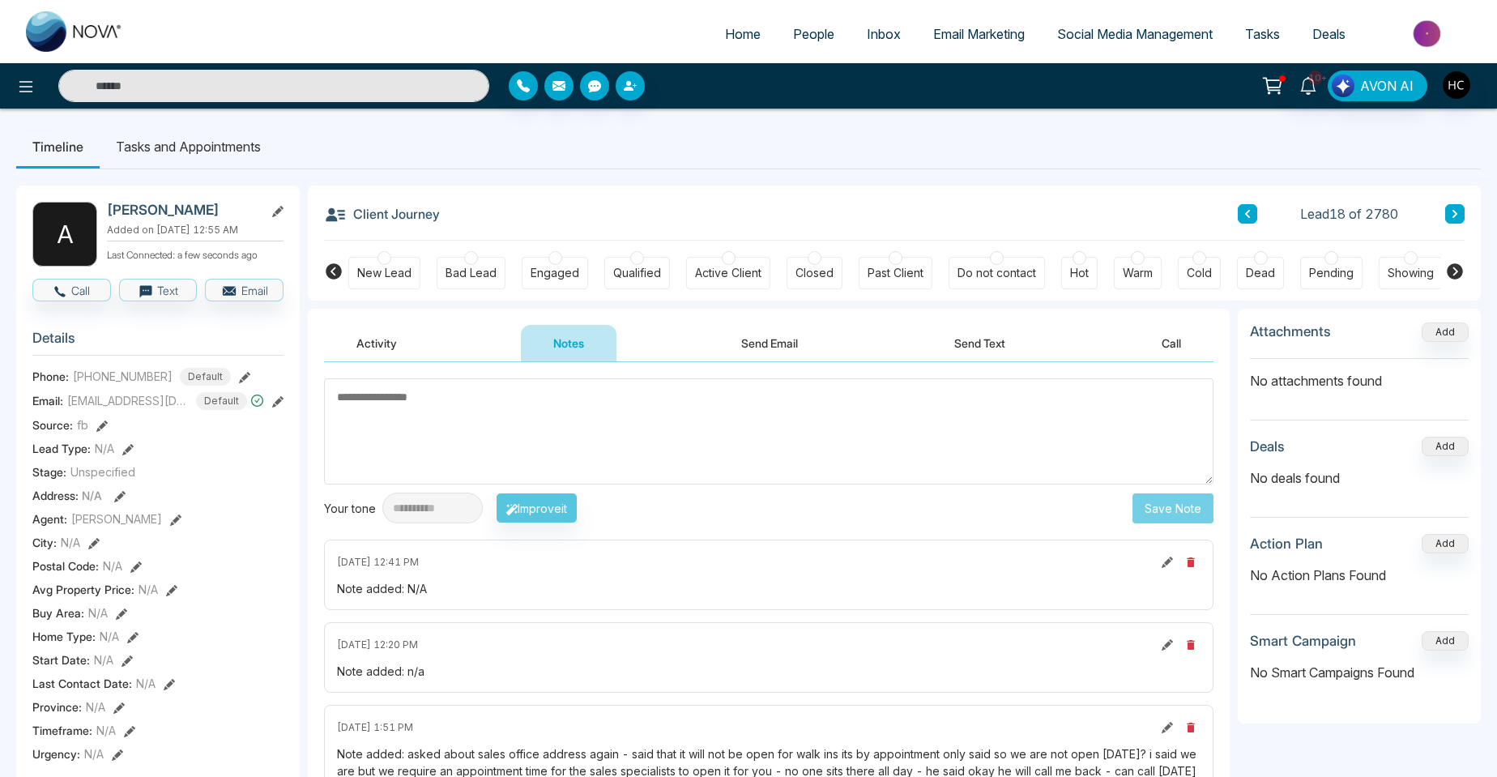
click at [1456, 216] on icon at bounding box center [1455, 214] width 8 height 10
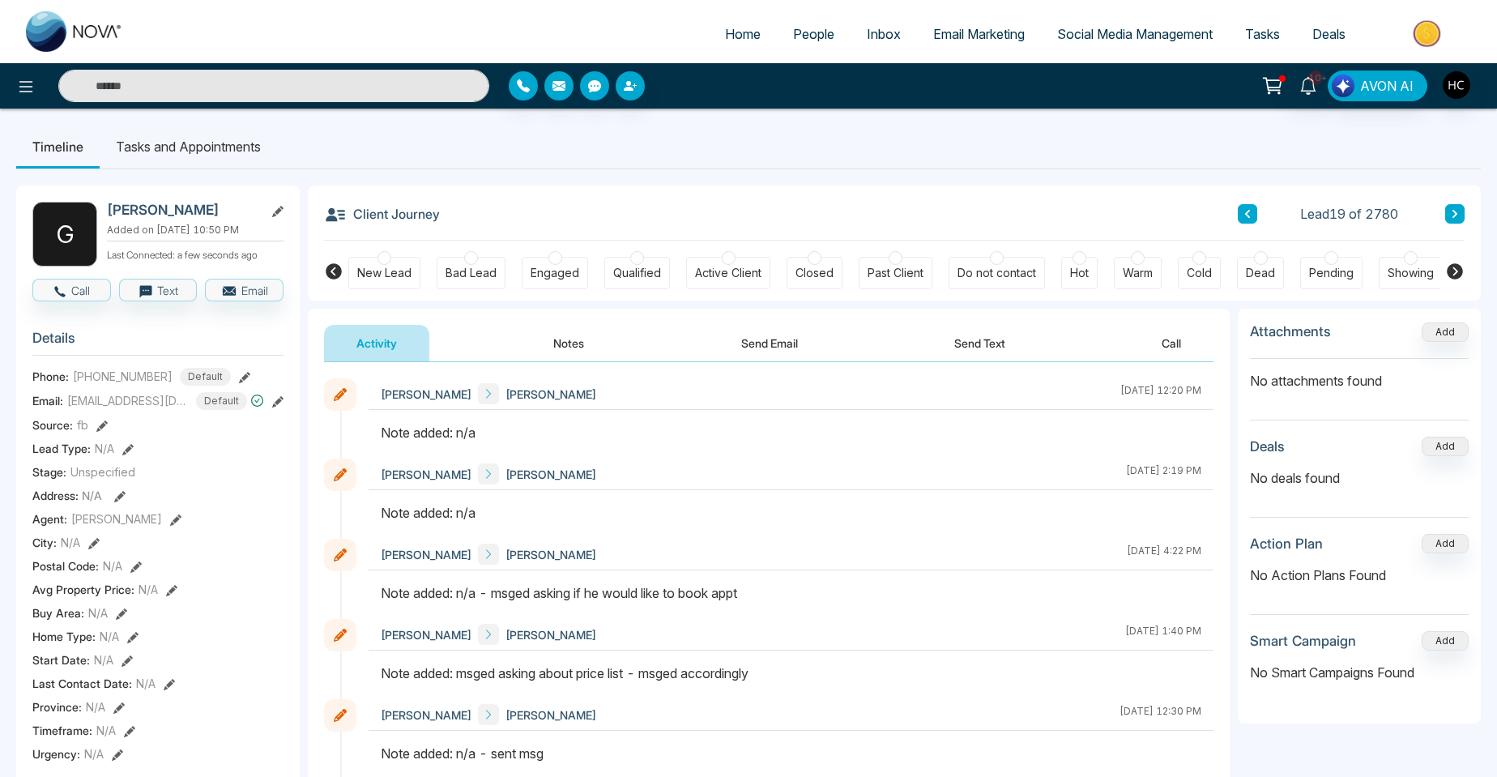
click at [560, 338] on button "Notes" at bounding box center [569, 343] width 96 height 36
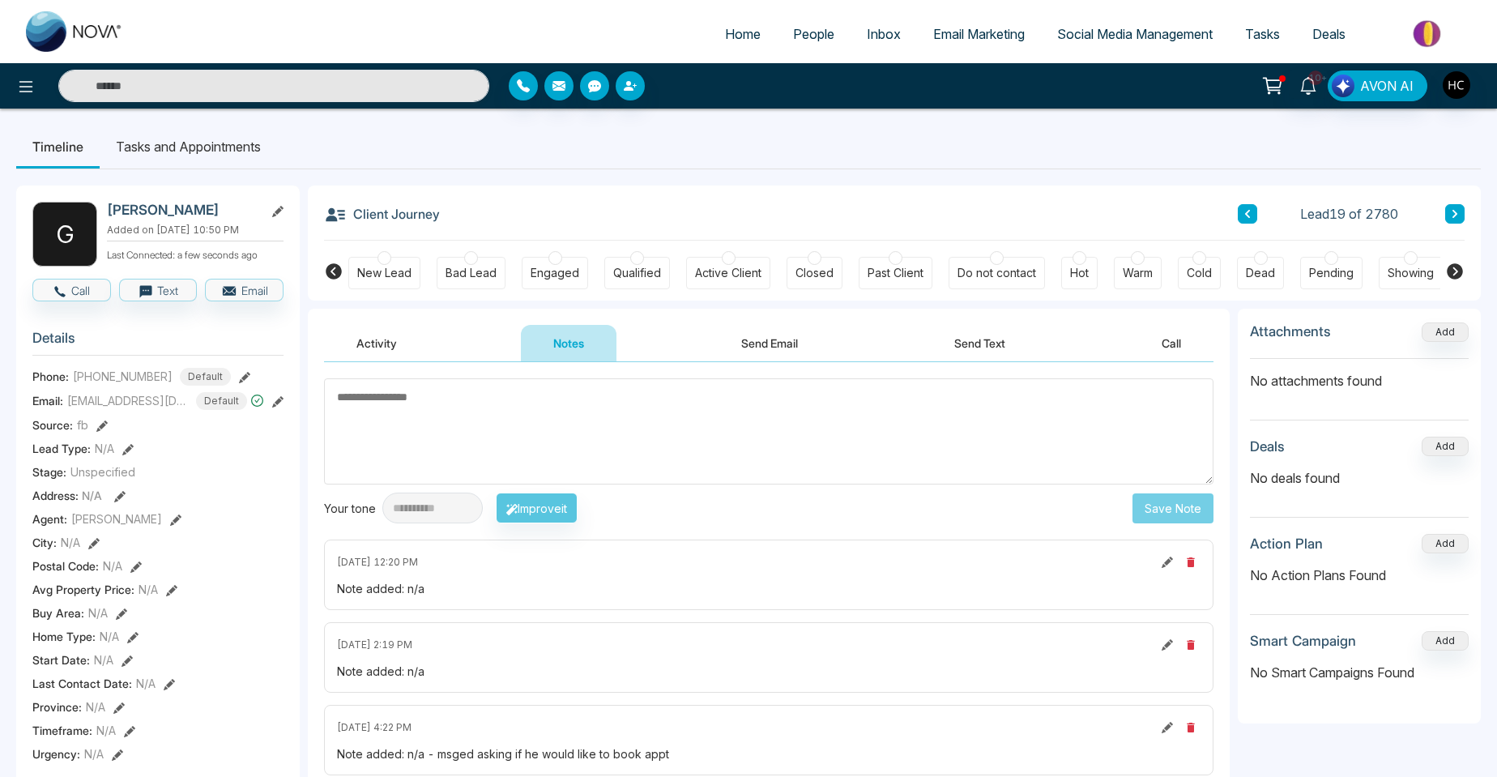
click at [425, 417] on textarea at bounding box center [768, 431] width 889 height 106
paste textarea "***"
type textarea "***"
click at [1159, 507] on button "Save Note" at bounding box center [1173, 508] width 81 height 30
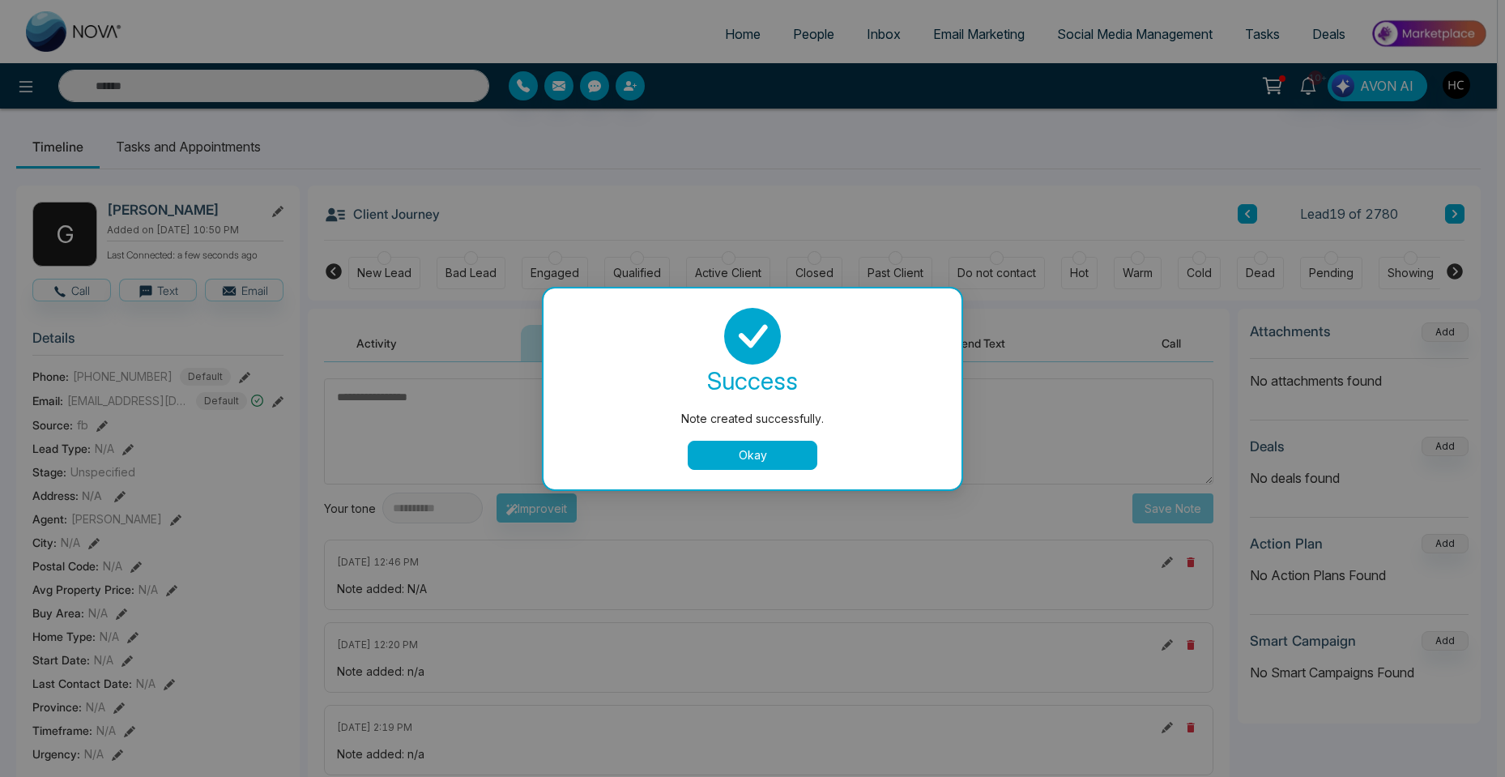
click at [753, 464] on button "Okay" at bounding box center [753, 455] width 130 height 29
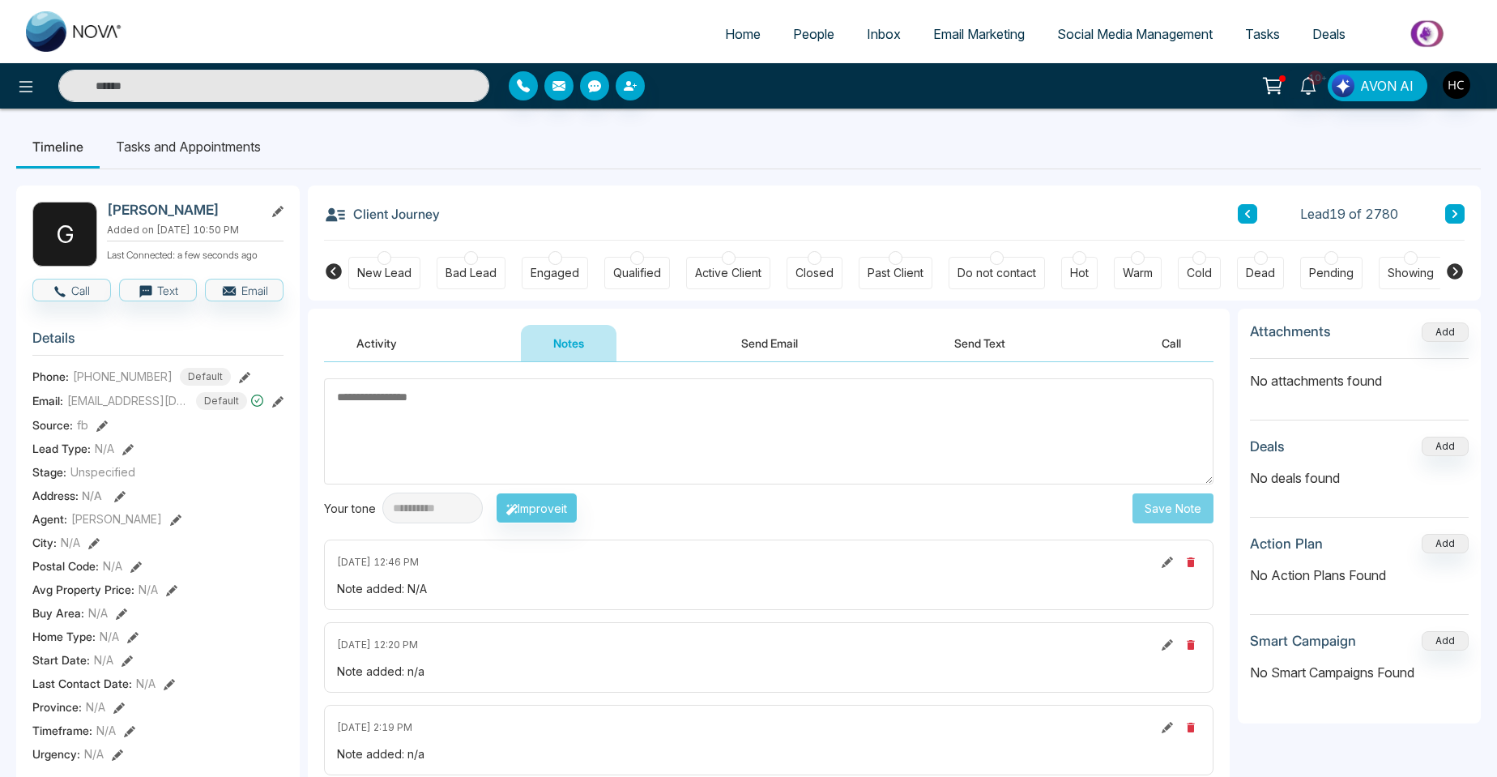
click at [1442, 214] on div "Lead 19 of 2780" at bounding box center [1351, 213] width 227 height 19
click at [1452, 208] on button at bounding box center [1454, 213] width 19 height 19
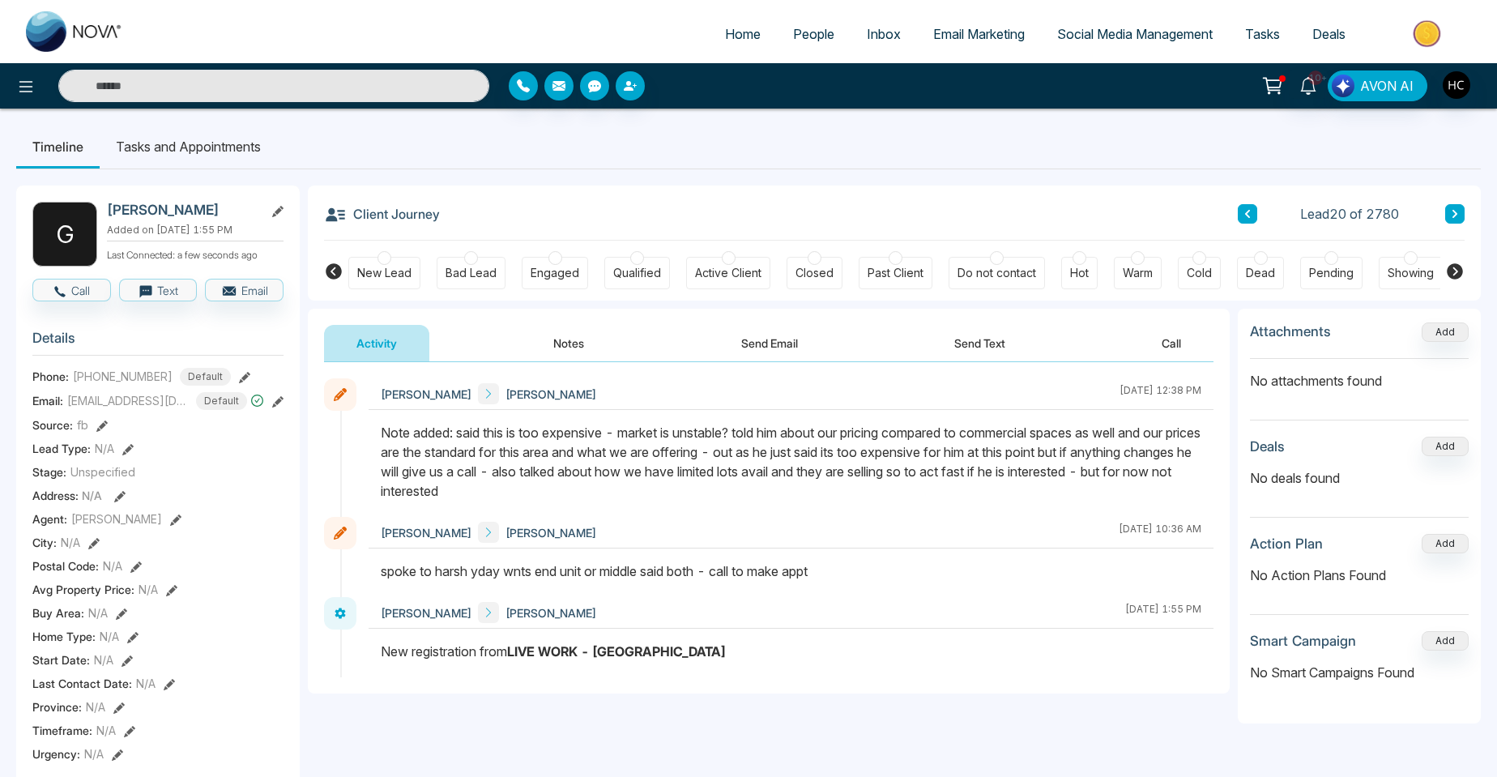
click at [1458, 206] on button at bounding box center [1454, 213] width 19 height 19
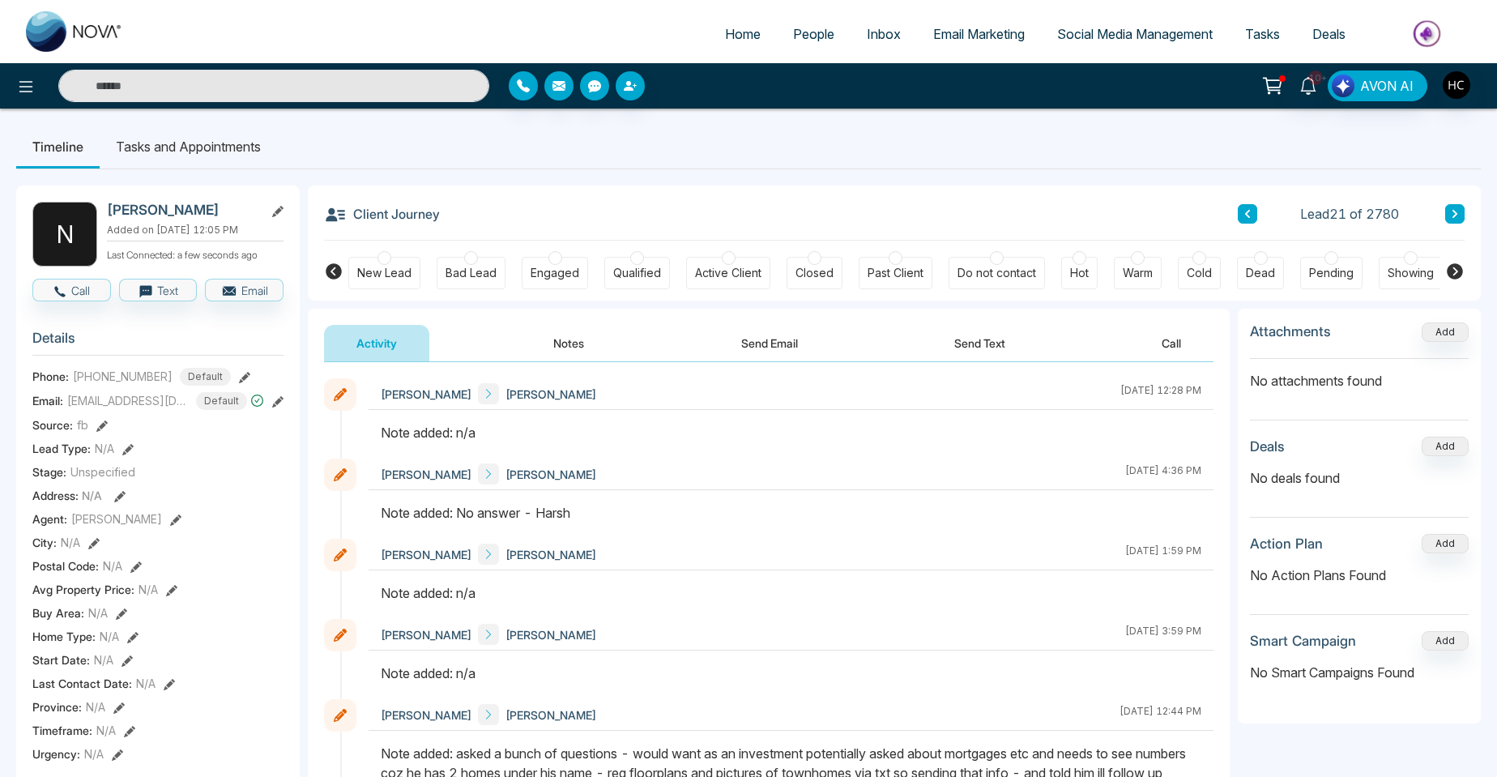
click at [564, 342] on button "Notes" at bounding box center [569, 343] width 96 height 36
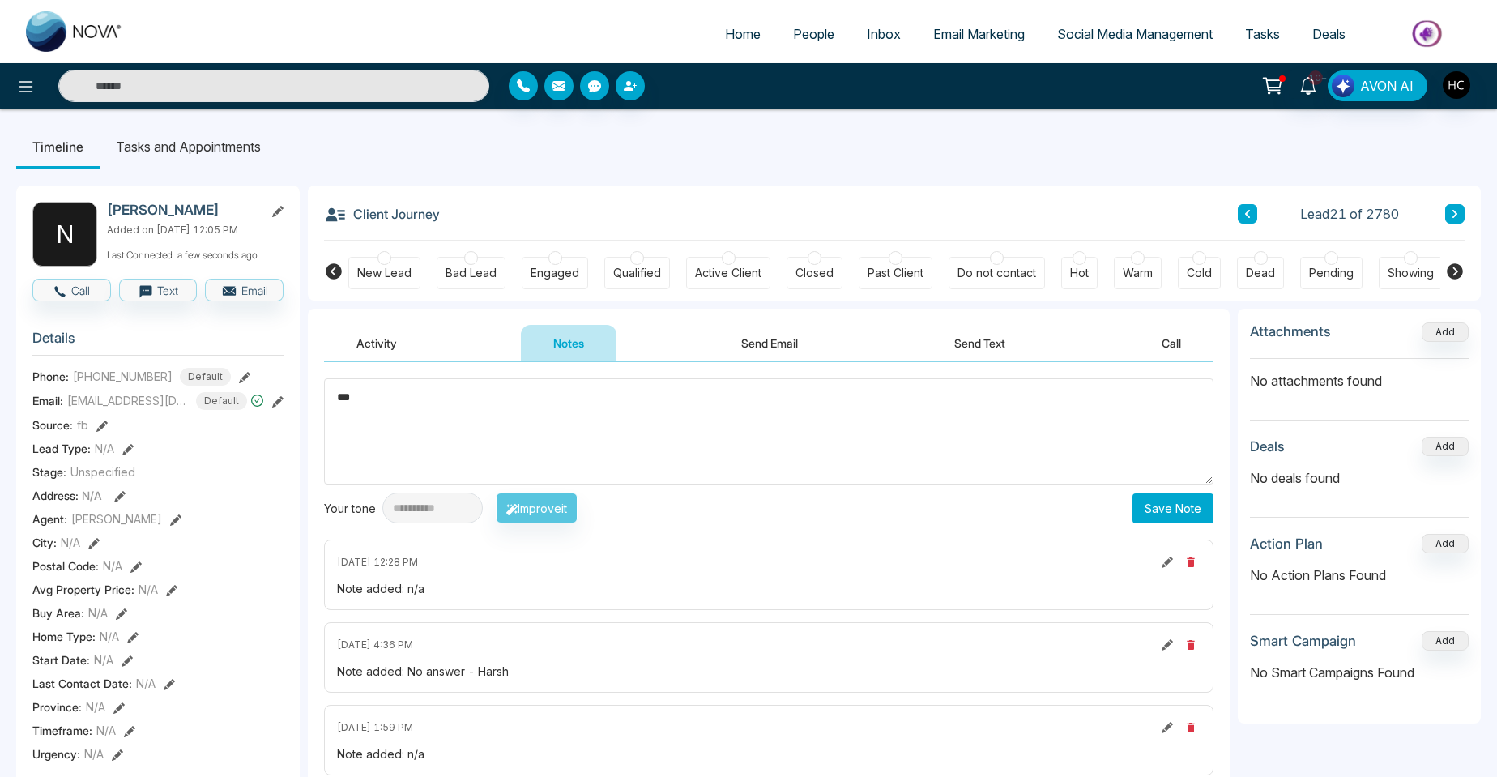
type textarea "***"
click at [1159, 513] on button "Save Note" at bounding box center [1173, 508] width 81 height 30
click at [724, 459] on textarea at bounding box center [768, 431] width 889 height 106
click at [1458, 220] on button at bounding box center [1454, 213] width 19 height 19
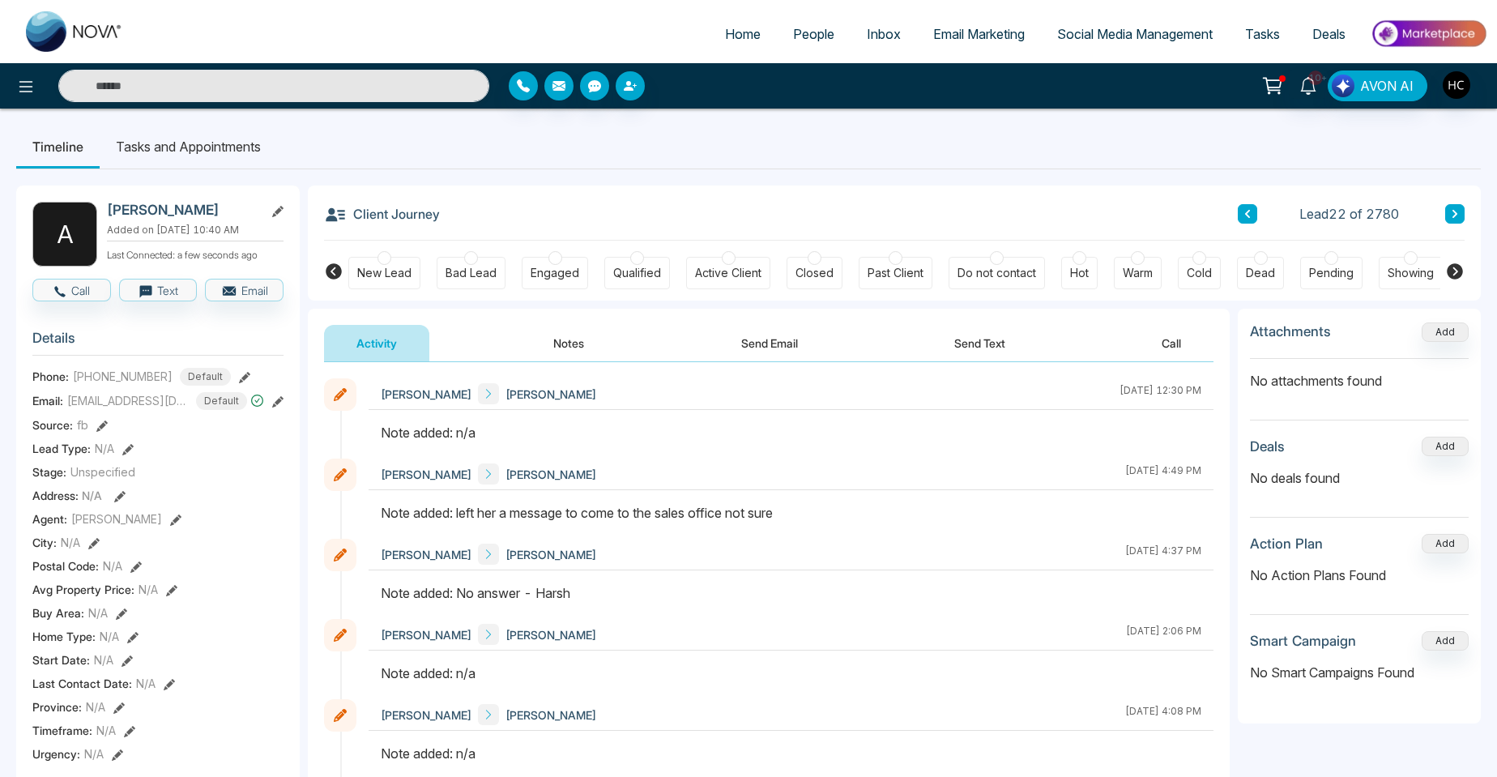
click at [588, 352] on button "Notes" at bounding box center [569, 343] width 96 height 36
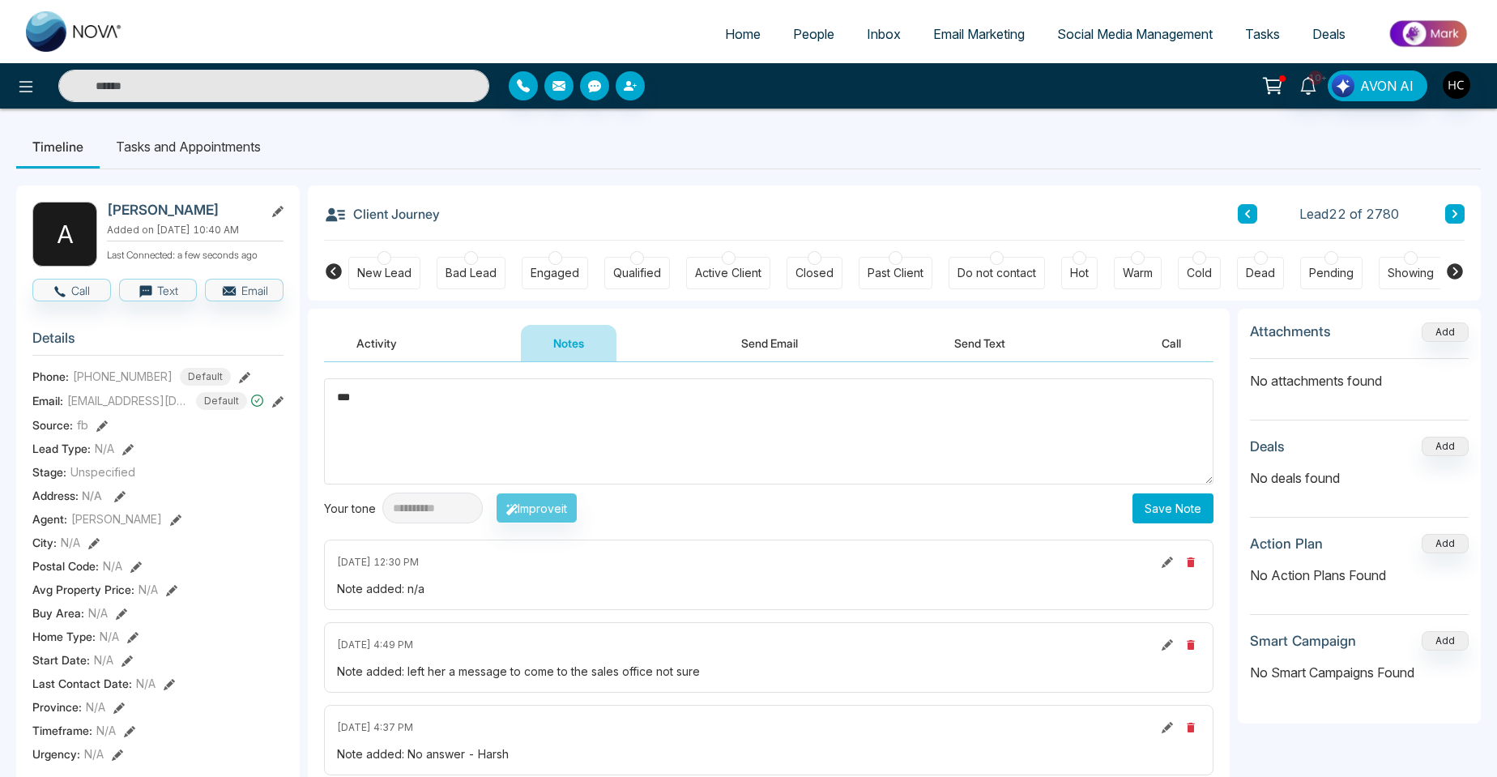
type textarea "***"
click at [1161, 505] on button "Save Note" at bounding box center [1173, 508] width 81 height 30
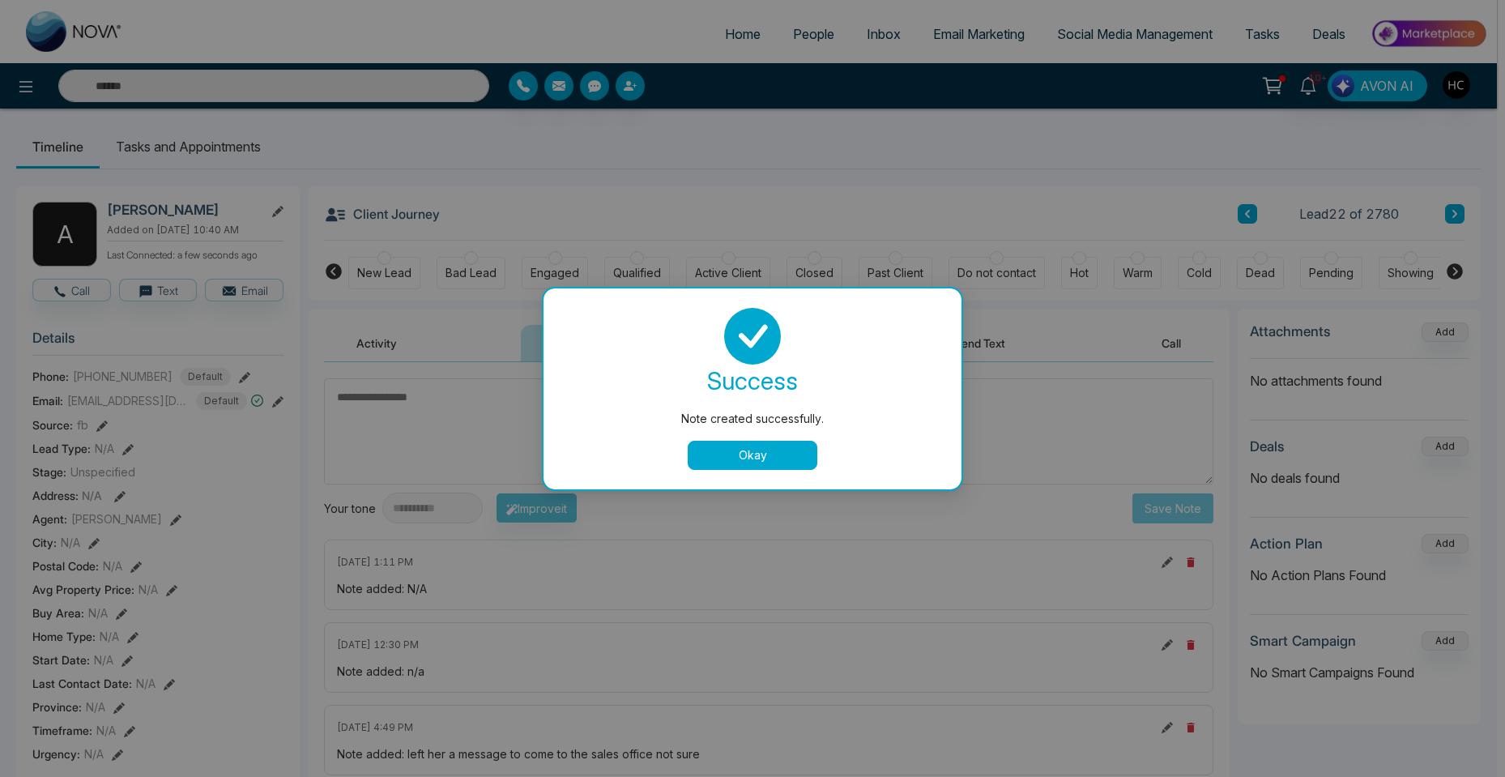
click at [735, 476] on div "success Note created successfully. Okay" at bounding box center [753, 388] width 418 height 201
click at [758, 448] on button "Okay" at bounding box center [753, 455] width 130 height 29
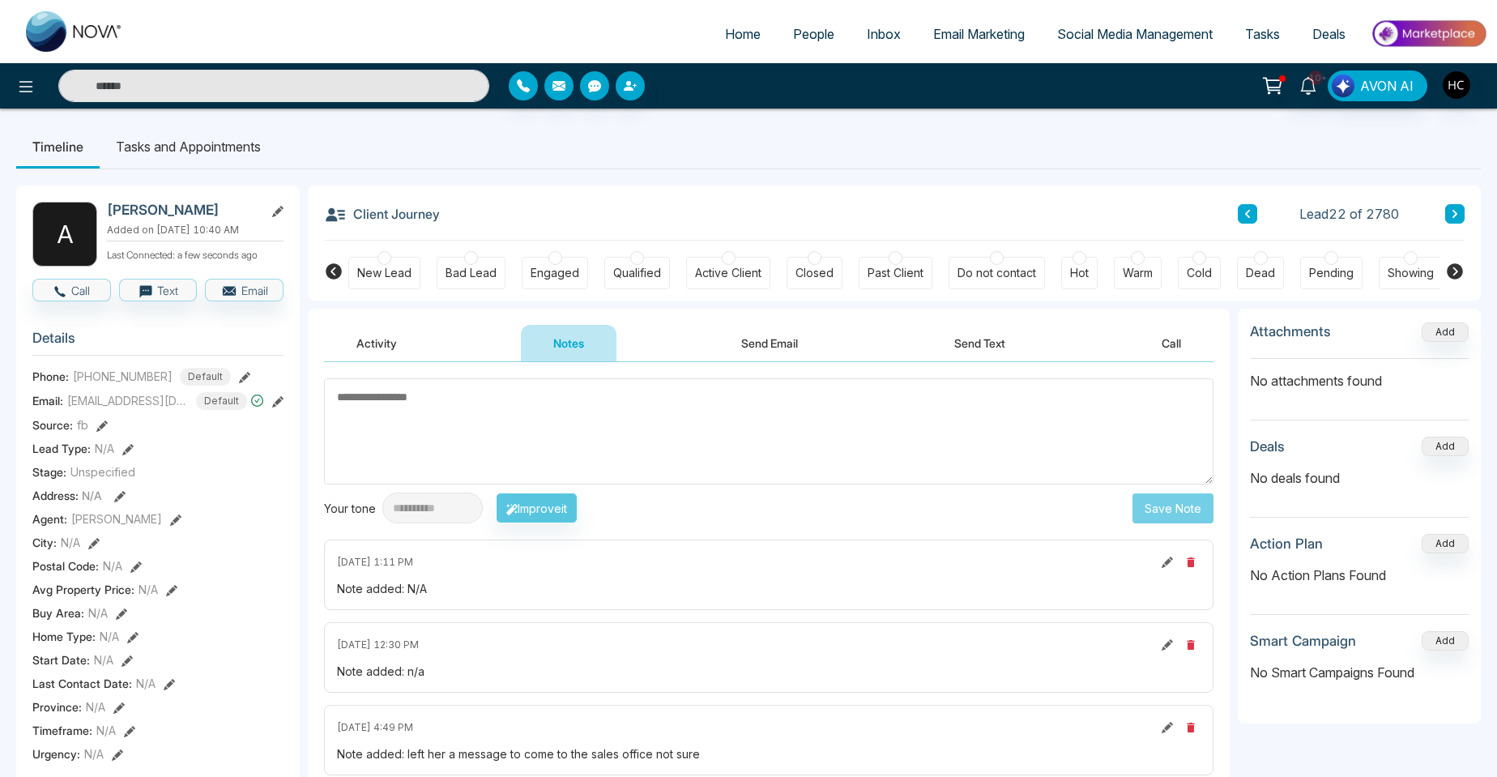
click at [1456, 224] on button at bounding box center [1454, 213] width 19 height 19
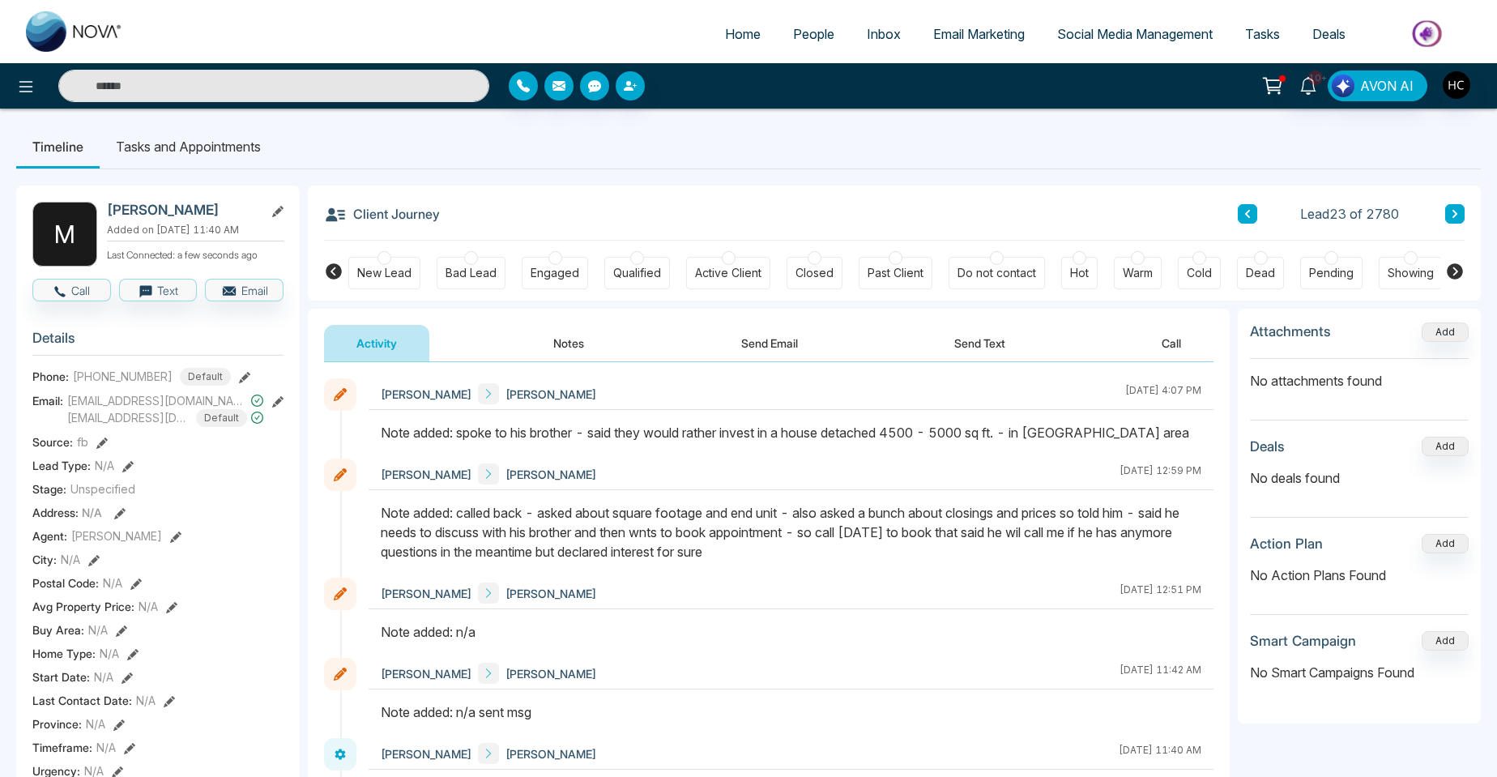
click at [1458, 208] on button at bounding box center [1454, 213] width 19 height 19
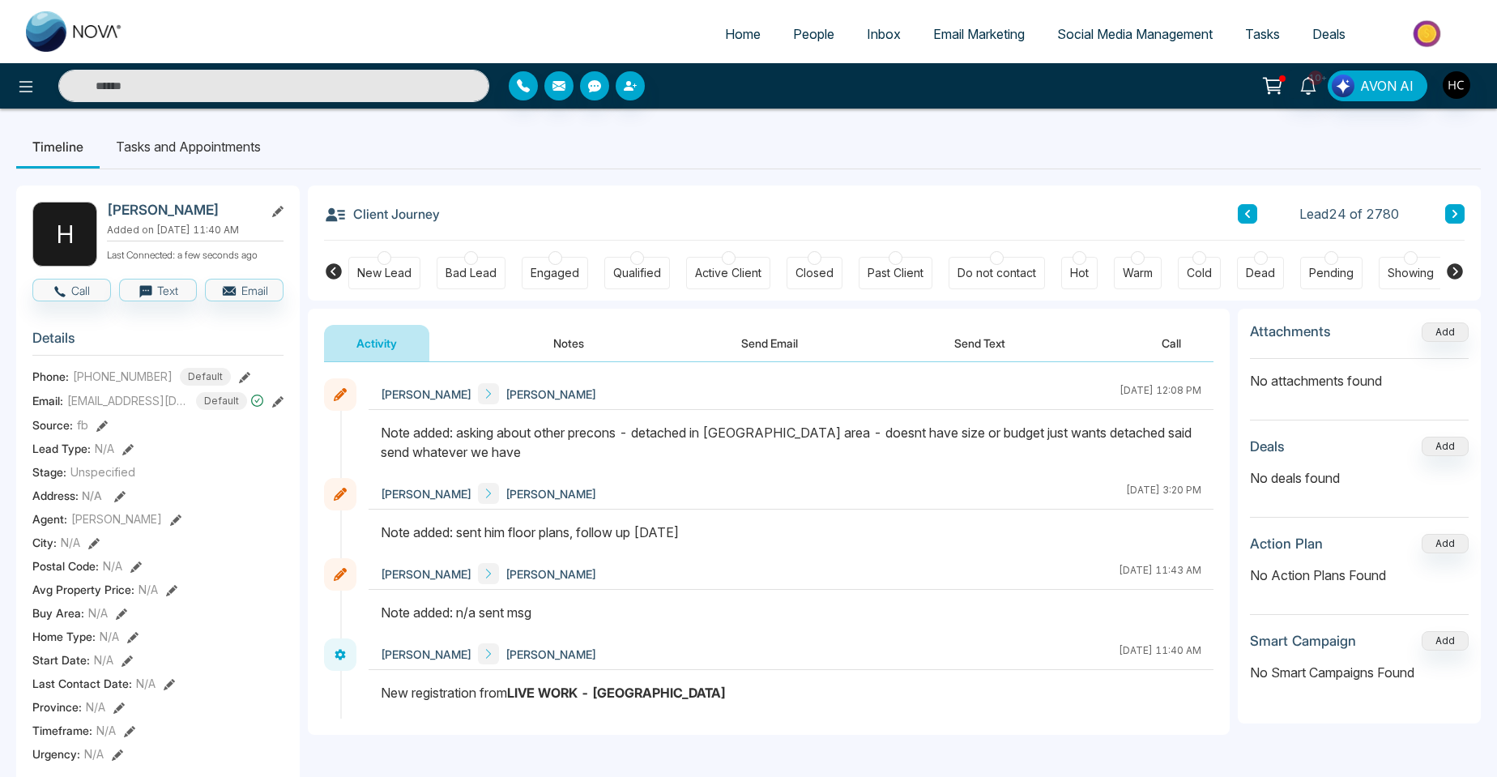
click at [1452, 211] on icon at bounding box center [1455, 214] width 8 height 10
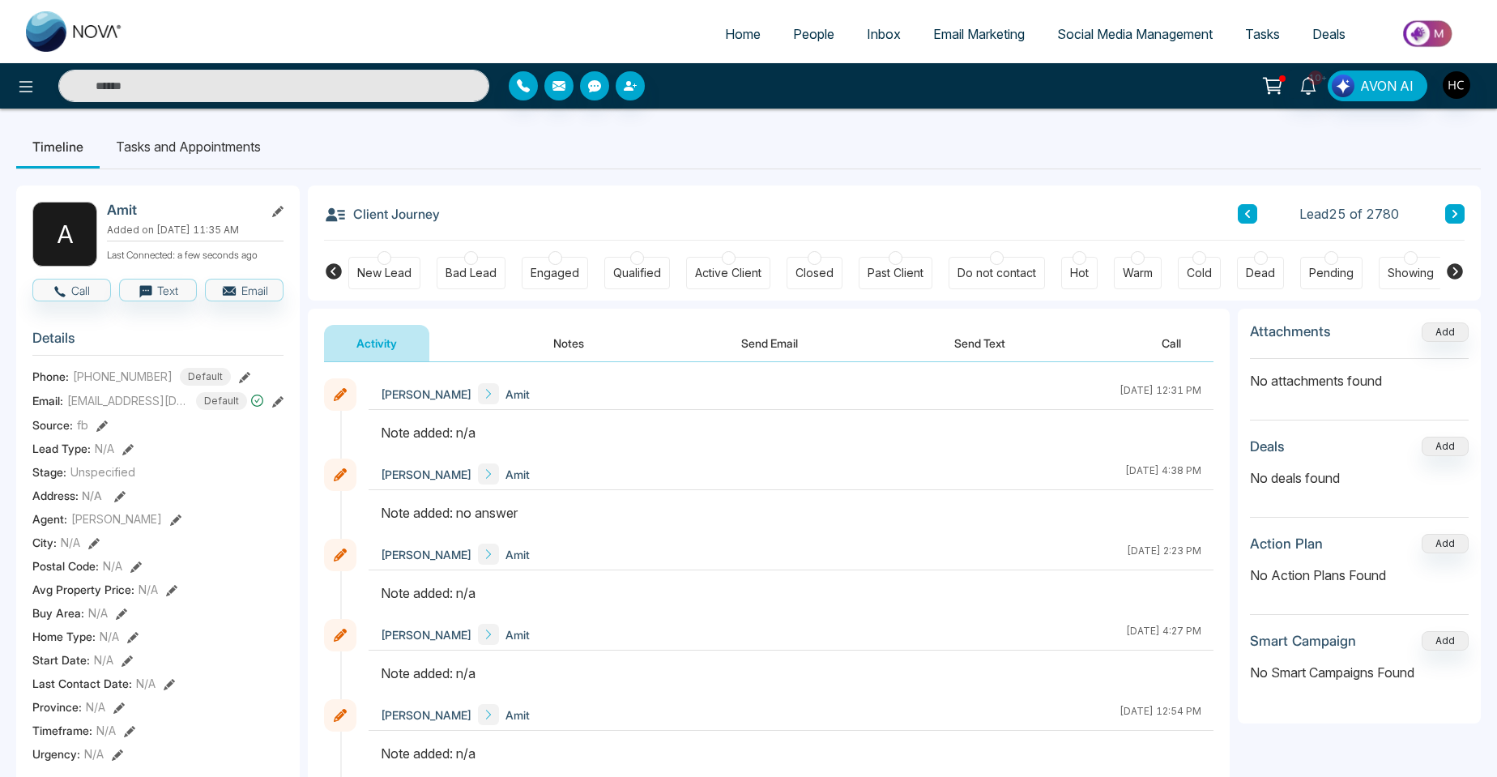
click at [558, 353] on button "Notes" at bounding box center [569, 343] width 96 height 36
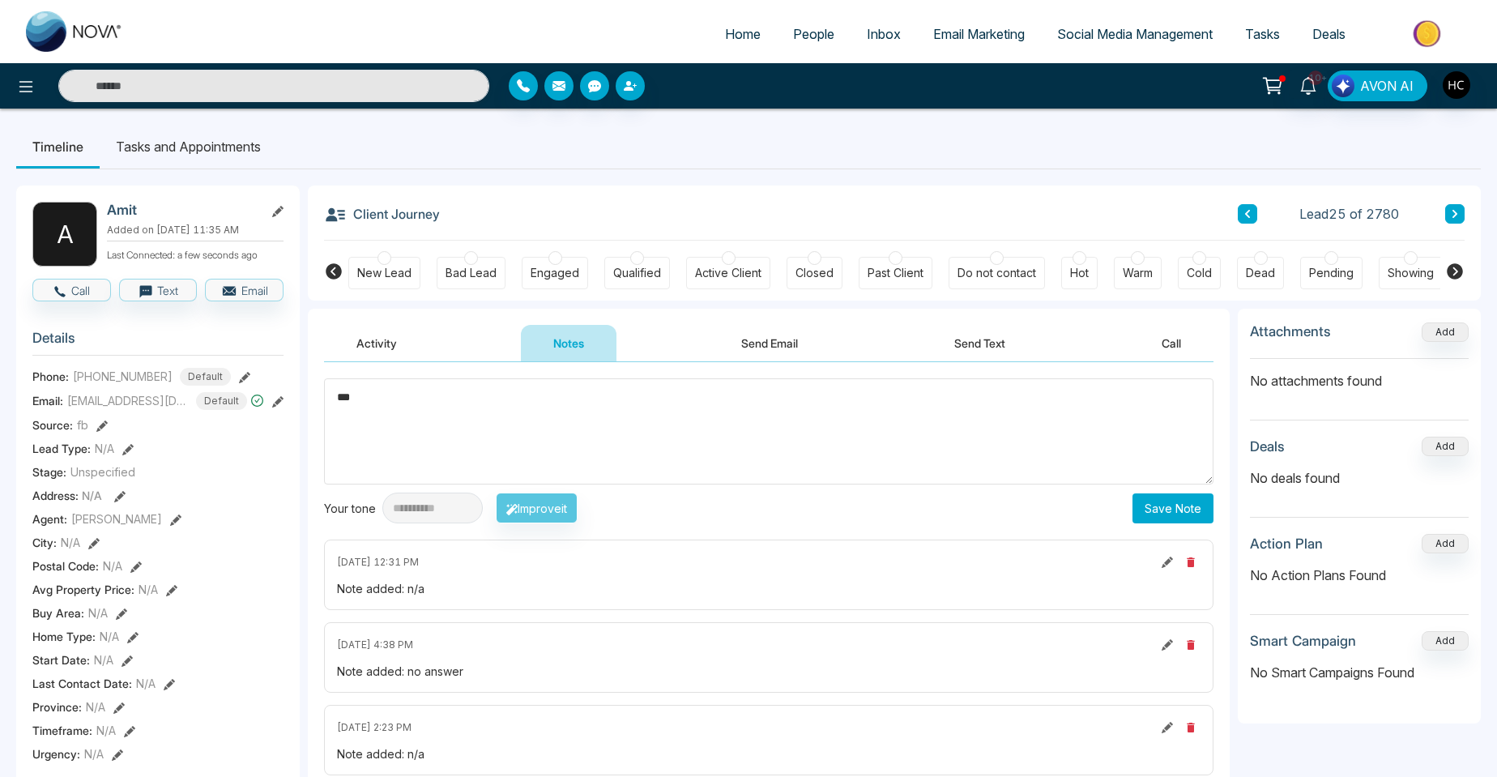
type textarea "***"
click at [1165, 498] on button "Save Note" at bounding box center [1173, 508] width 81 height 30
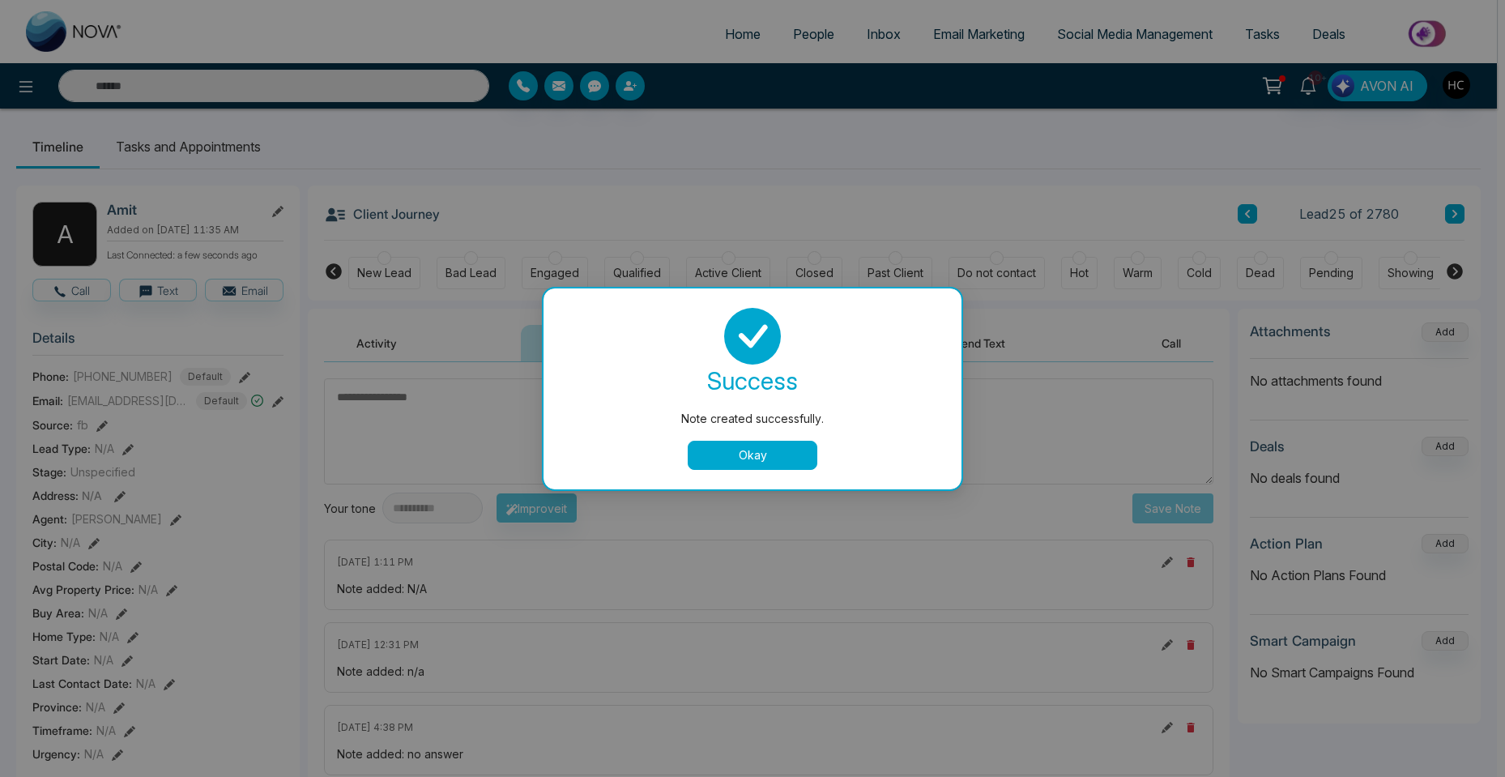
click at [815, 457] on button "Okay" at bounding box center [753, 455] width 130 height 29
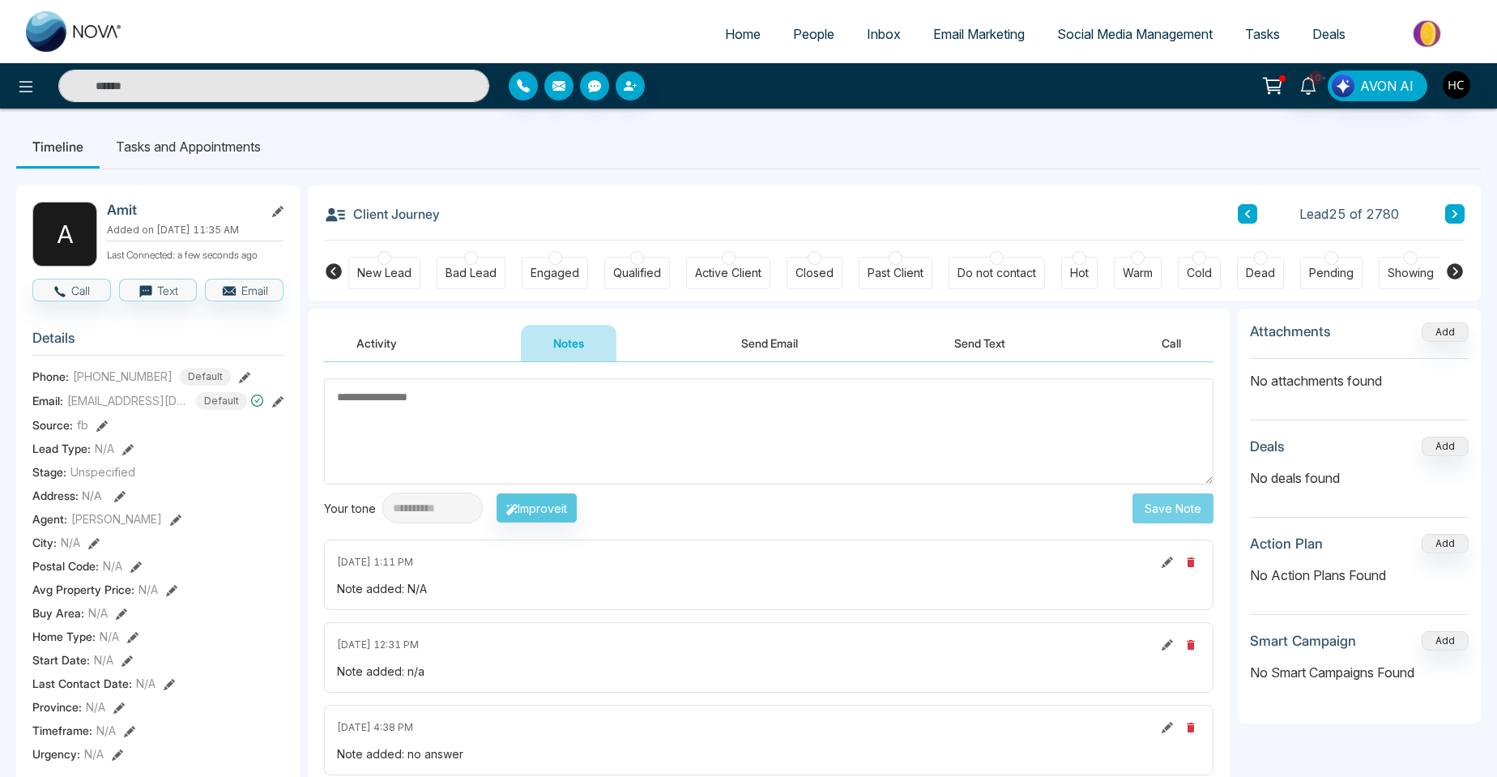
click at [1449, 203] on div "Client Journey Lead 25 of 2780" at bounding box center [894, 213] width 1141 height 55
click at [1447, 214] on button at bounding box center [1454, 213] width 19 height 19
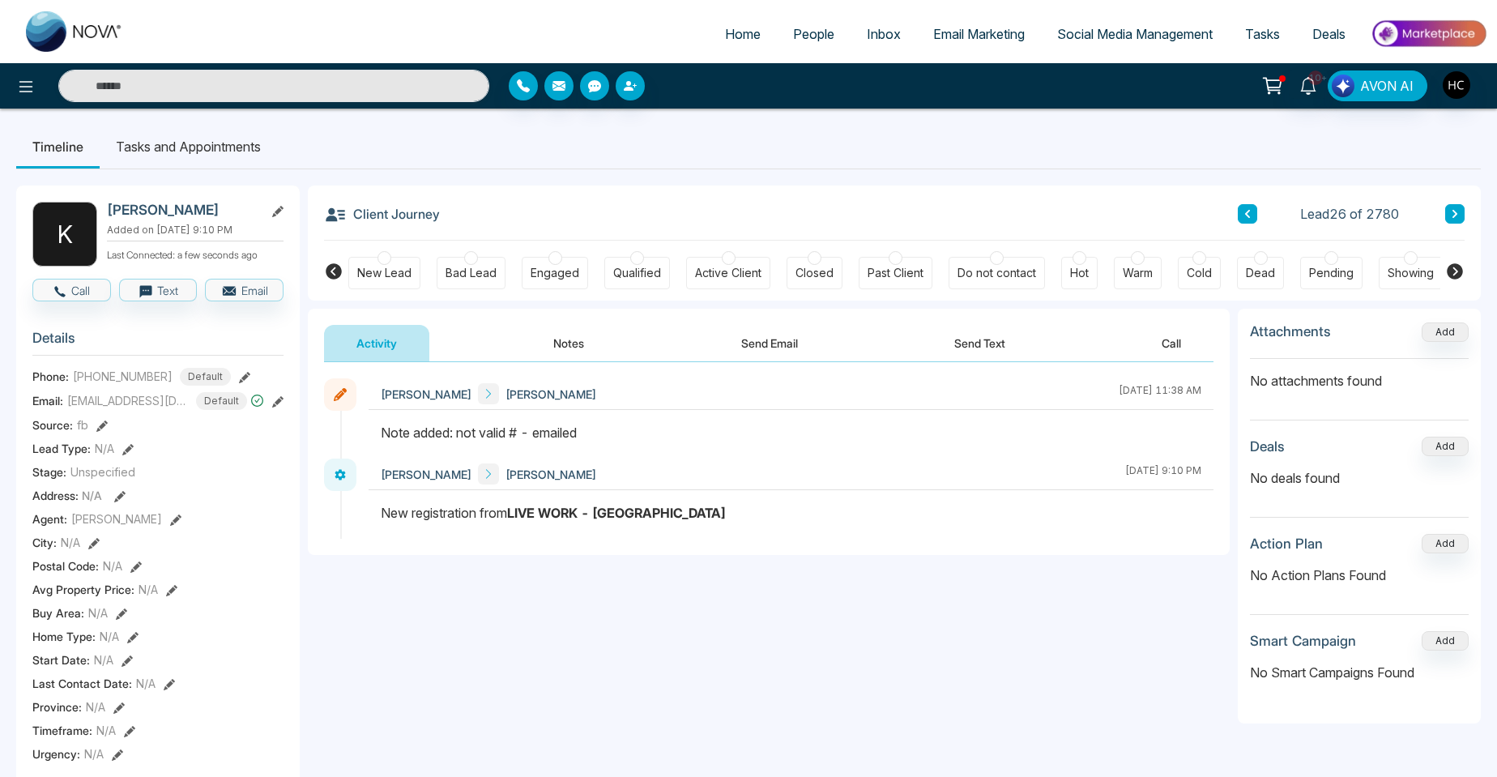
click at [1462, 215] on button at bounding box center [1454, 213] width 19 height 19
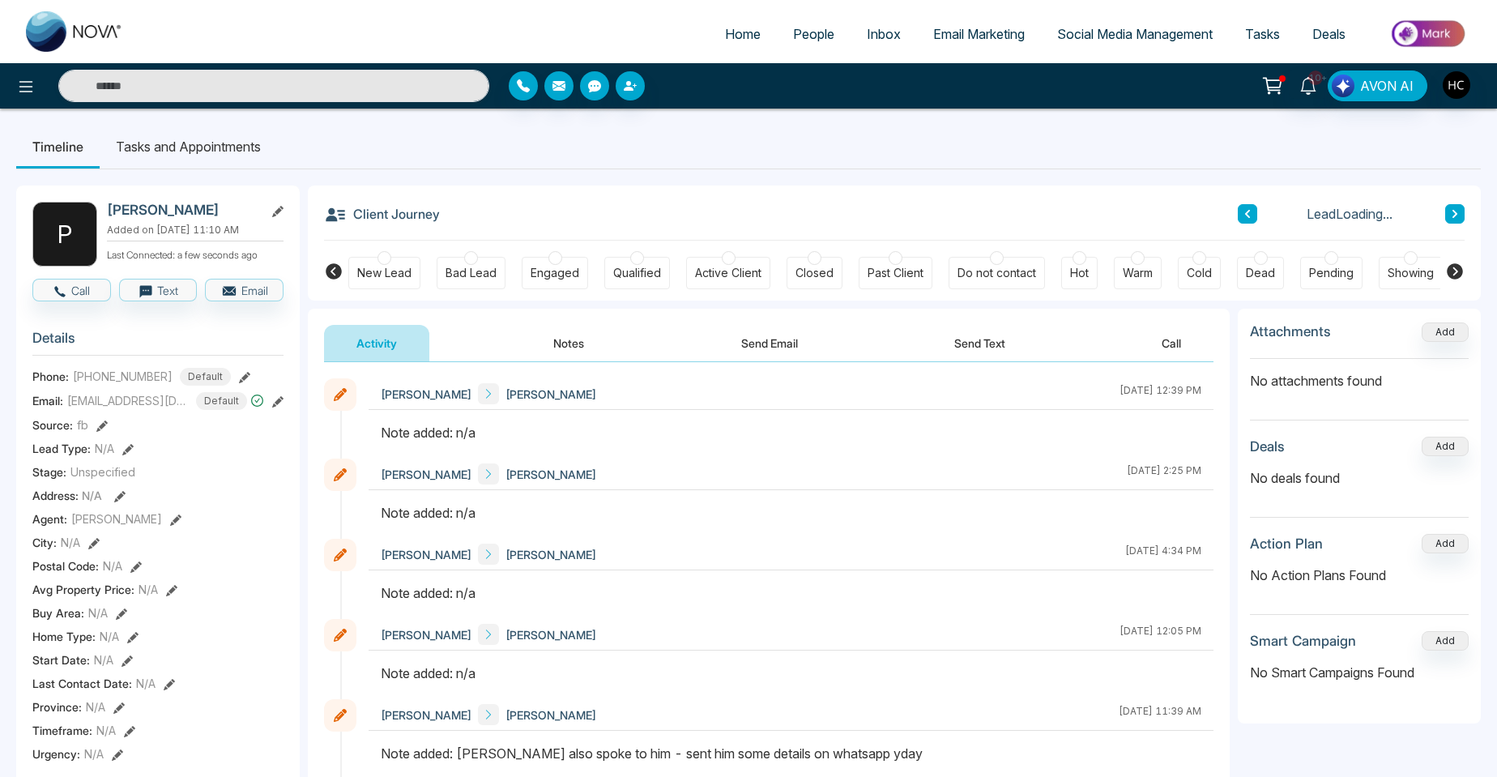
click at [589, 348] on button "Notes" at bounding box center [569, 343] width 96 height 36
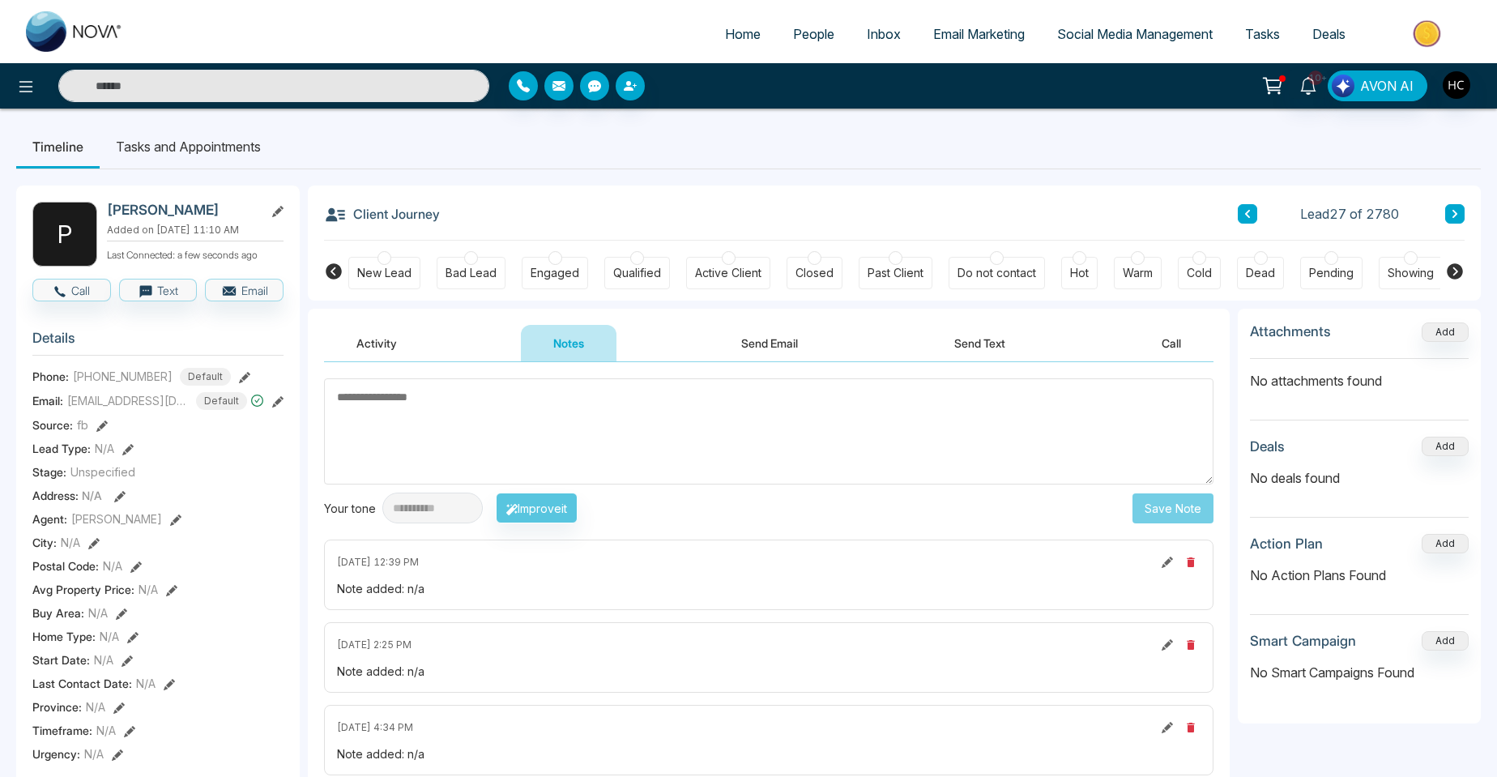
click at [469, 411] on textarea at bounding box center [768, 431] width 889 height 106
paste textarea "***"
type textarea "***"
click at [1199, 507] on button "Save Note" at bounding box center [1173, 508] width 81 height 30
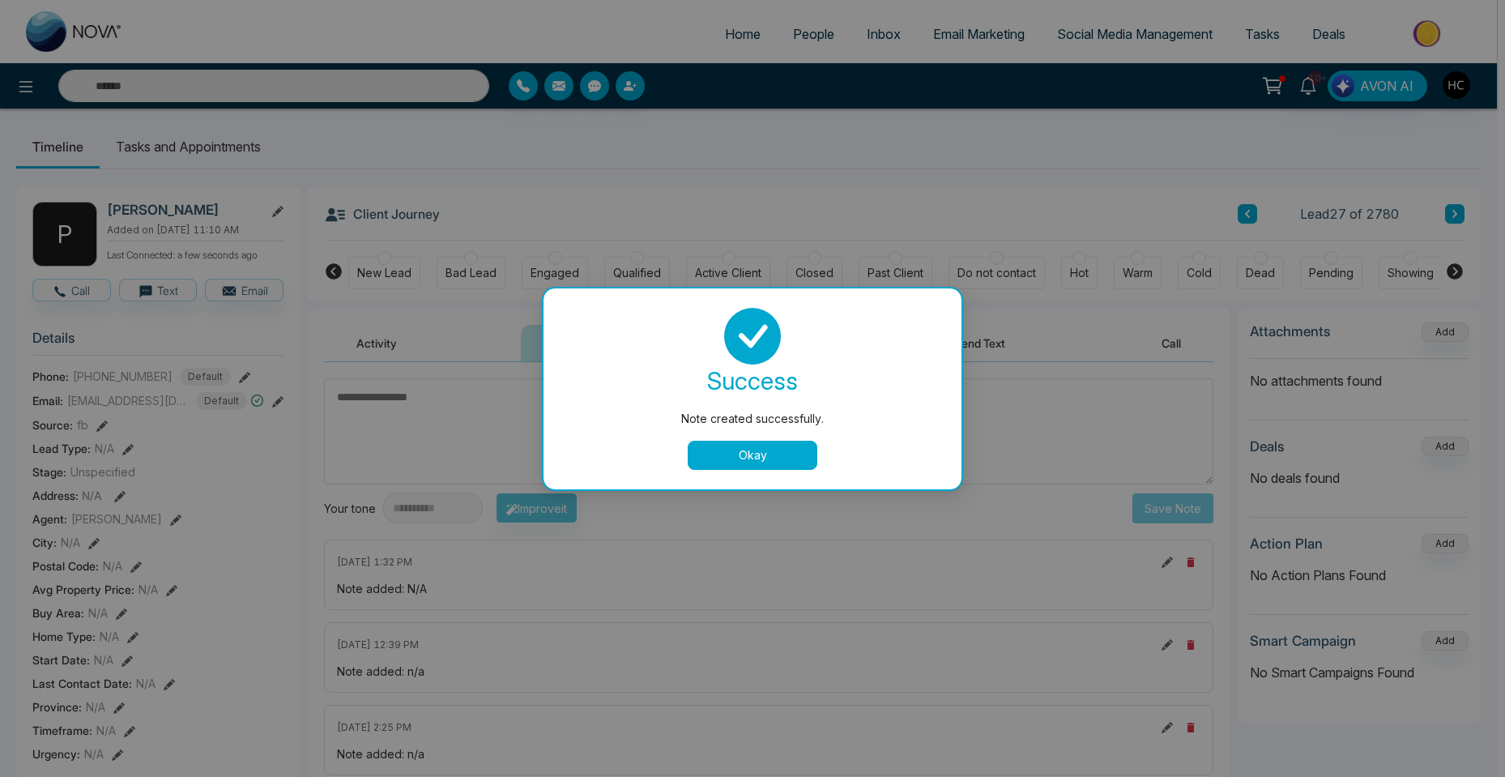
click at [716, 444] on button "Okay" at bounding box center [753, 455] width 130 height 29
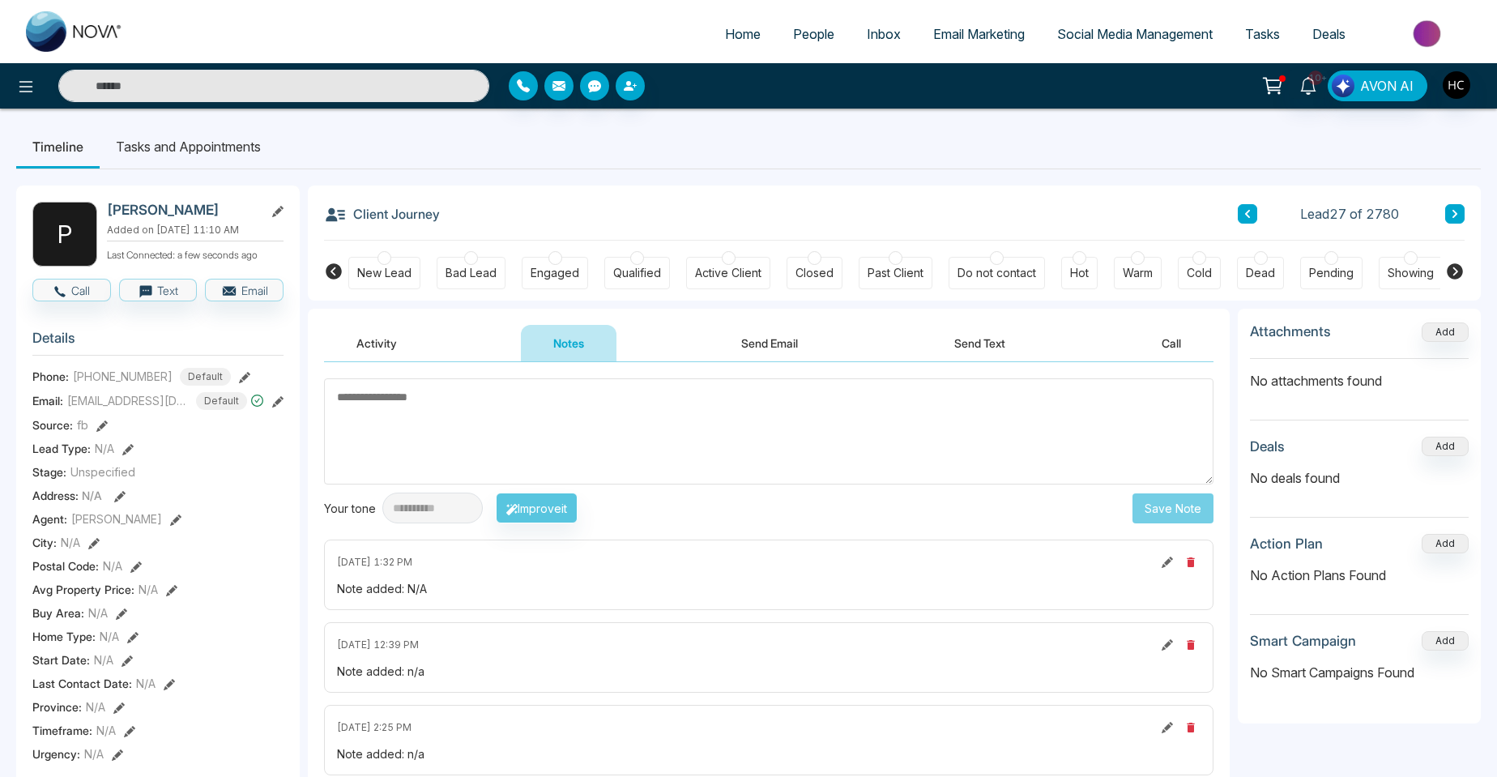
click at [1454, 212] on icon at bounding box center [1454, 214] width 5 height 8
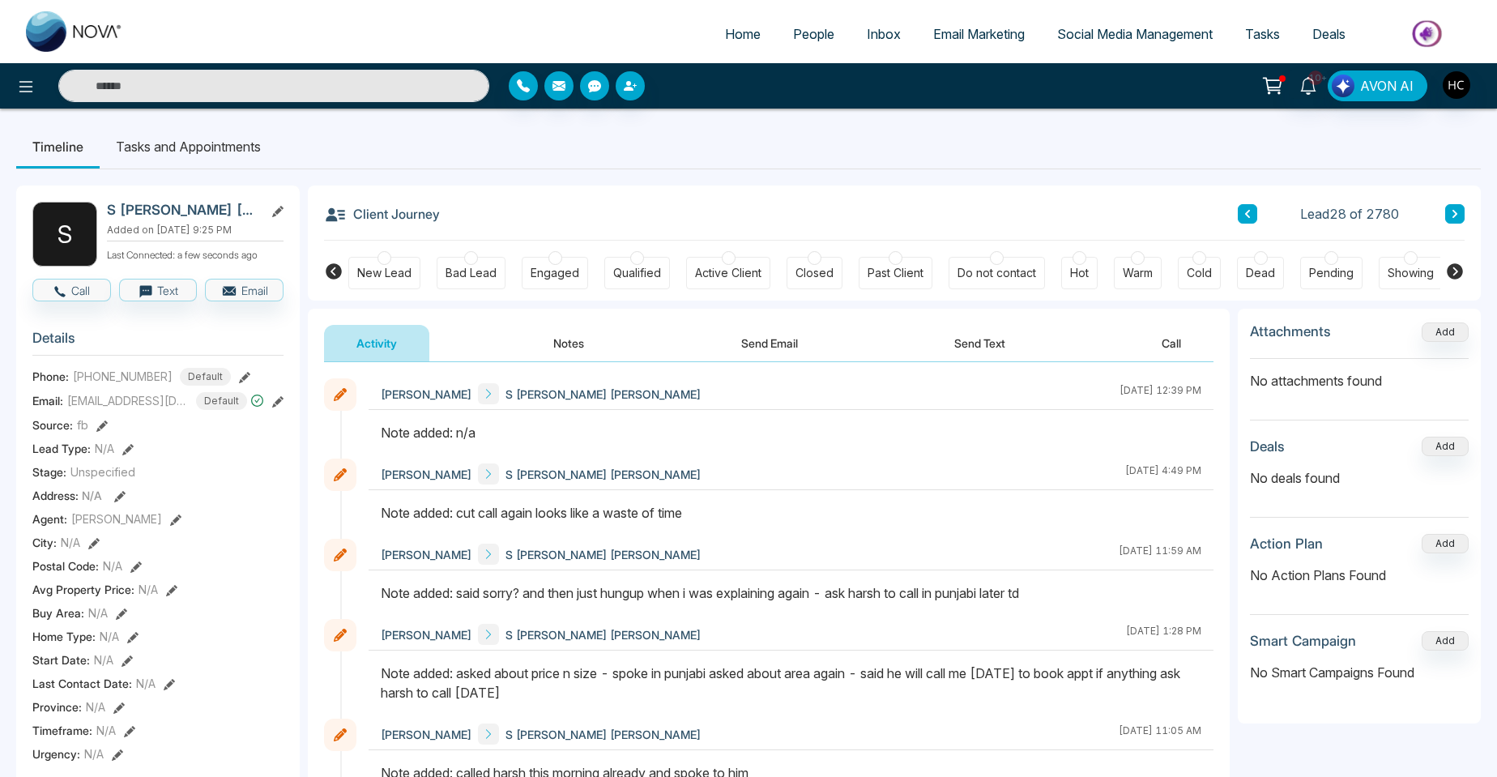
click at [552, 337] on button "Notes" at bounding box center [569, 343] width 96 height 36
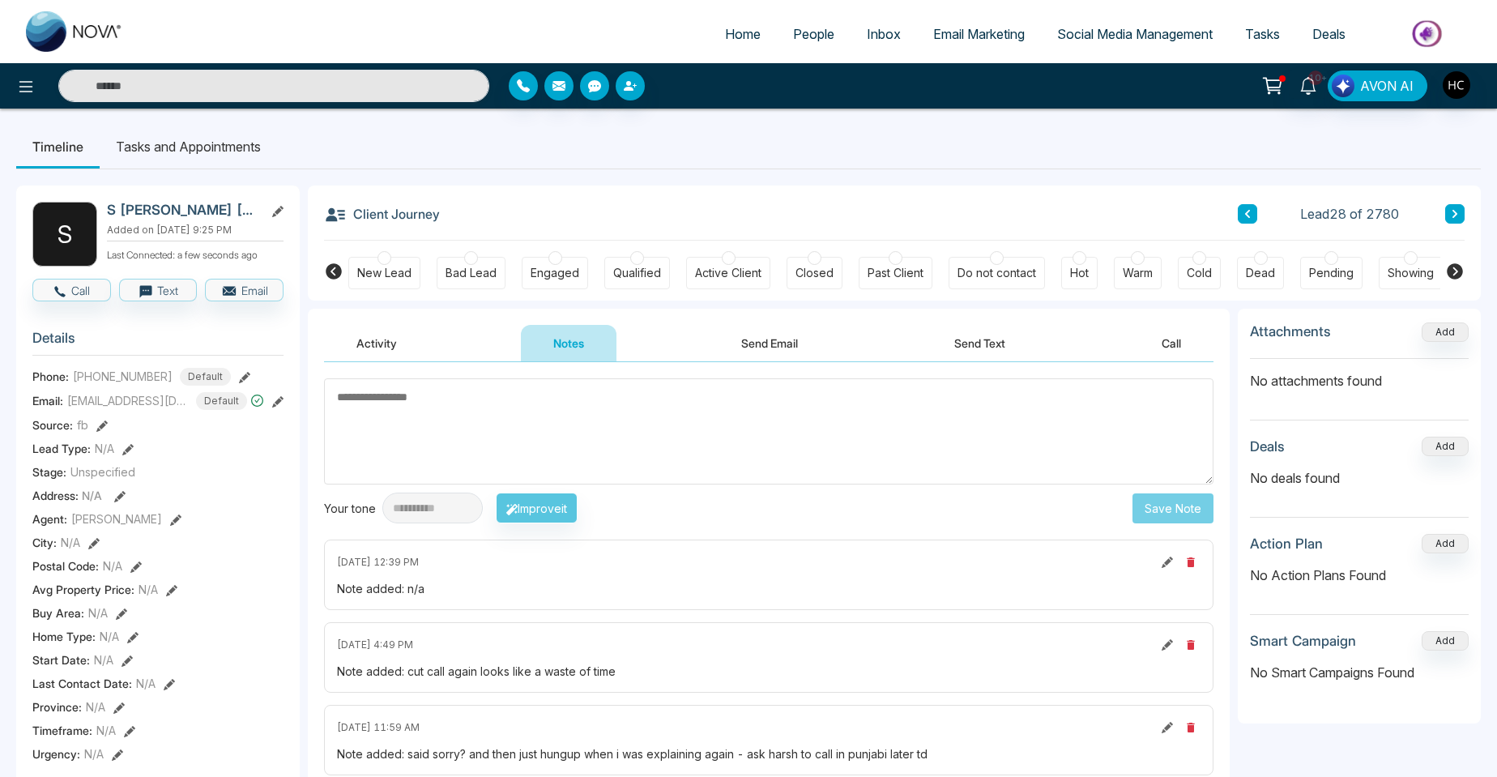
drag, startPoint x: 467, startPoint y: 407, endPoint x: 1457, endPoint y: 191, distance: 1013.3
click at [1457, 191] on div "Client Journey Lead 28 of 2780" at bounding box center [894, 213] width 1141 height 55
click at [1457, 213] on icon at bounding box center [1454, 214] width 5 height 8
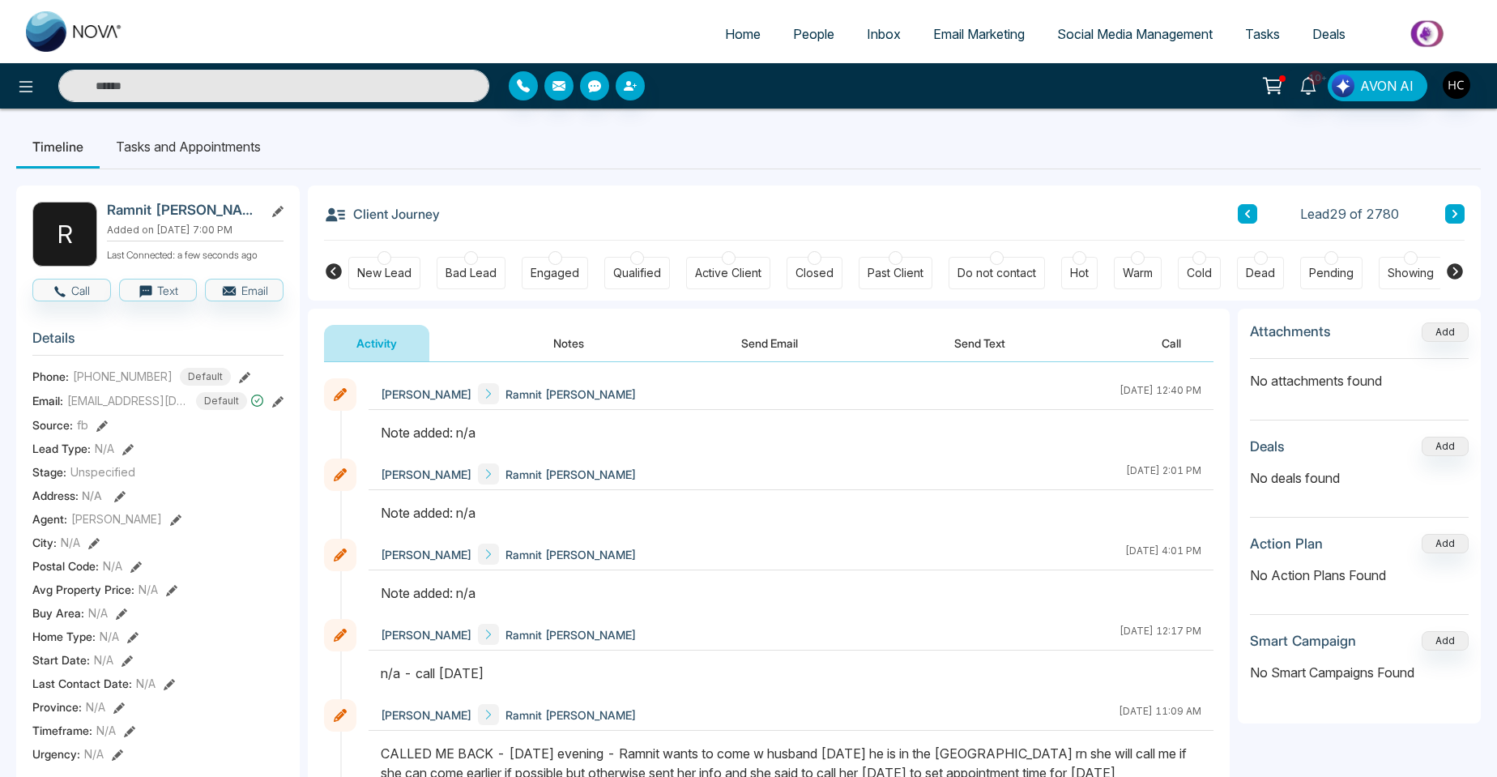
click at [574, 356] on button "Notes" at bounding box center [569, 343] width 96 height 36
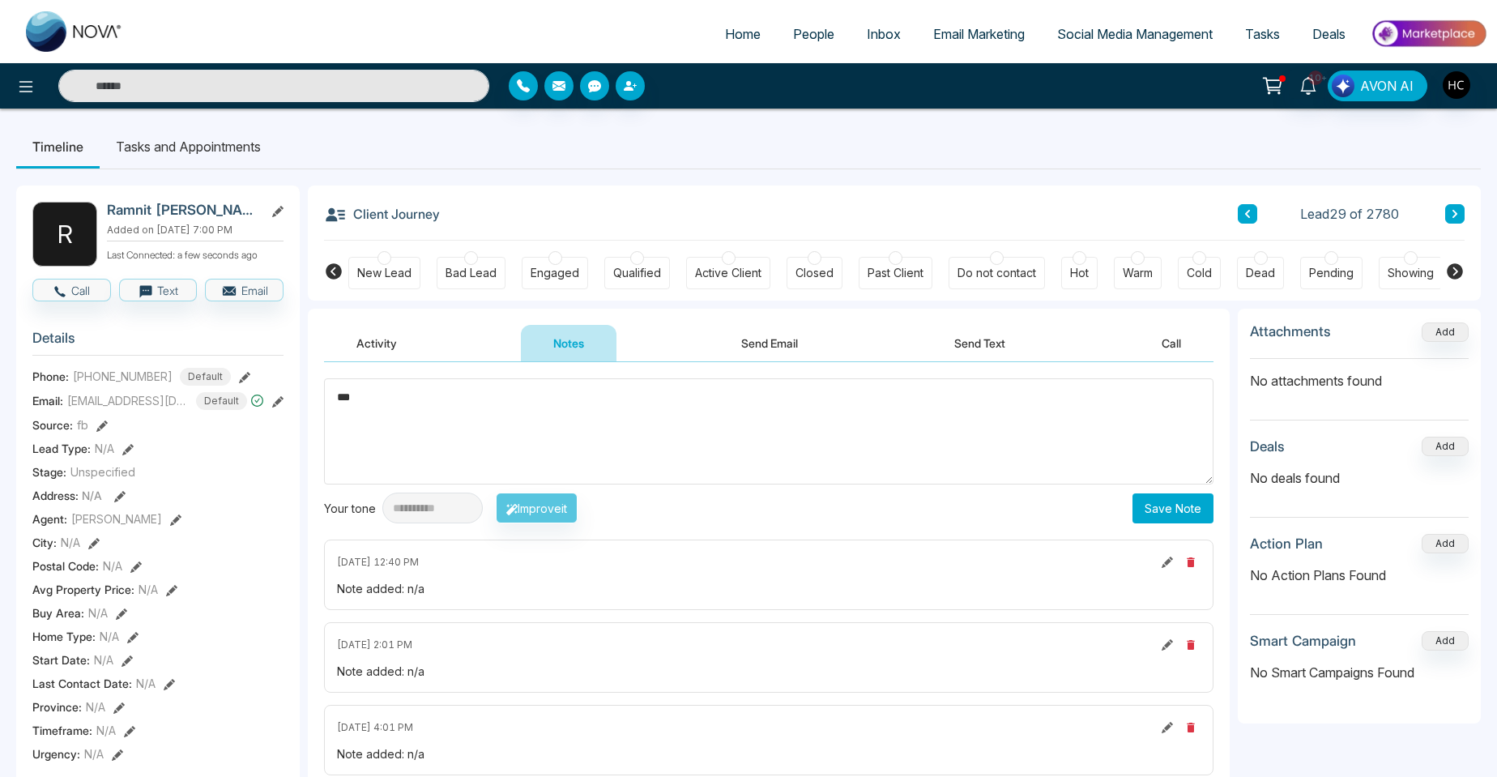
type textarea "***"
click at [1191, 508] on button "Save Note" at bounding box center [1173, 508] width 81 height 30
click at [1459, 220] on button at bounding box center [1454, 213] width 19 height 19
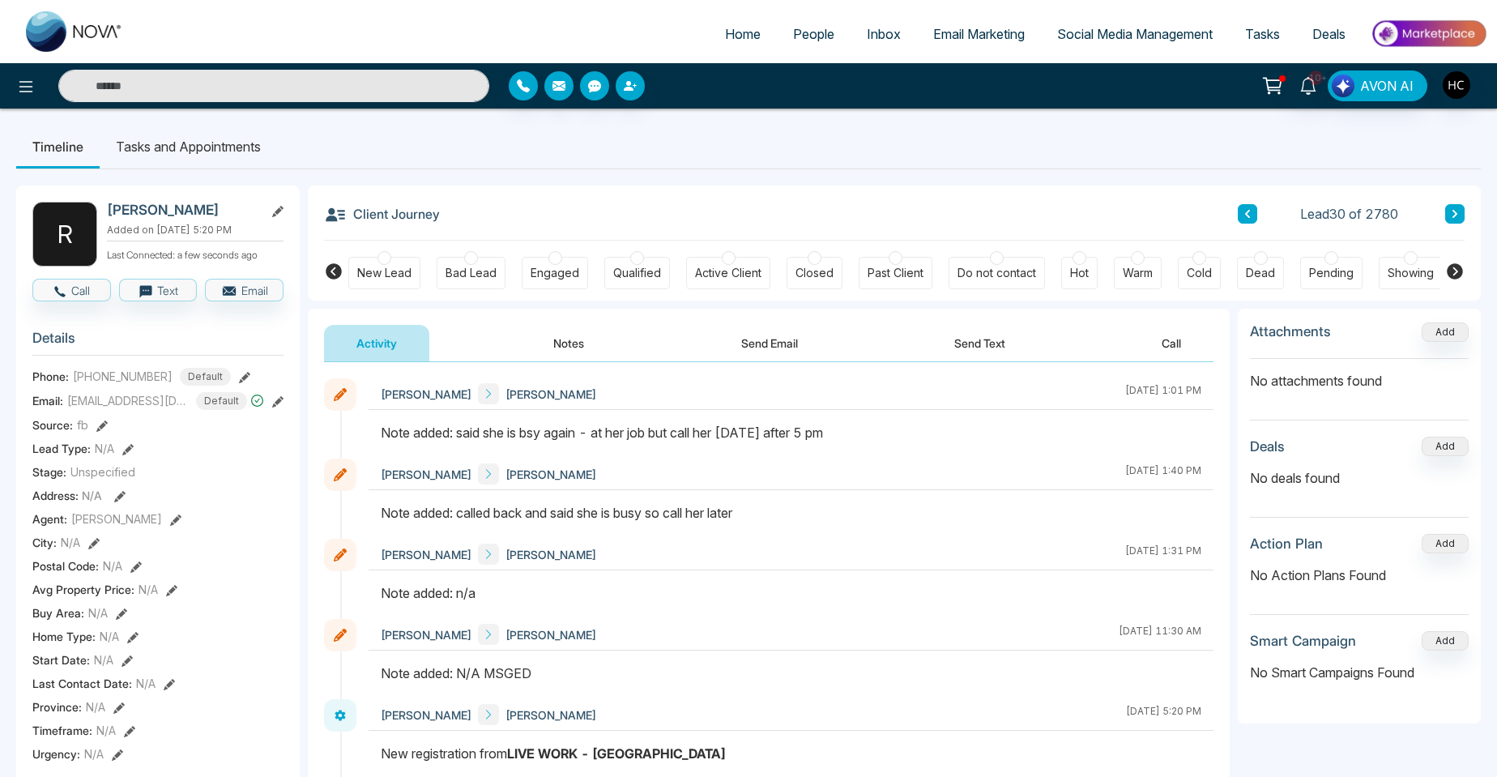
click at [1450, 220] on button at bounding box center [1454, 213] width 19 height 19
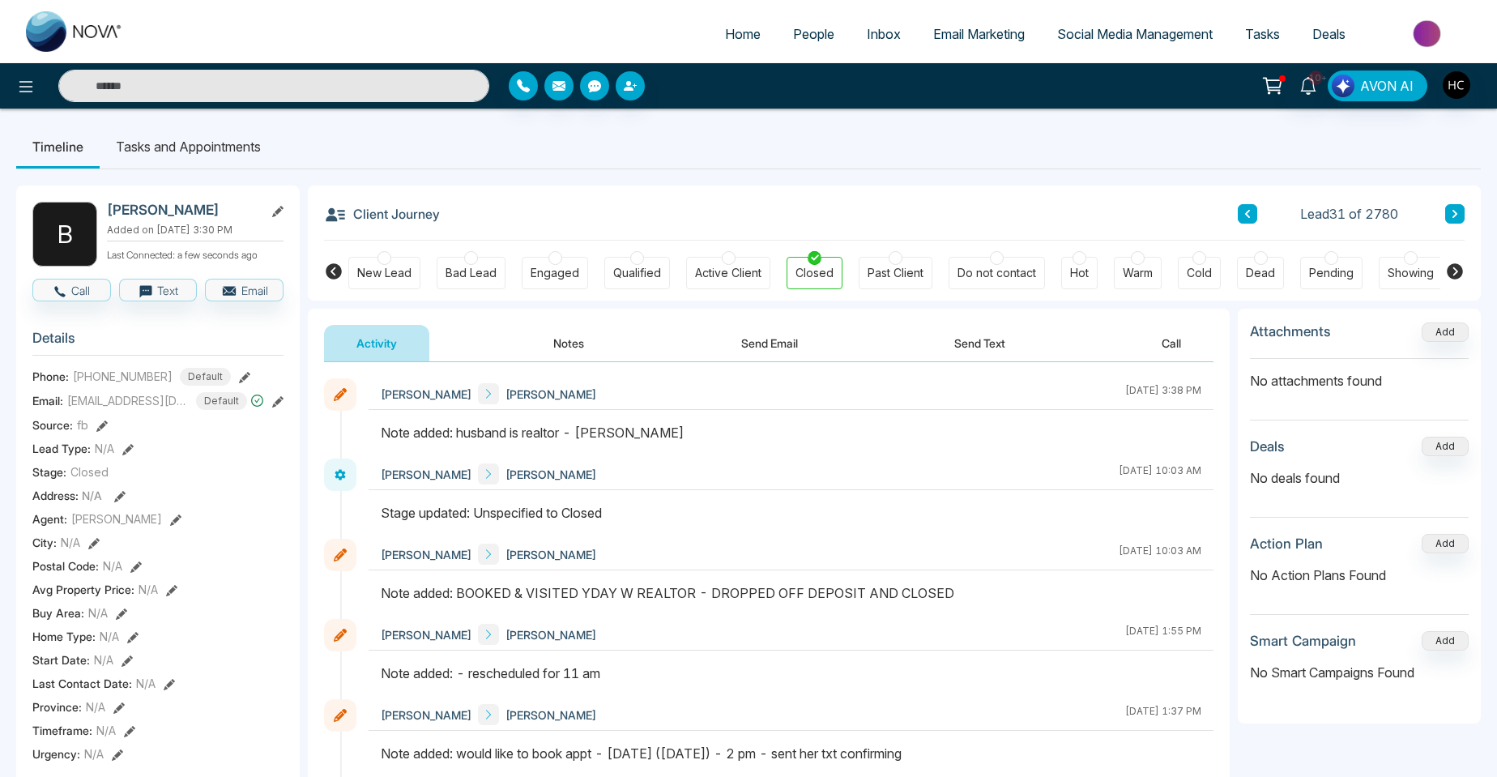
click at [1245, 224] on div "Client Journey Lead 31 of 2780" at bounding box center [894, 213] width 1141 height 55
click at [1248, 197] on div "Client Journey Lead 31 of 2780" at bounding box center [894, 213] width 1141 height 55
click at [1241, 207] on button at bounding box center [1247, 213] width 19 height 19
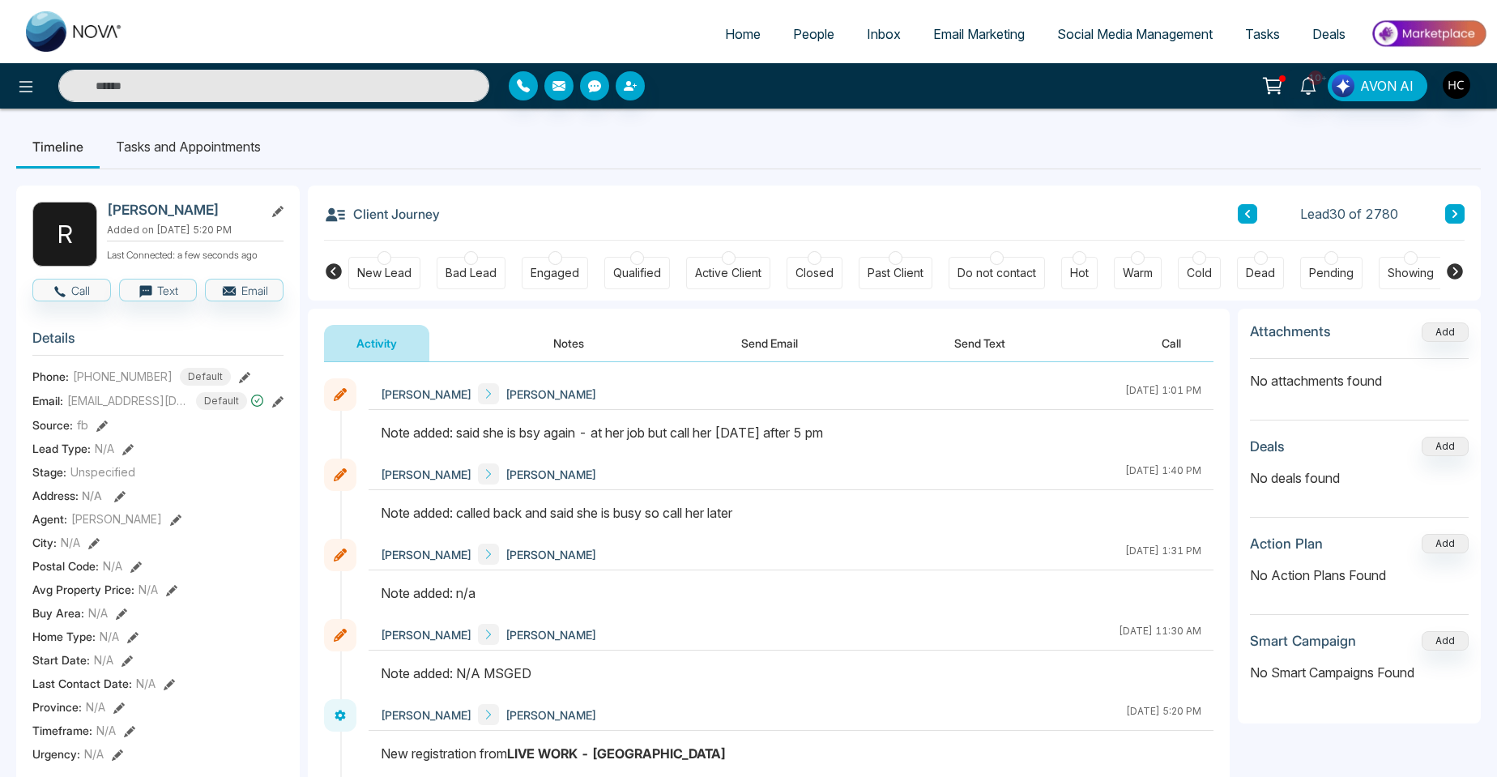
click at [540, 351] on button "Notes" at bounding box center [569, 343] width 96 height 36
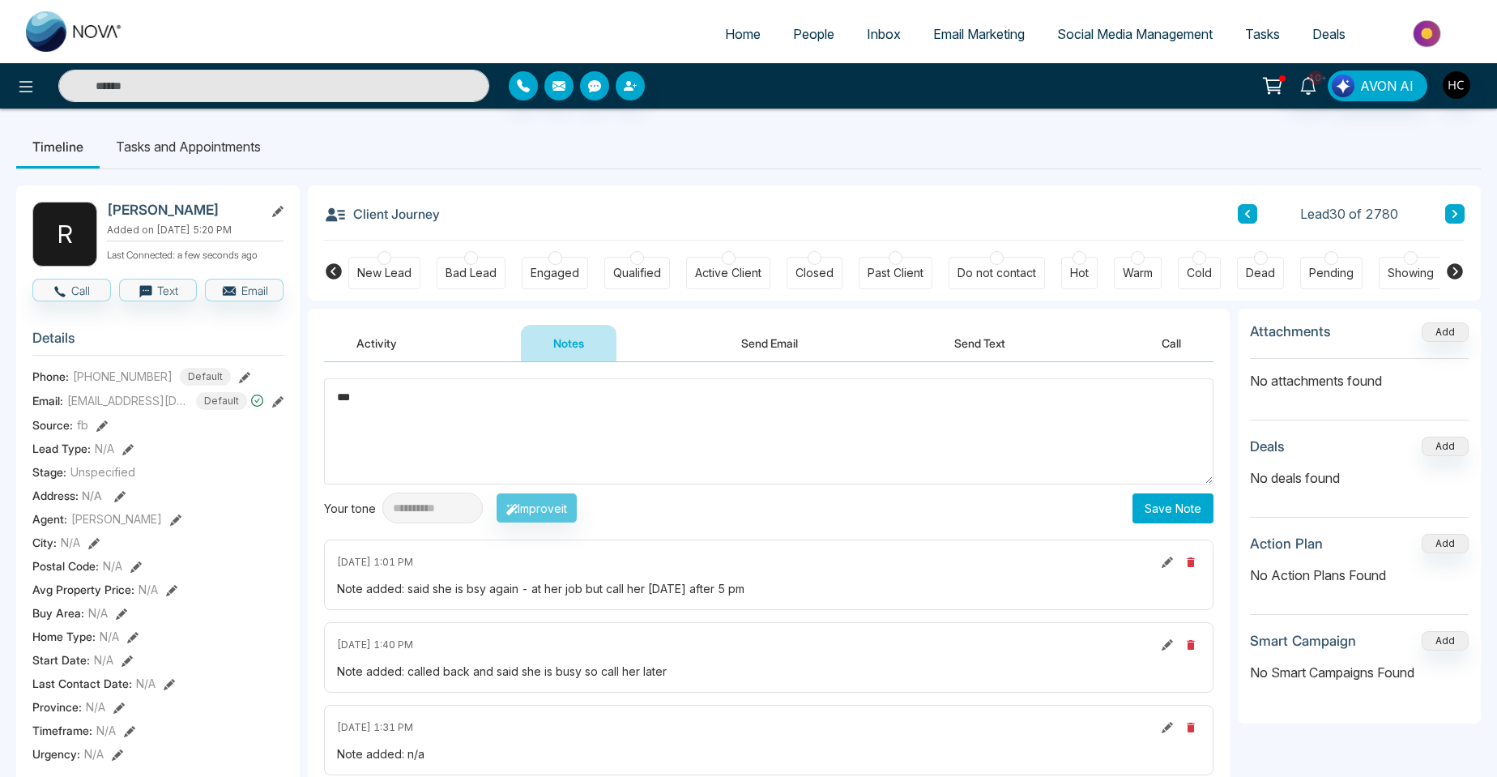
type textarea "***"
click at [1177, 503] on button "Save Note" at bounding box center [1173, 508] width 81 height 30
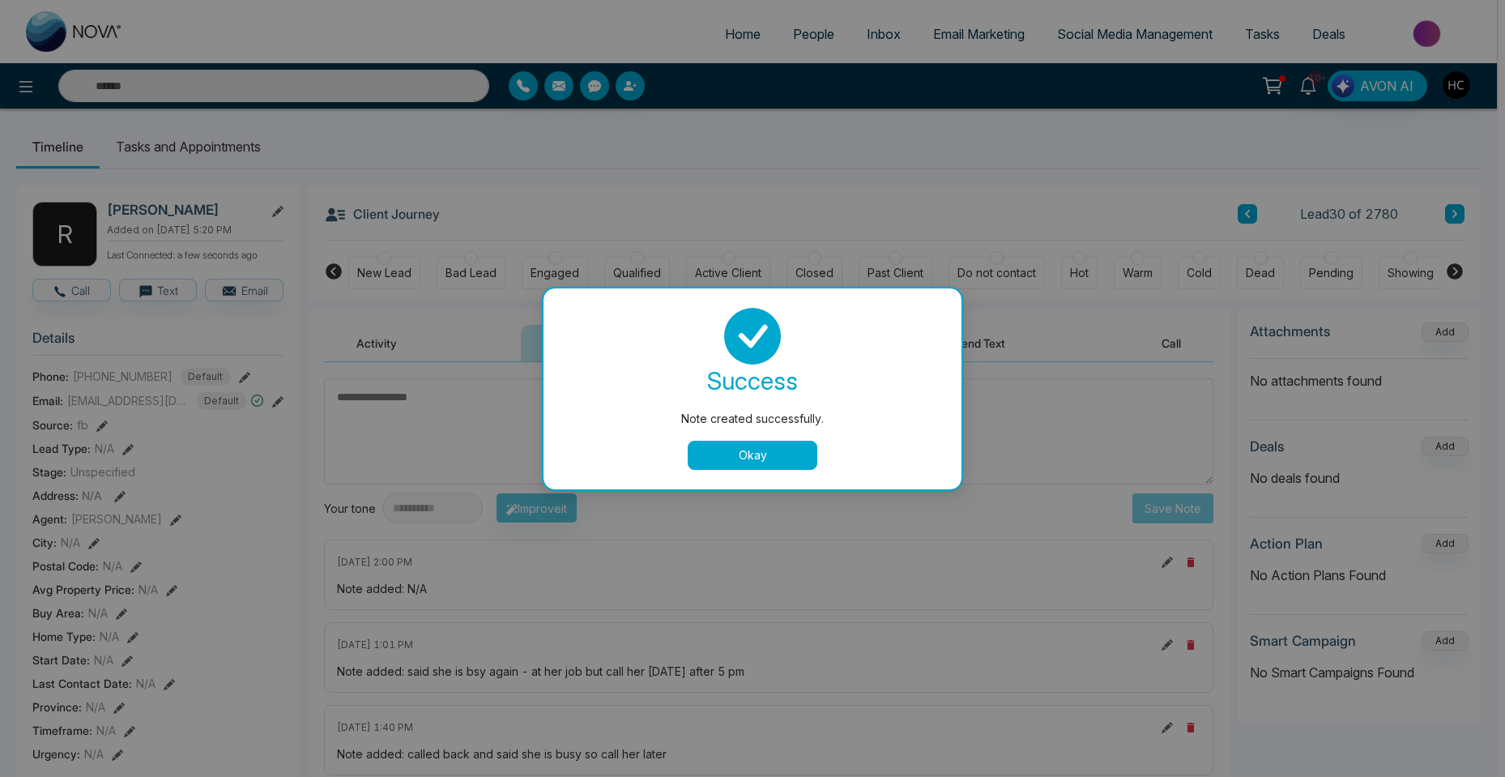
click at [807, 464] on button "Okay" at bounding box center [753, 455] width 130 height 29
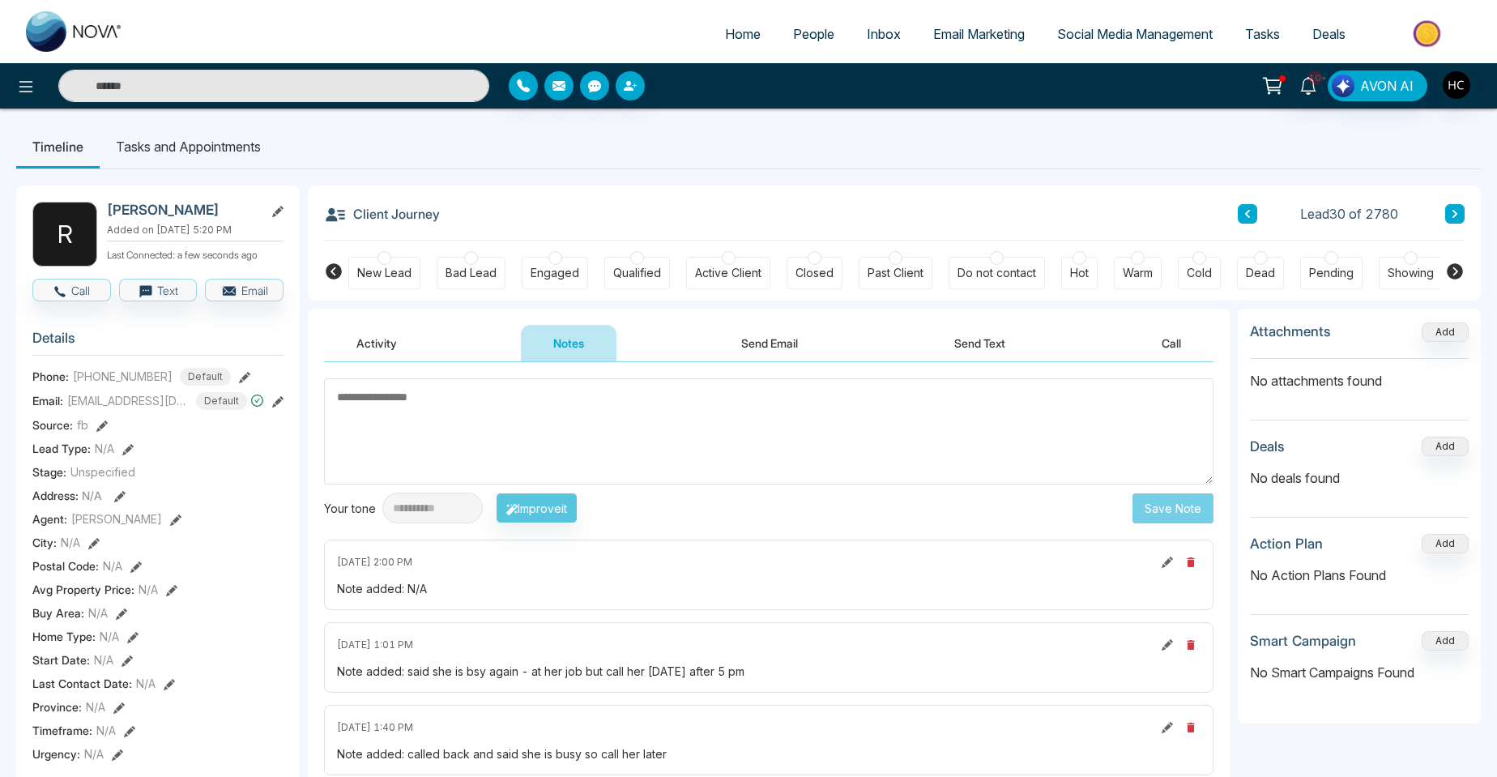
click at [1456, 220] on button at bounding box center [1454, 213] width 19 height 19
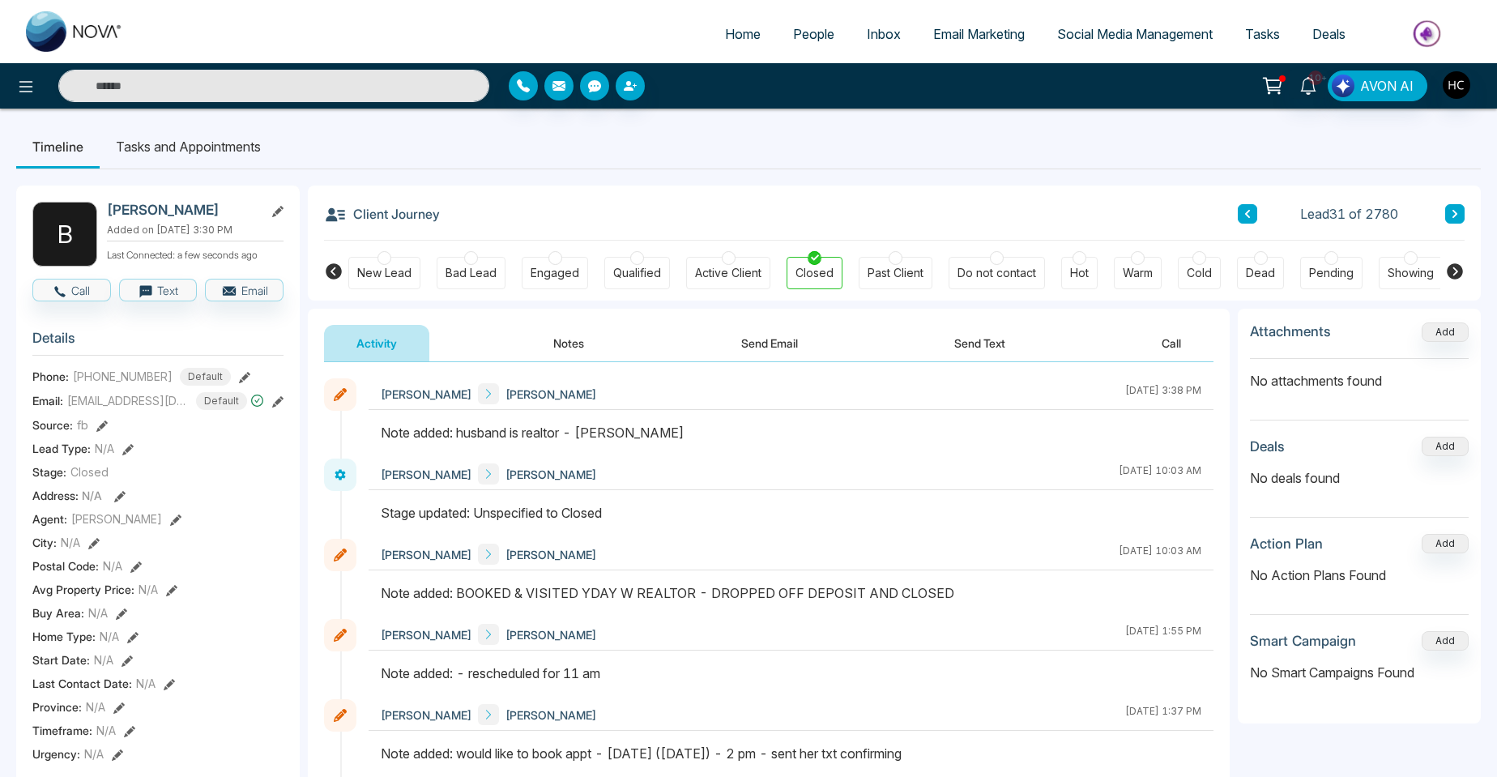
click at [1448, 211] on button at bounding box center [1454, 213] width 19 height 19
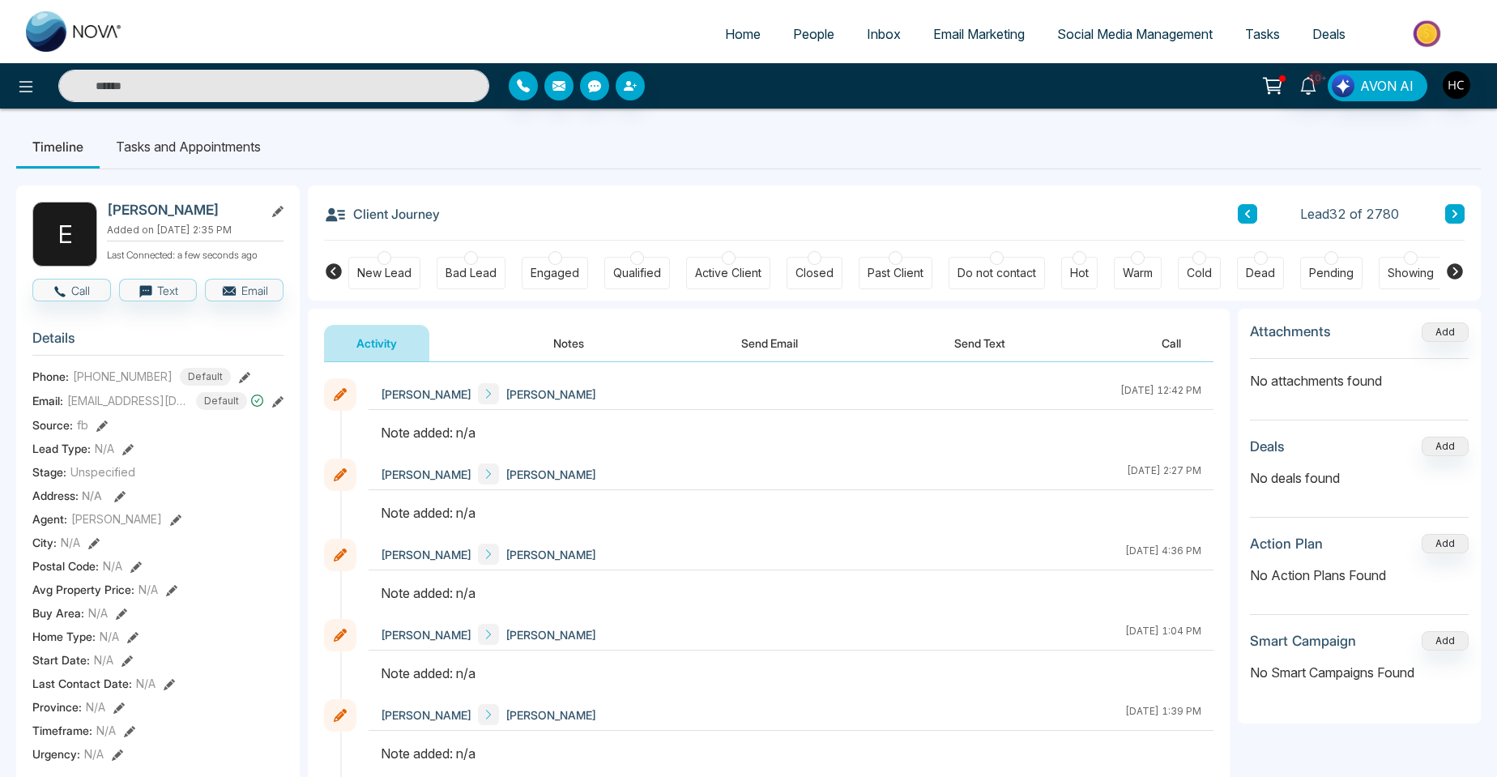
click at [257, 92] on input "text" at bounding box center [273, 86] width 431 height 32
type input "*****"
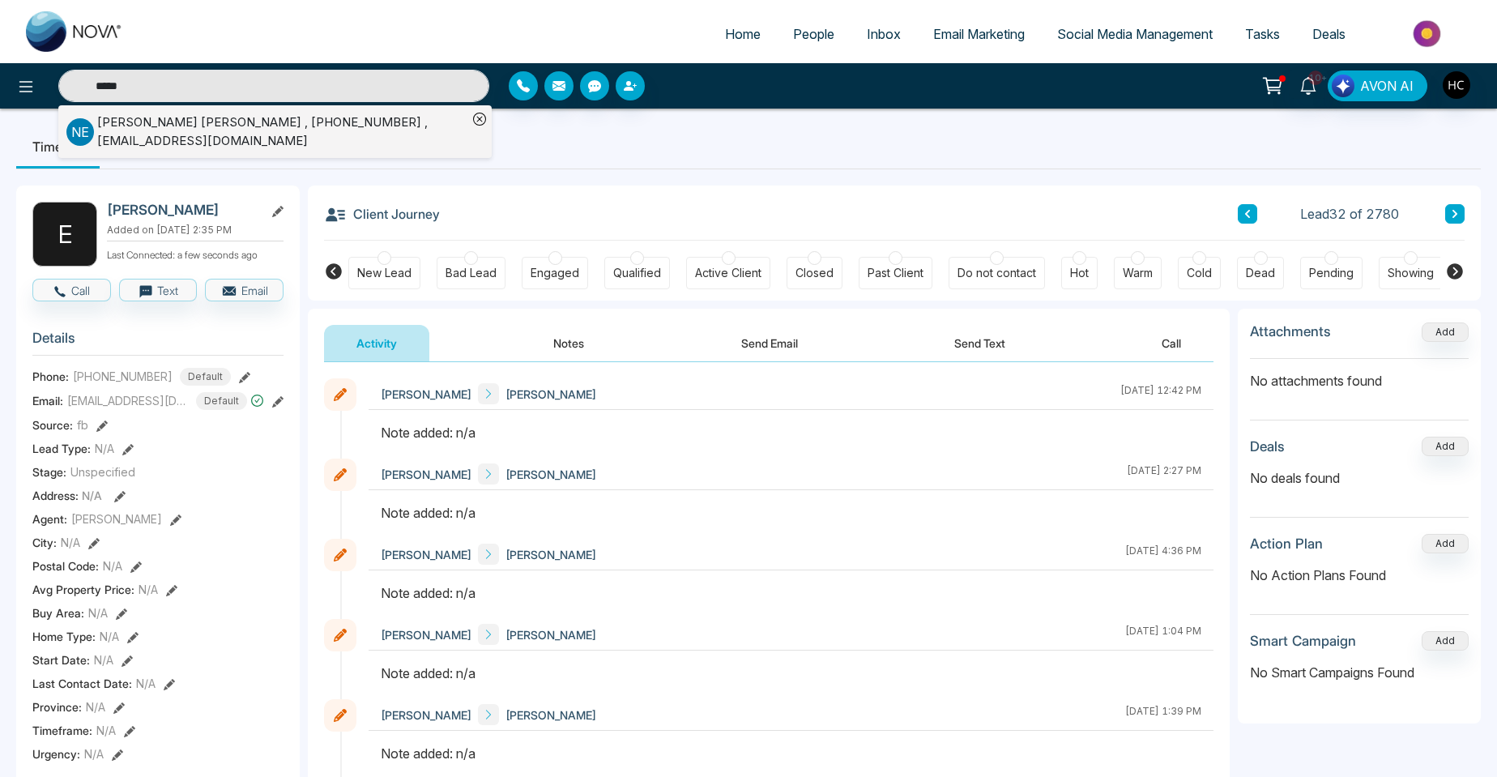
click at [253, 131] on div "[PERSON_NAME] [PERSON_NAME] , [PHONE_NUMBER] , [EMAIL_ADDRESS][DOMAIN_NAME]" at bounding box center [282, 131] width 370 height 36
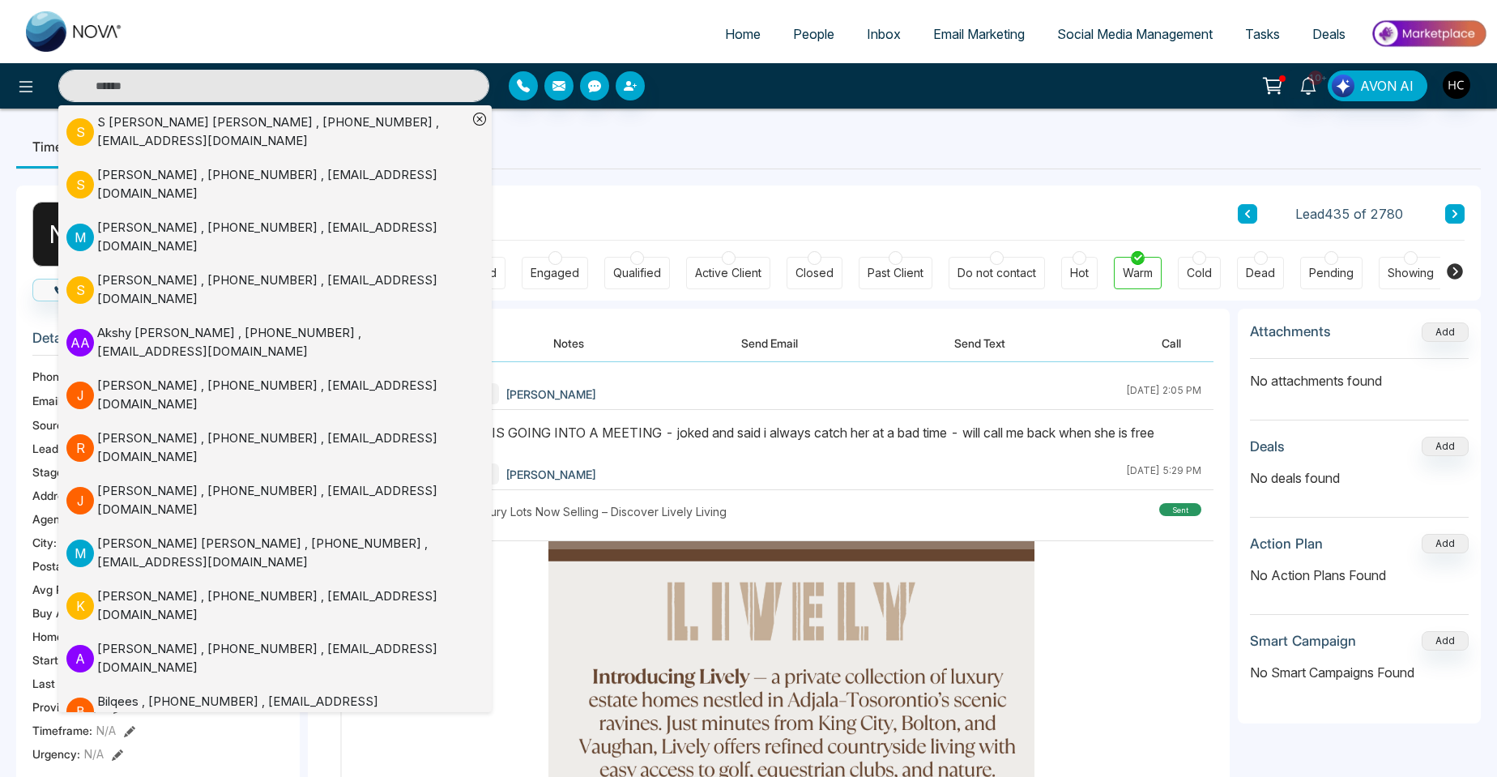
click at [569, 346] on button "Notes" at bounding box center [569, 343] width 96 height 36
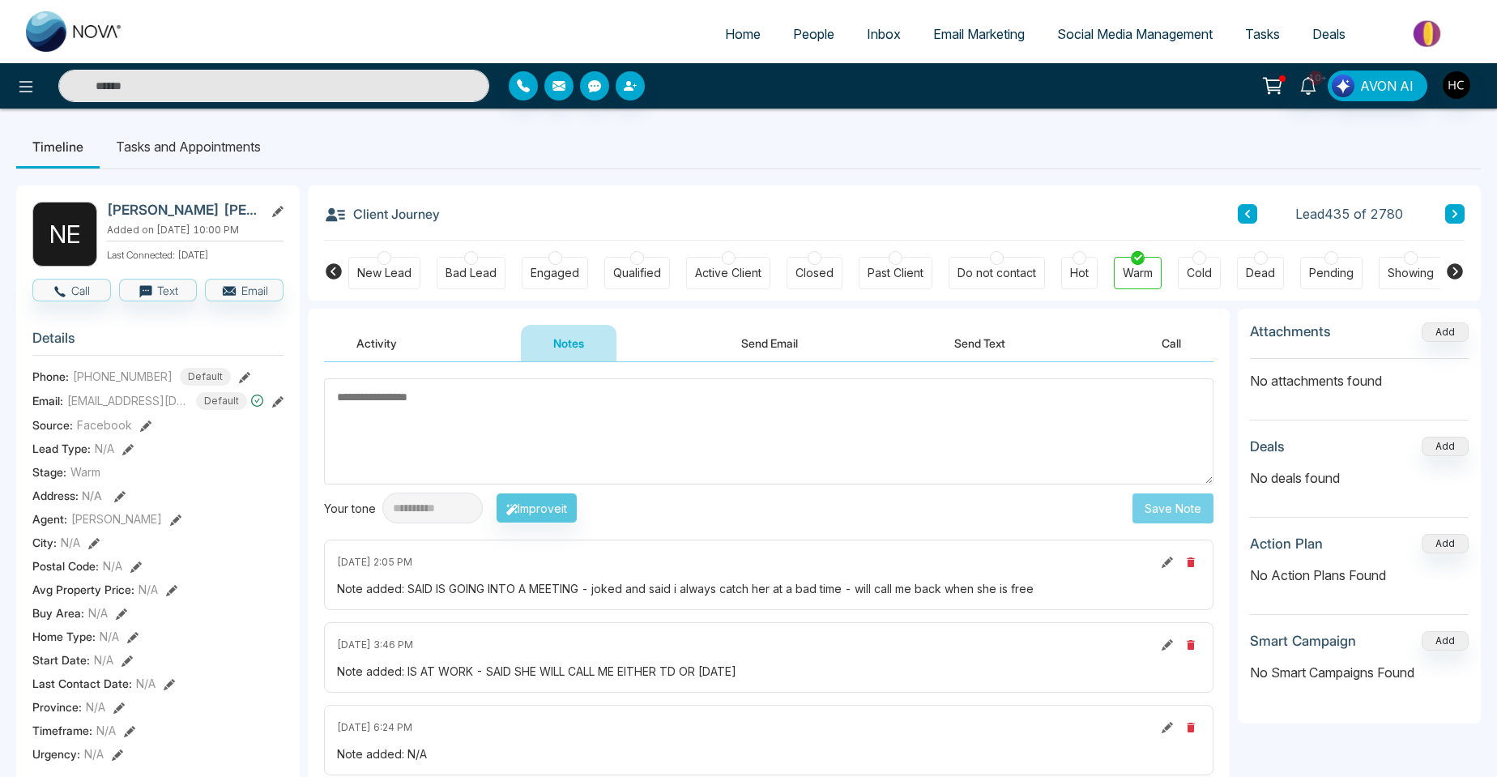
click at [171, 76] on input "text" at bounding box center [273, 86] width 431 height 32
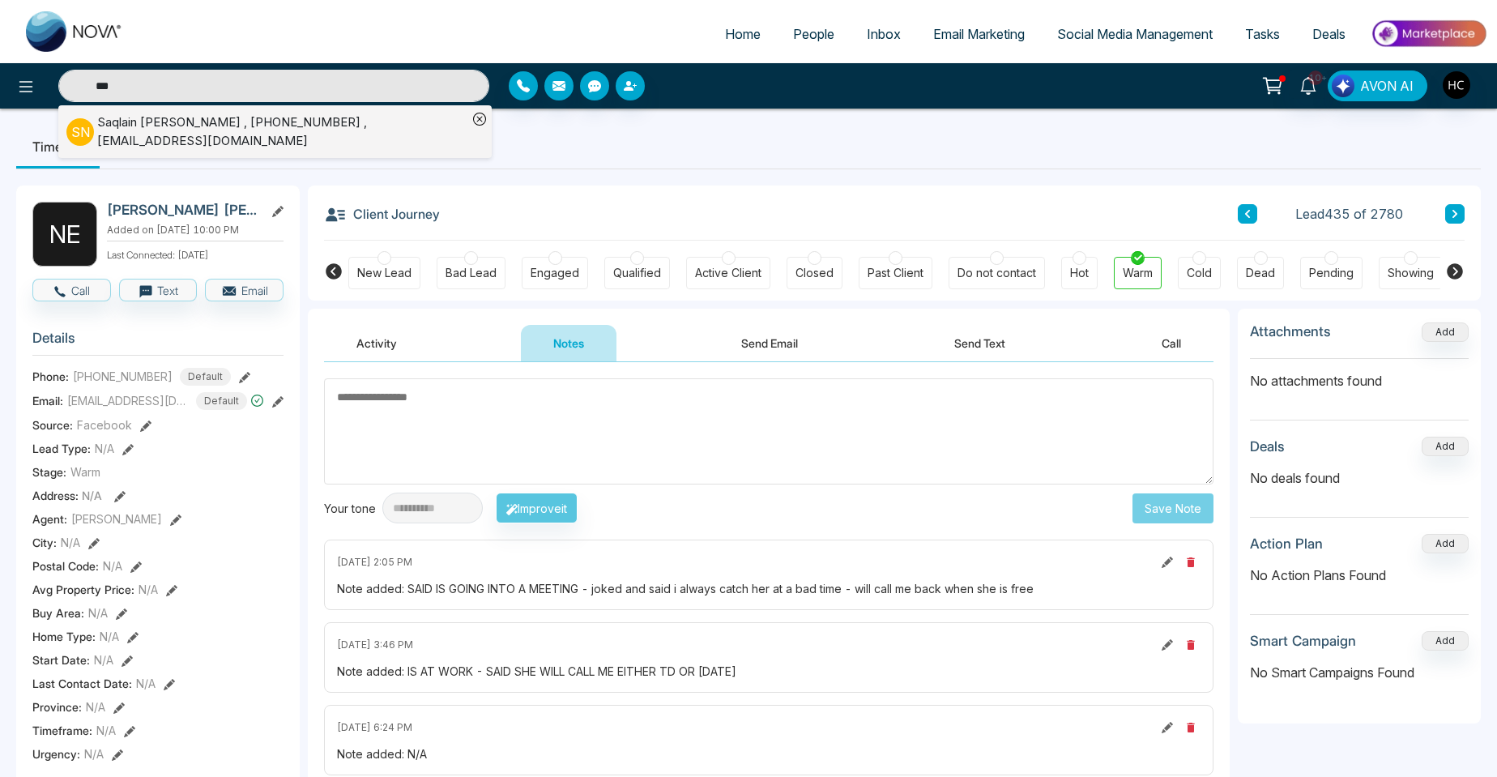
type input "***"
click at [173, 130] on div "[PERSON_NAME] , [PHONE_NUMBER] , [EMAIL_ADDRESS][DOMAIN_NAME]" at bounding box center [282, 131] width 370 height 36
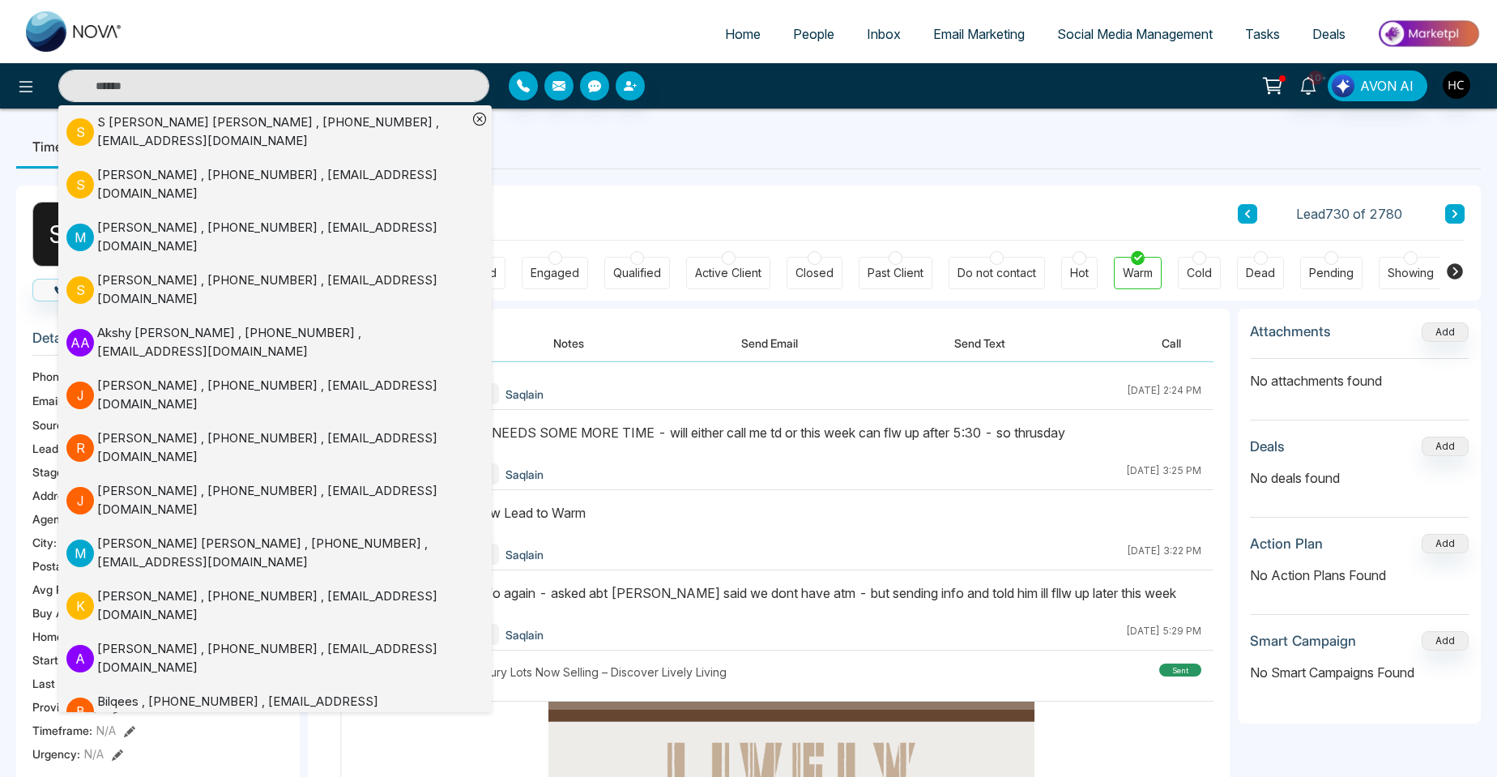
click at [824, 177] on div "S N [PERSON_NAME] Added on [DATE] 10:35 PM Last Connected: [DATE] Call Text Ema…" at bounding box center [748, 780] width 1465 height 1223
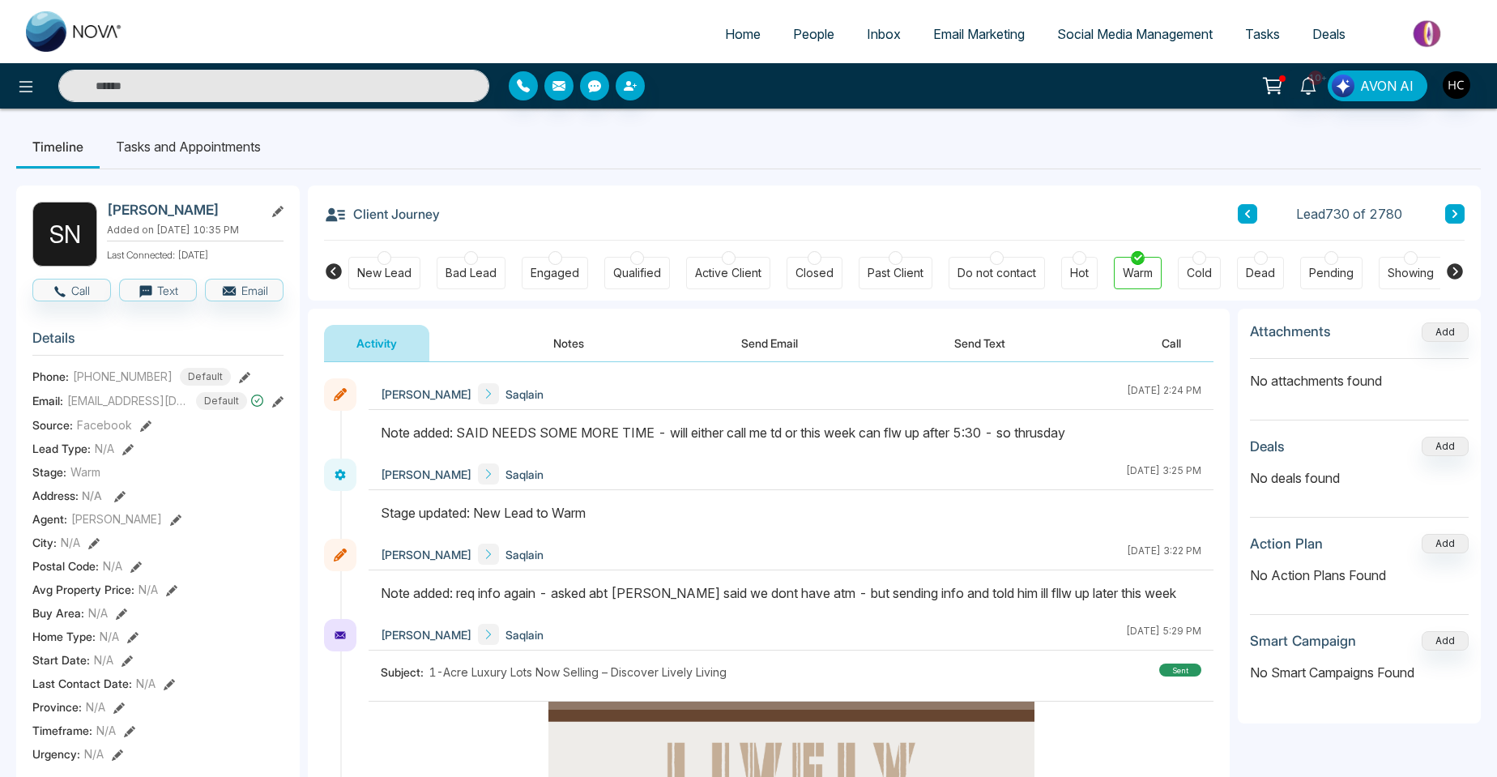
click at [804, 39] on span "People" at bounding box center [813, 34] width 41 height 16
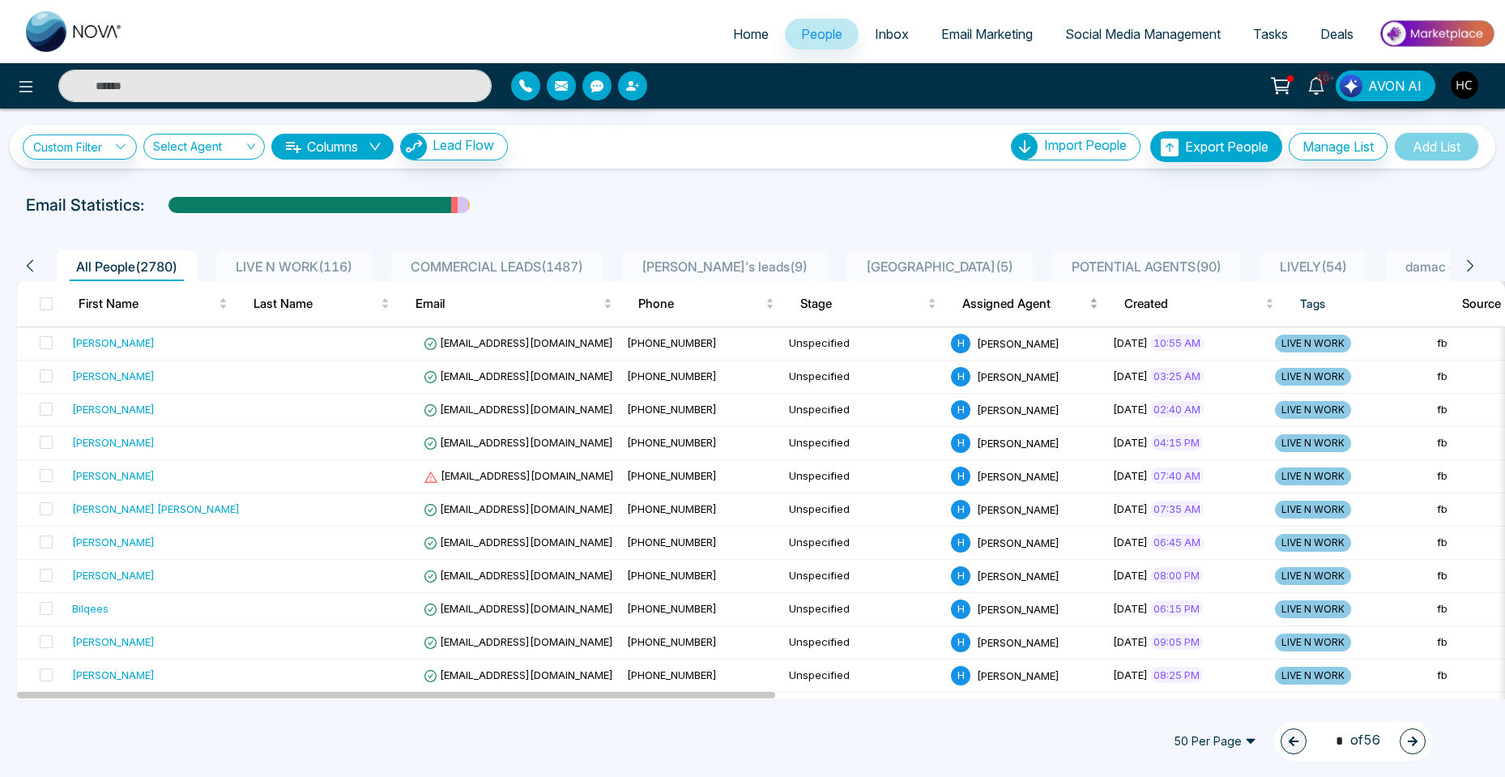
click at [1026, 297] on span "Assigned Agent" at bounding box center [1024, 303] width 124 height 19
click at [351, 390] on td at bounding box center [336, 376] width 162 height 33
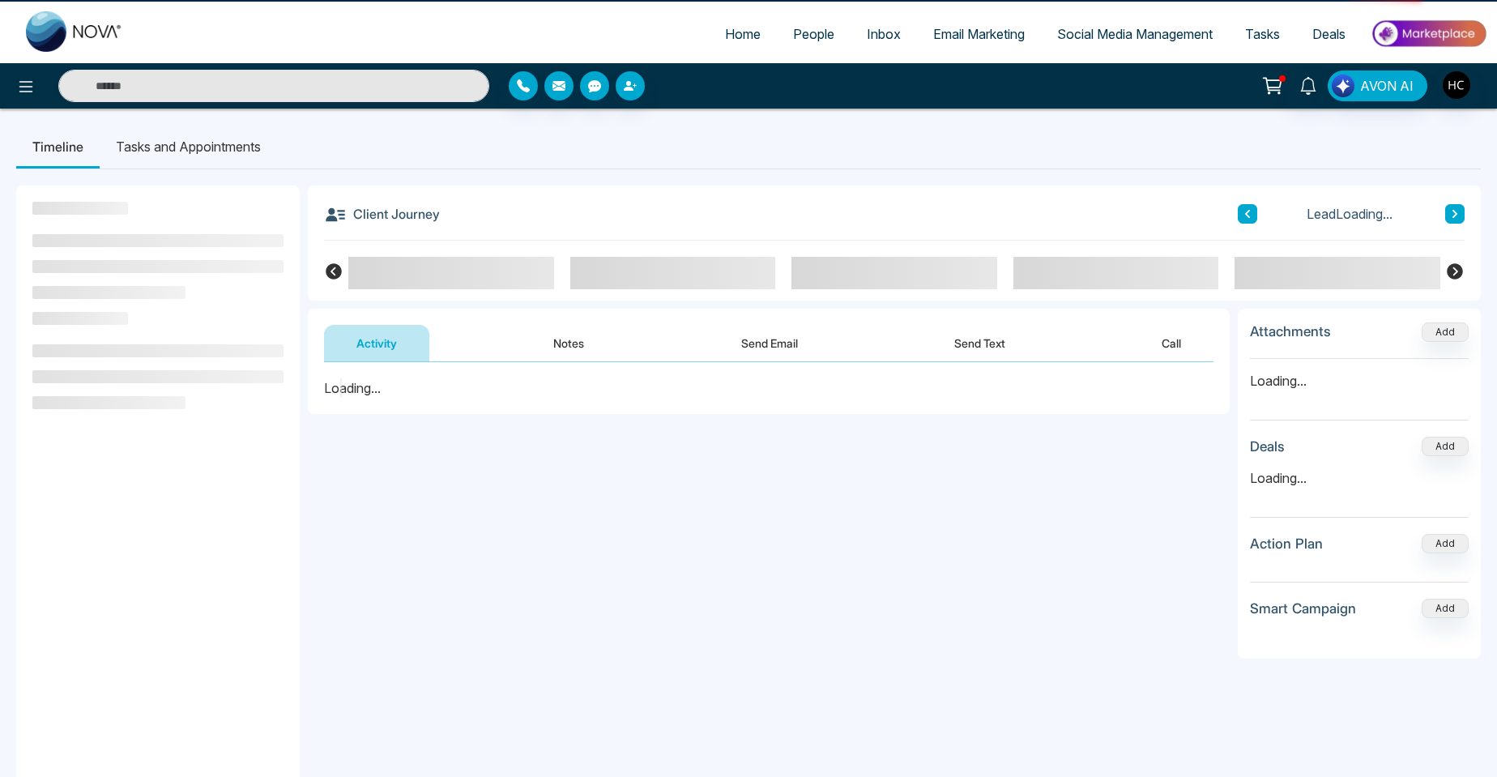
click at [710, 61] on div "Home People Inbox Email Marketing Social Media Management Tasks Deals" at bounding box center [748, 31] width 1497 height 63
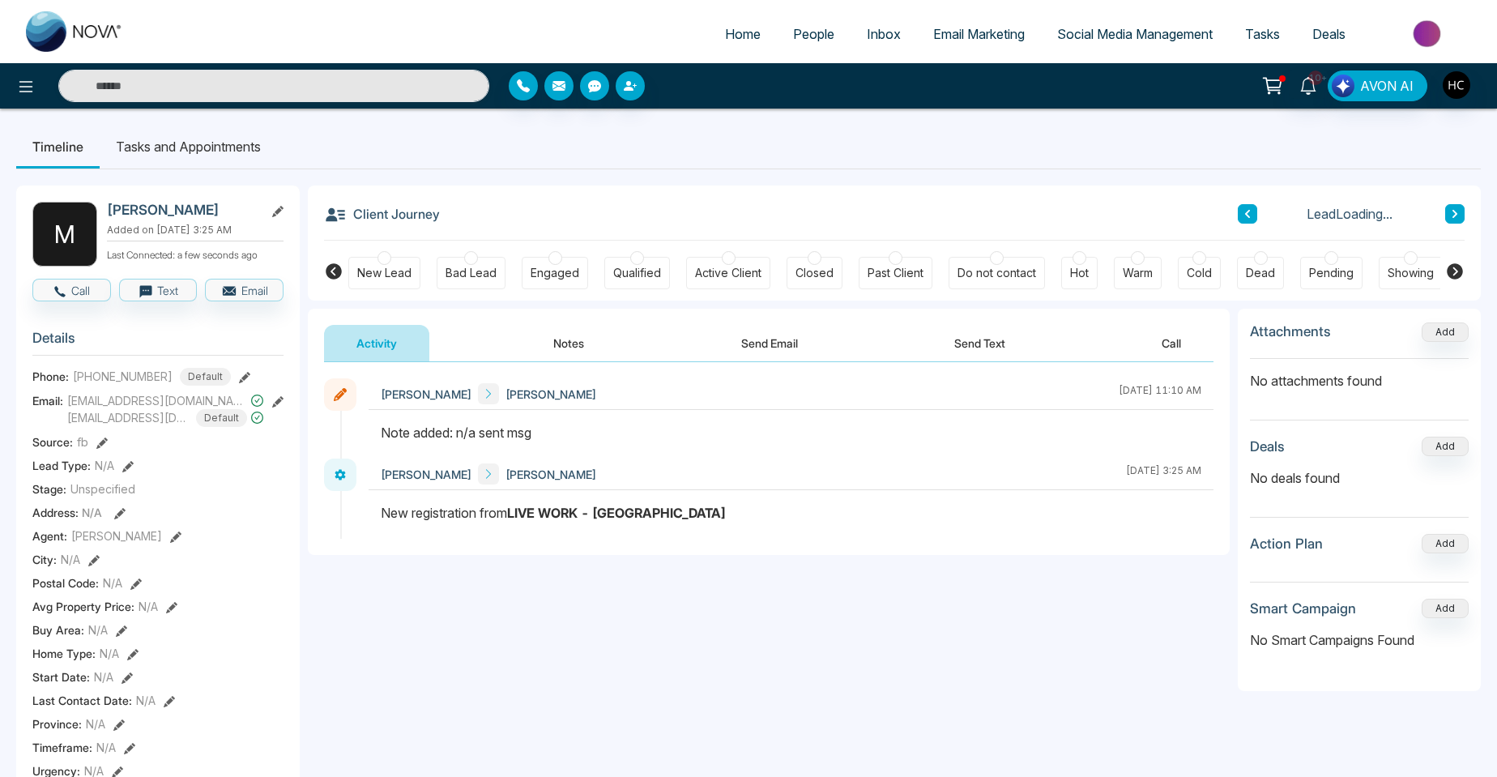
click at [671, 173] on div "M [PERSON_NAME] Added on [DATE] 3:25 AM Last Connected: a few seconds ago Call …" at bounding box center [748, 777] width 1465 height 1216
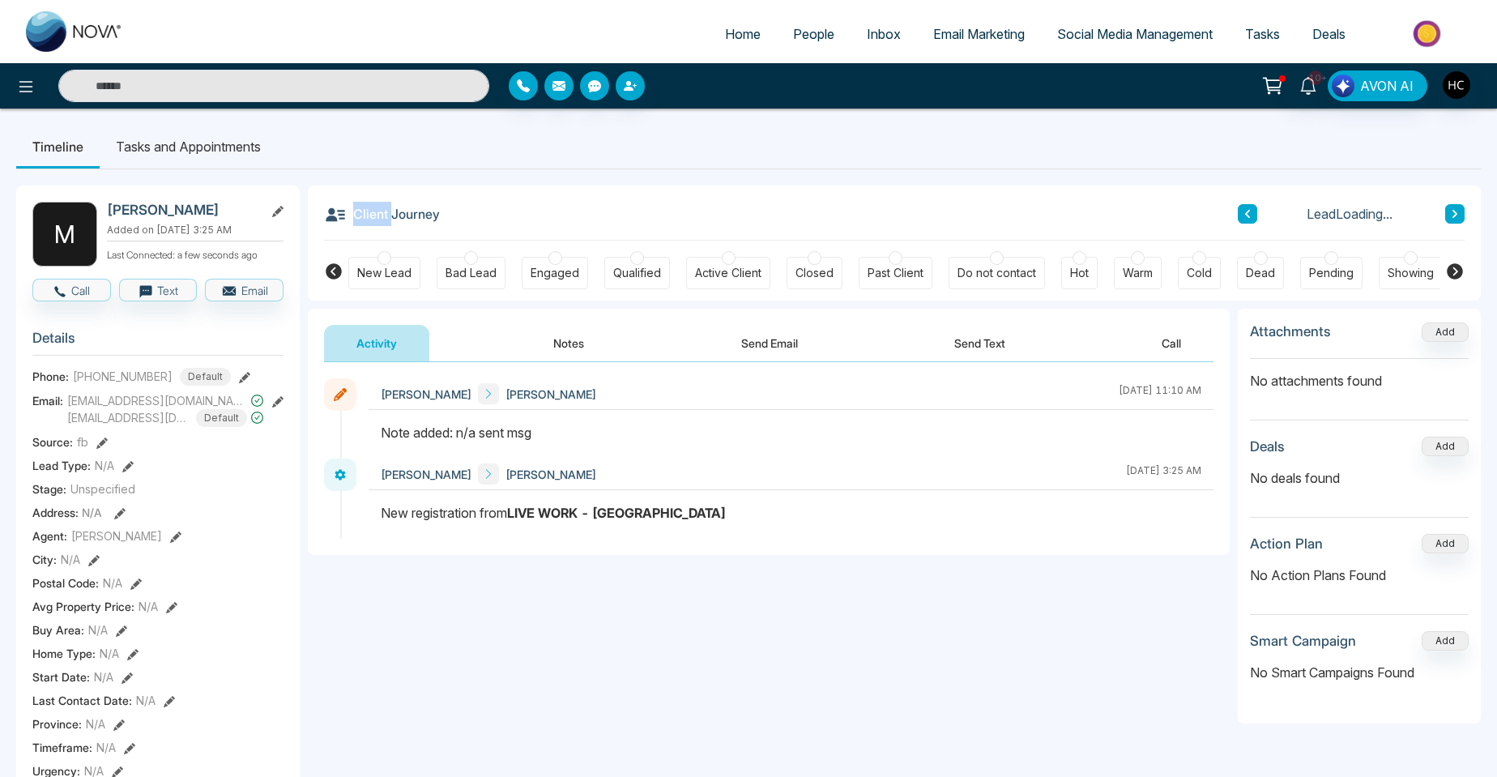
click at [671, 173] on div "M [PERSON_NAME] Added on [DATE] 3:25 AM Last Connected: a few seconds ago Call …" at bounding box center [748, 777] width 1465 height 1216
